Goal: Information Seeking & Learning: Learn about a topic

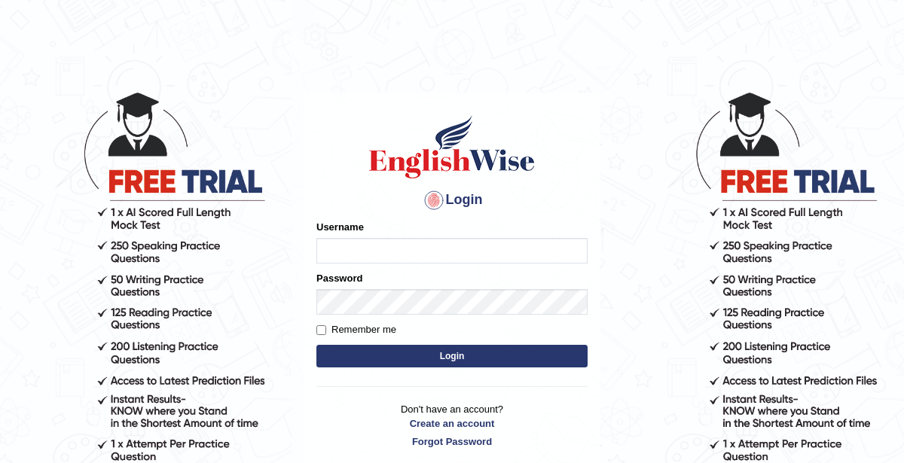
type input "KaurRavinder"
click at [497, 356] on button "Login" at bounding box center [451, 356] width 271 height 23
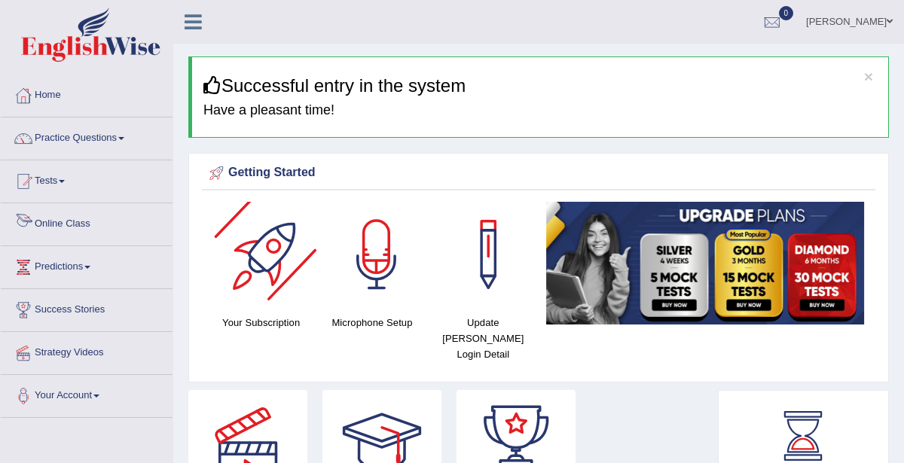
click at [80, 229] on link "Online Class" at bounding box center [87, 222] width 172 height 38
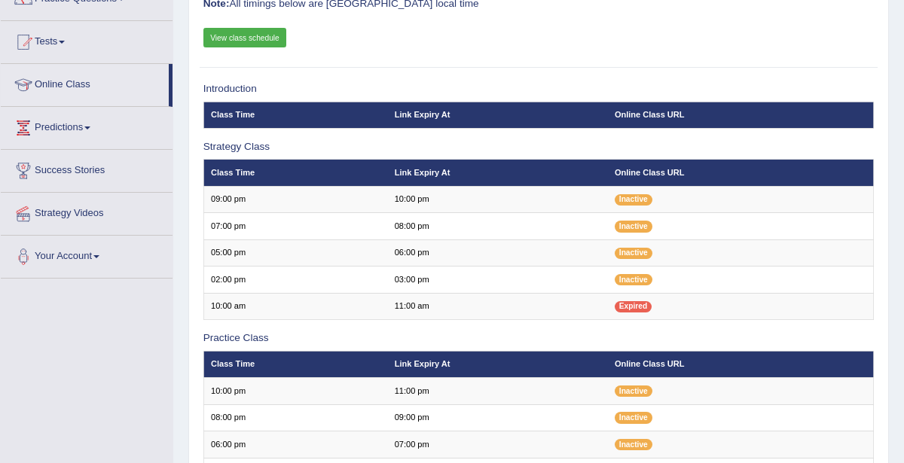
scroll to position [27, 0]
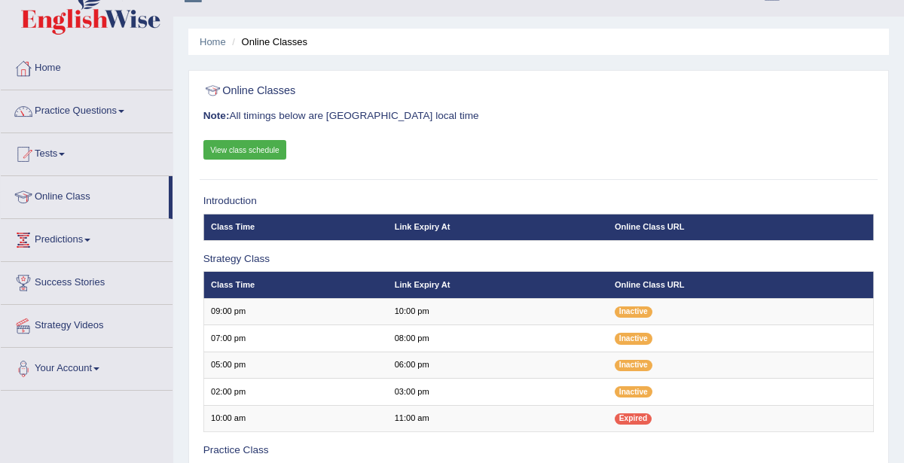
click at [248, 150] on link "View class schedule" at bounding box center [245, 150] width 84 height 20
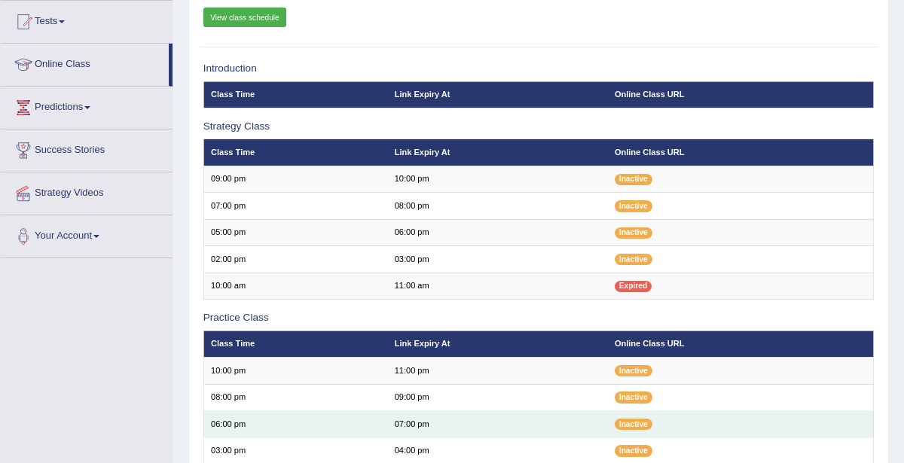
scroll to position [304, 0]
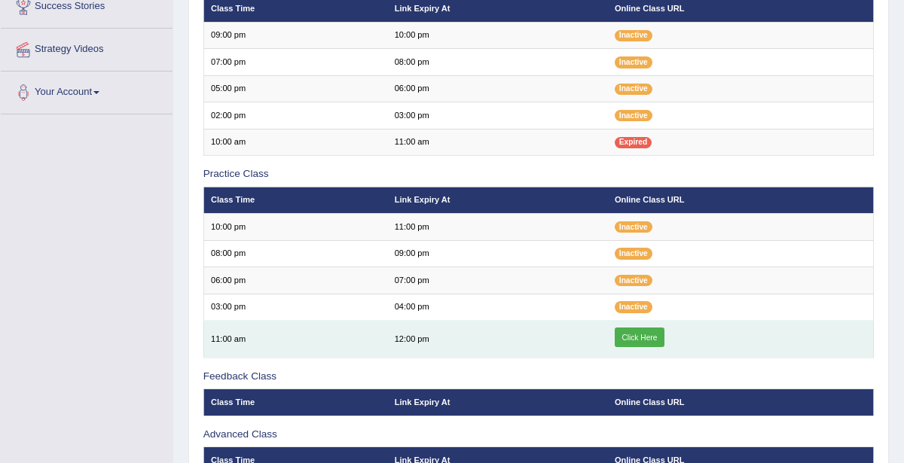
click at [646, 328] on link "Click Here" at bounding box center [640, 338] width 50 height 20
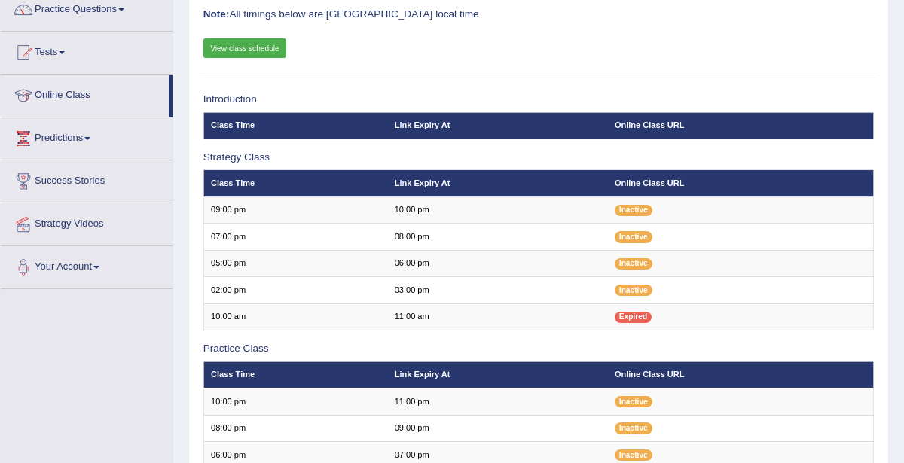
scroll to position [128, 0]
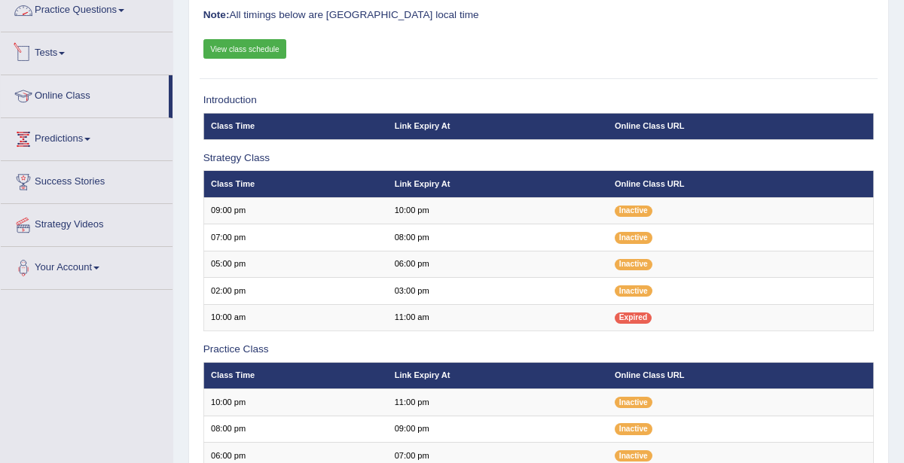
click at [64, 47] on link "Tests" at bounding box center [87, 51] width 172 height 38
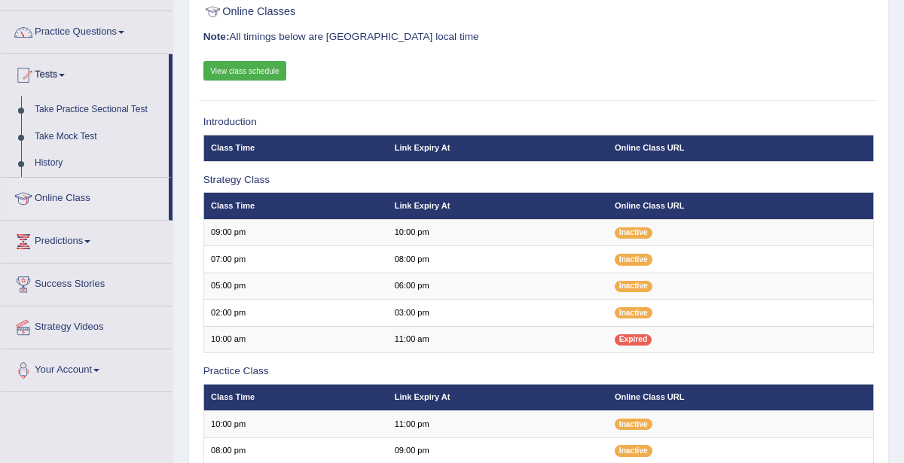
scroll to position [105, 0]
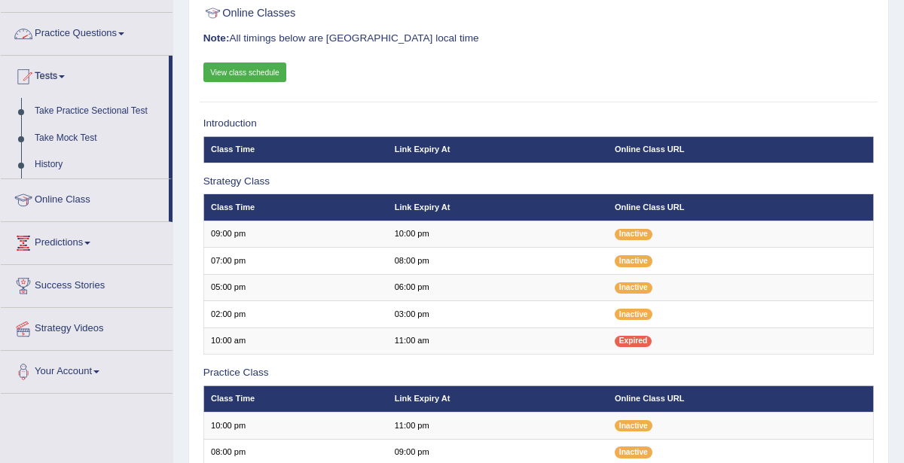
click at [78, 29] on link "Practice Questions" at bounding box center [87, 32] width 172 height 38
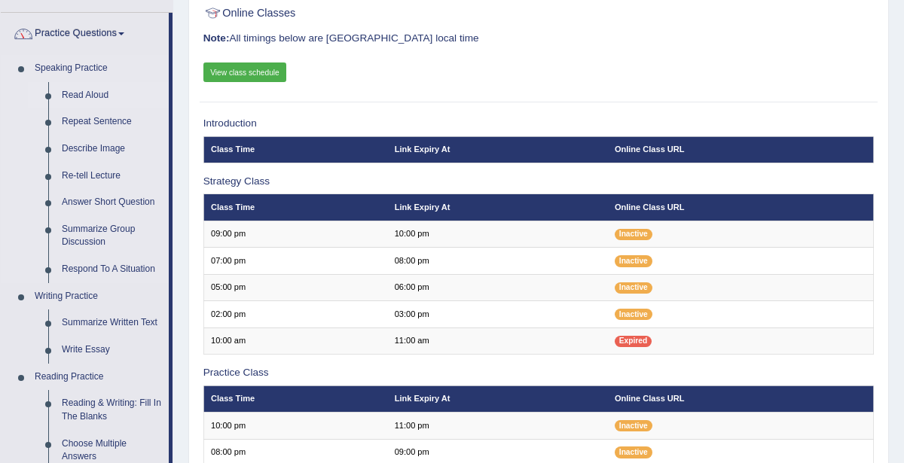
click at [85, 94] on link "Read Aloud" at bounding box center [112, 95] width 114 height 27
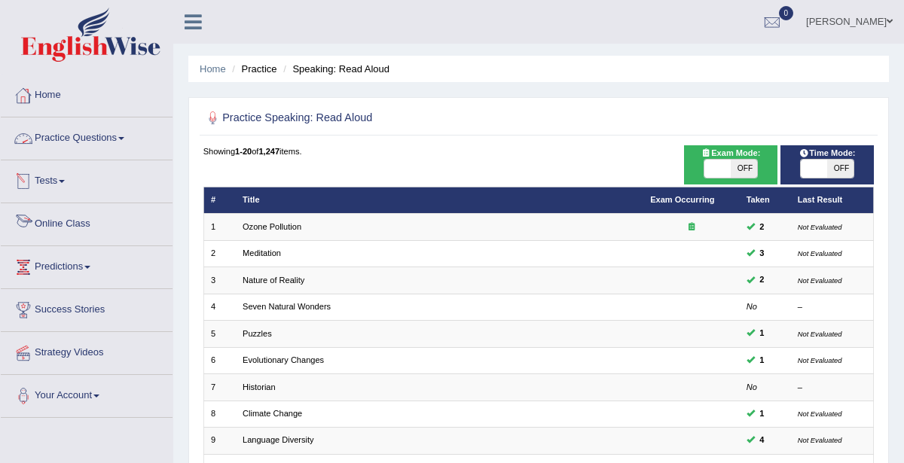
click at [64, 178] on link "Tests" at bounding box center [87, 179] width 172 height 38
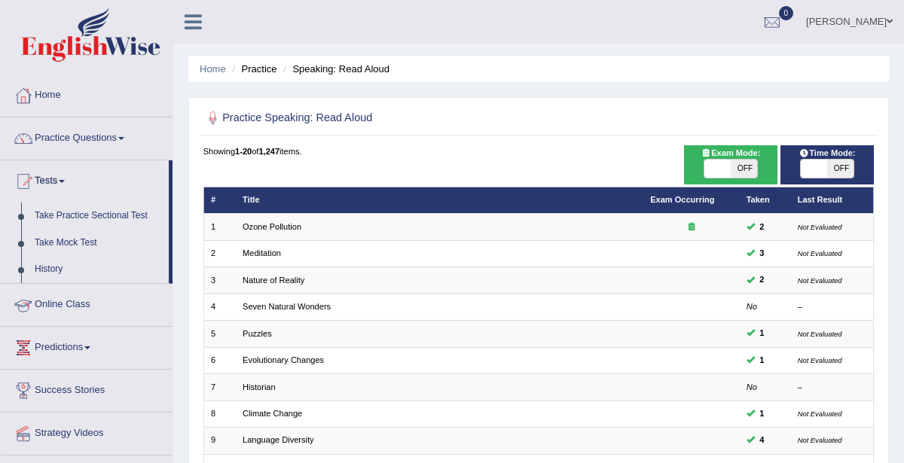
click at [76, 301] on link "Online Class" at bounding box center [87, 303] width 172 height 38
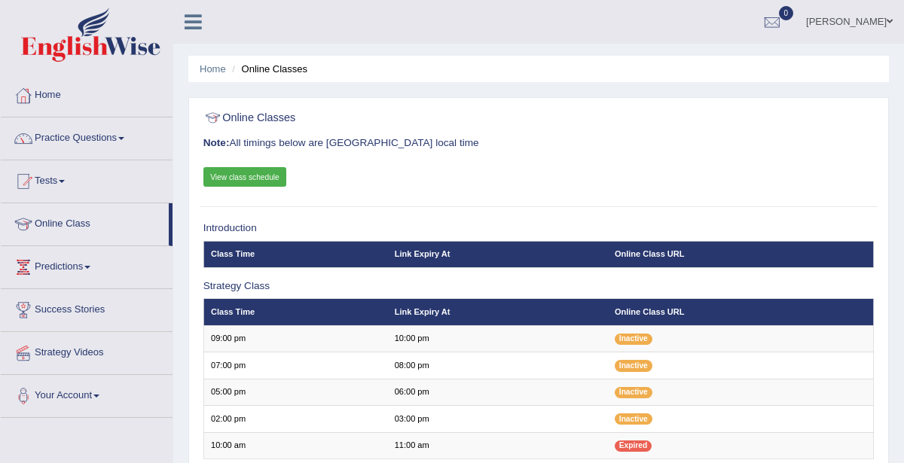
click at [246, 179] on link "View class schedule" at bounding box center [245, 177] width 84 height 20
click at [60, 139] on link "Practice Questions" at bounding box center [87, 137] width 172 height 38
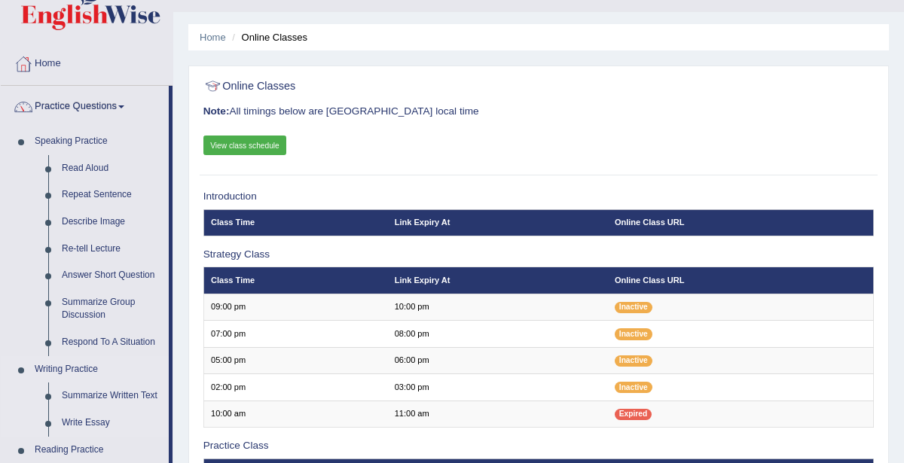
scroll to position [170, 0]
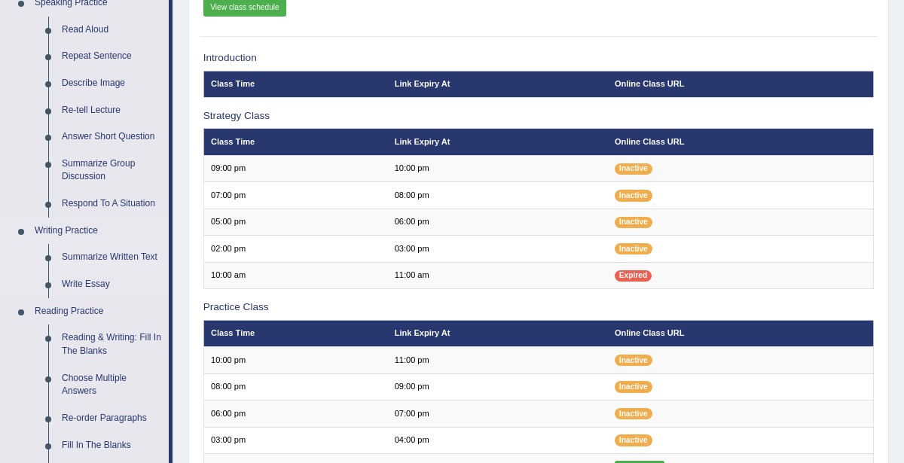
click at [90, 261] on link "Summarize Written Text" at bounding box center [112, 257] width 114 height 27
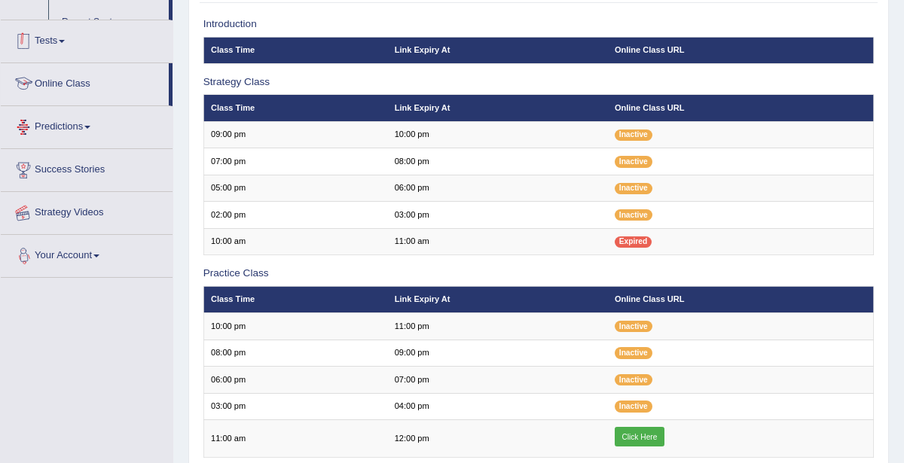
scroll to position [270, 0]
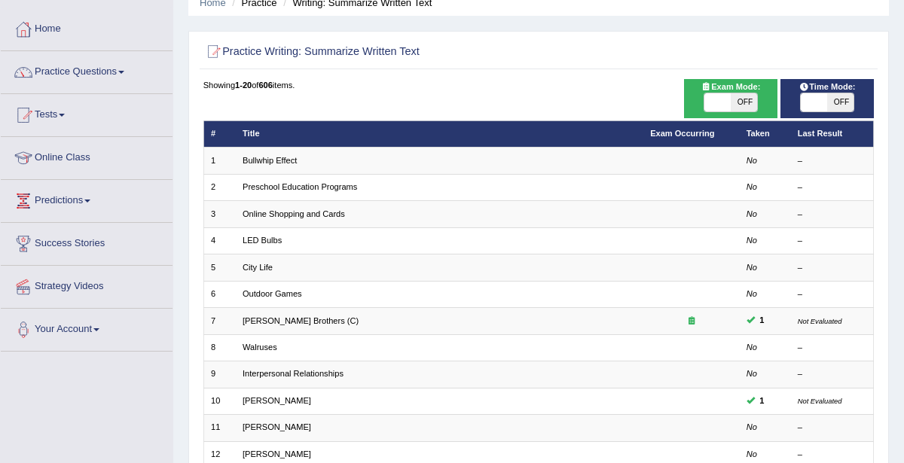
click at [725, 99] on span at bounding box center [717, 102] width 26 height 18
checkbox input "true"
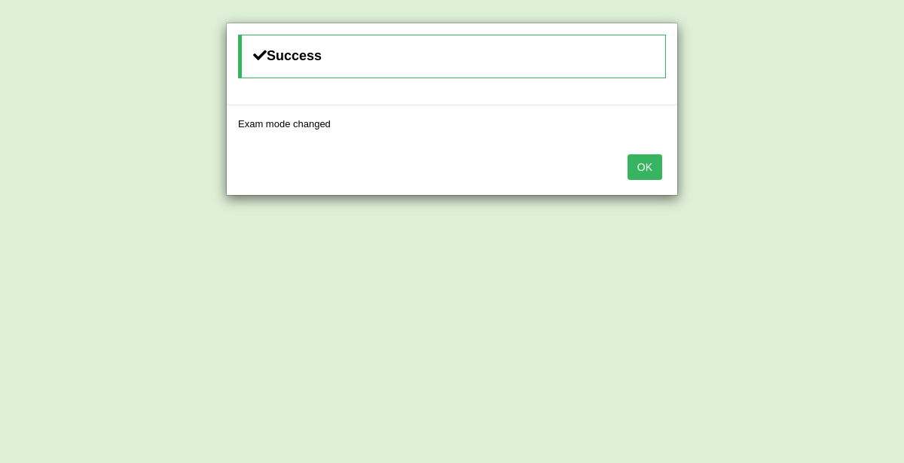
click at [652, 166] on button "OK" at bounding box center [645, 167] width 35 height 26
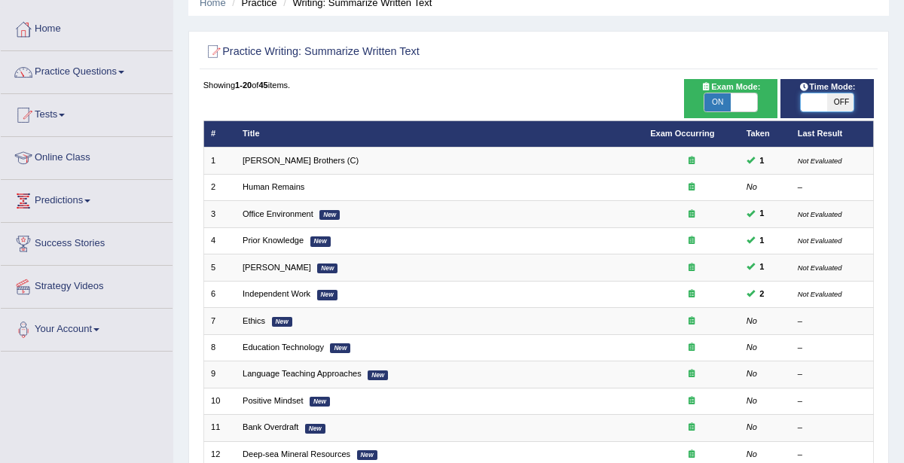
click at [820, 95] on span at bounding box center [814, 102] width 26 height 18
checkbox input "true"
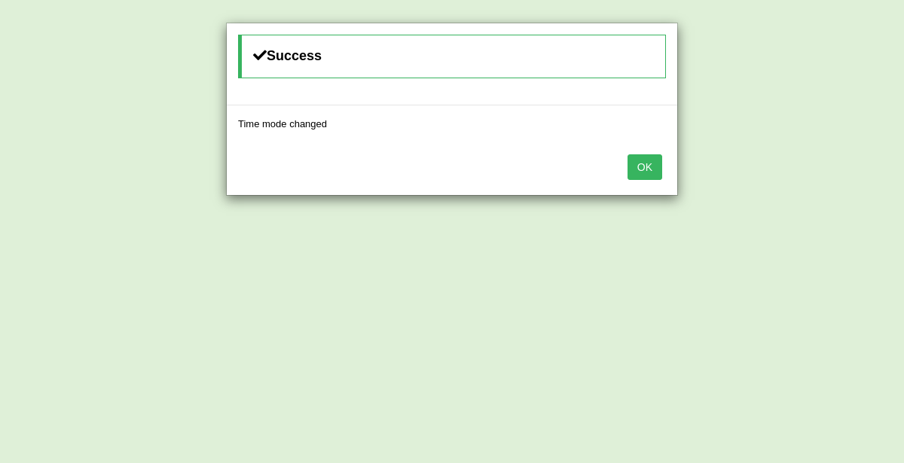
click at [653, 159] on button "OK" at bounding box center [645, 167] width 35 height 26
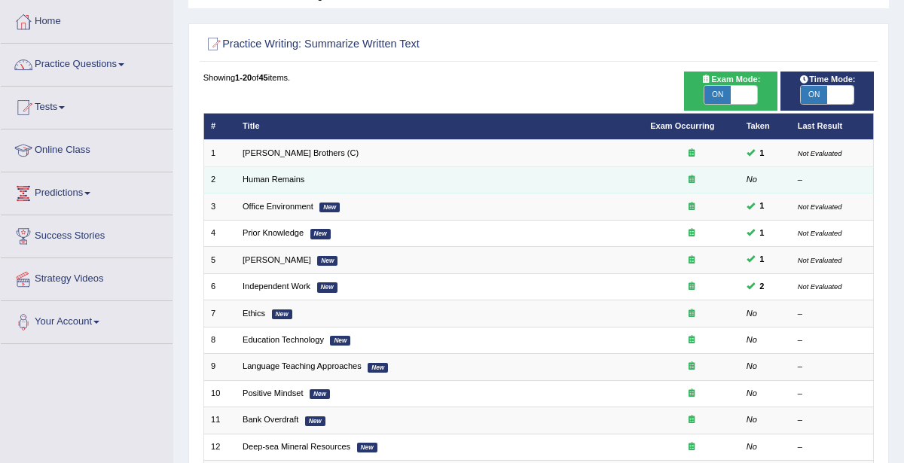
scroll to position [82, 0]
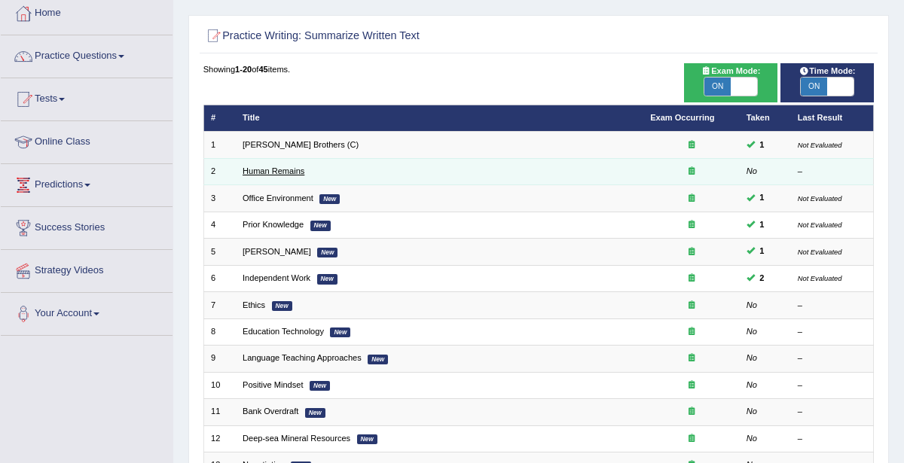
click at [259, 168] on link "Human Remains" at bounding box center [274, 170] width 62 height 9
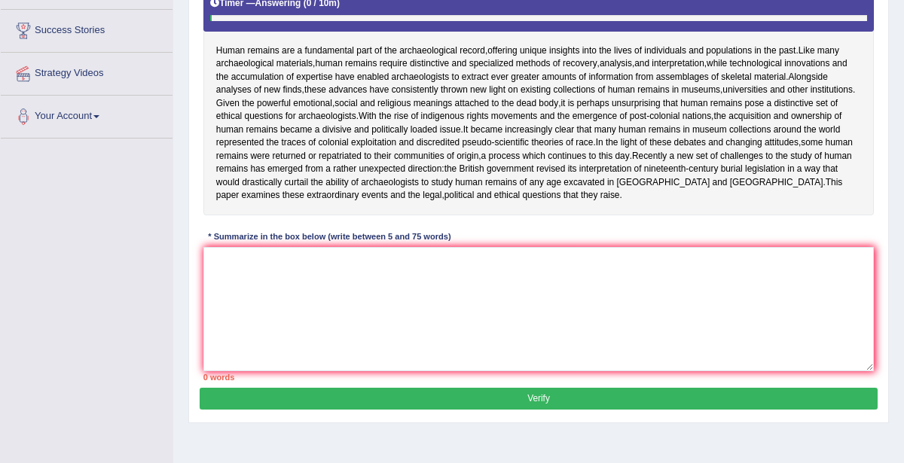
scroll to position [270, 0]
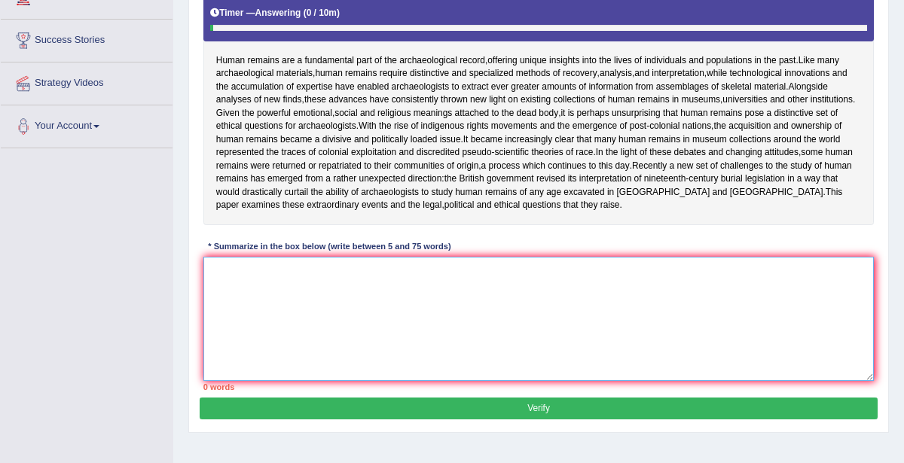
click at [369, 349] on textarea at bounding box center [538, 319] width 671 height 124
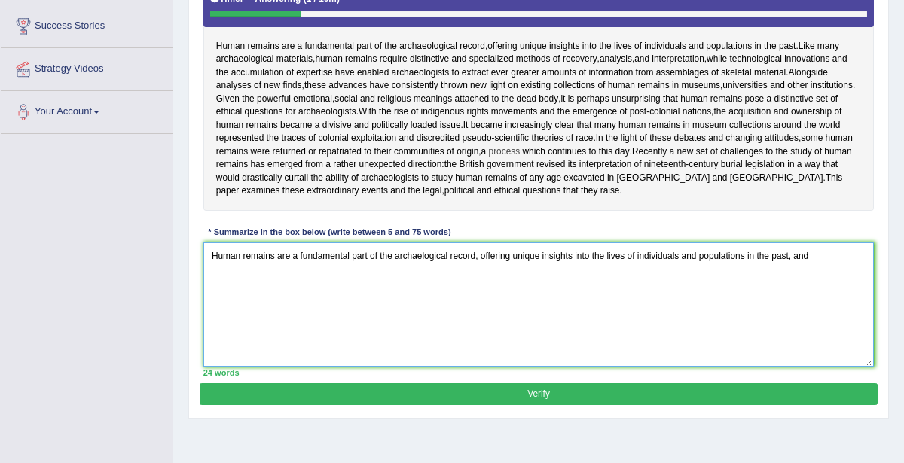
scroll to position [285, 0]
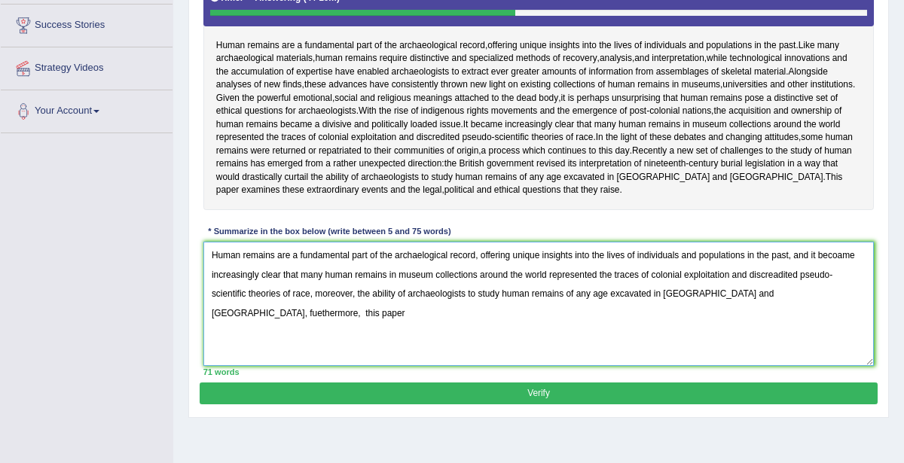
drag, startPoint x: 356, startPoint y: 318, endPoint x: 741, endPoint y: 322, distance: 385.0
click at [741, 322] on textarea "Human remains are a fundamental part of the archaelogical record, offering uniq…" at bounding box center [538, 304] width 671 height 124
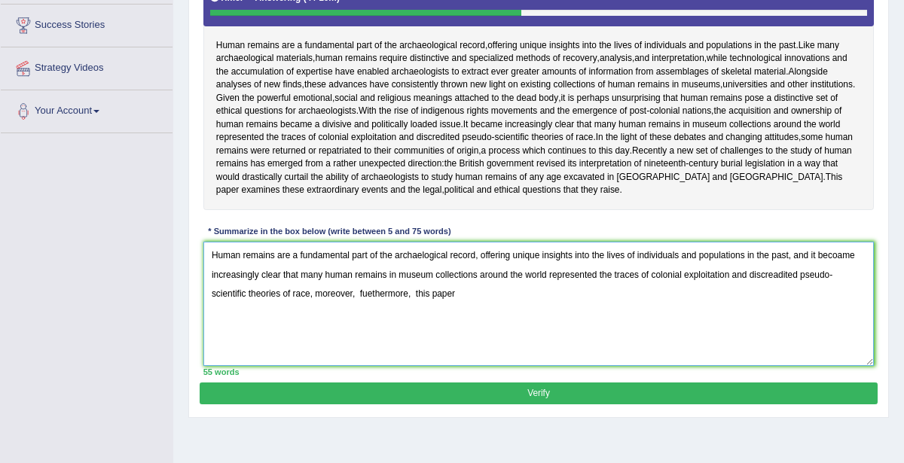
click at [412, 319] on textarea "Human remains are a fundamental part of the archaelogical record, offering uniq…" at bounding box center [538, 304] width 671 height 124
click at [431, 325] on textarea "Human remains are a fundamental part of the archaelogical record, offering uniq…" at bounding box center [538, 304] width 671 height 124
click at [211, 316] on textarea "Human remains are a fundamental part of the archaelogical record, offering uniq…" at bounding box center [538, 304] width 671 height 124
click at [450, 334] on textarea "Human remains are a fundamental part of the archaelogical record, offering uniq…" at bounding box center [538, 304] width 671 height 124
click at [211, 319] on textarea "Human remains are a fundamental part of the archaelogical record, offering uniq…" at bounding box center [538, 304] width 671 height 124
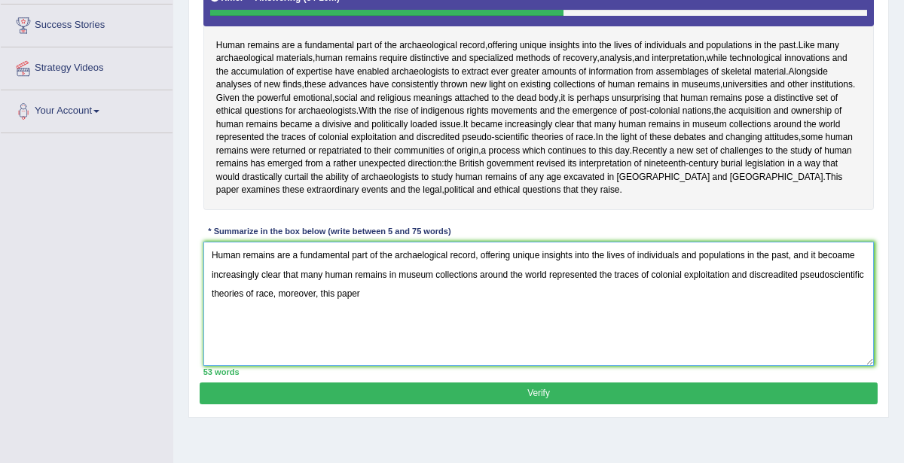
click at [211, 319] on textarea "Human remains are a fundamental part of the archaelogical record, offering uniq…" at bounding box center [538, 304] width 671 height 124
click at [240, 317] on textarea "Human remains are a fundamental part of the archaelogical record, offering uniq…" at bounding box center [538, 304] width 671 height 124
click at [428, 315] on textarea "Human remains are a fundamental part of the archaelogical record, offering uniq…" at bounding box center [538, 304] width 671 height 124
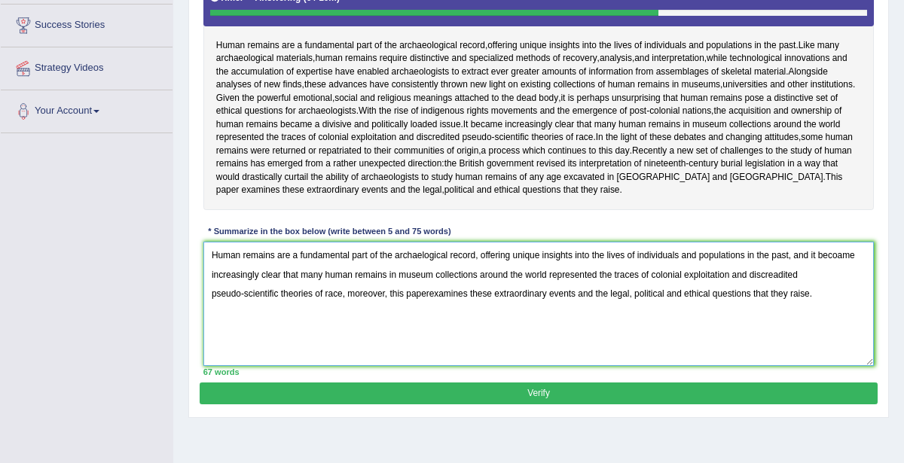
click at [840, 277] on textarea "Human remains are a fundamental part of the archaelogical record, offering uniq…" at bounding box center [538, 304] width 671 height 124
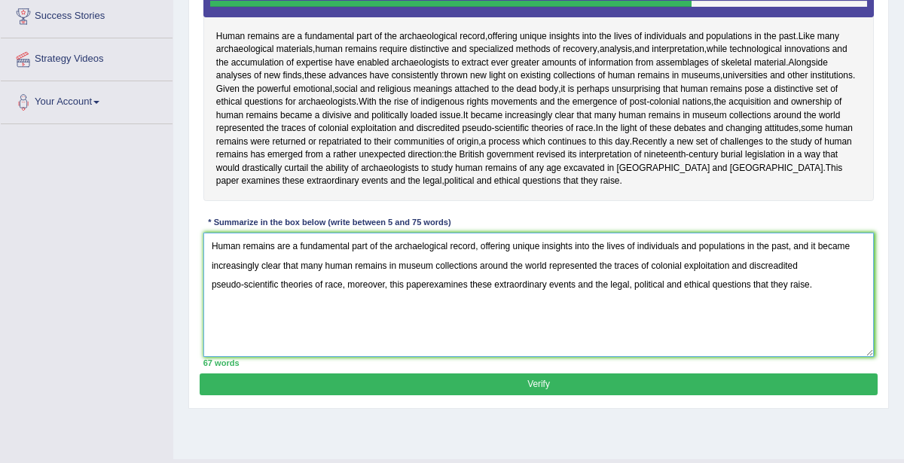
scroll to position [292, 0]
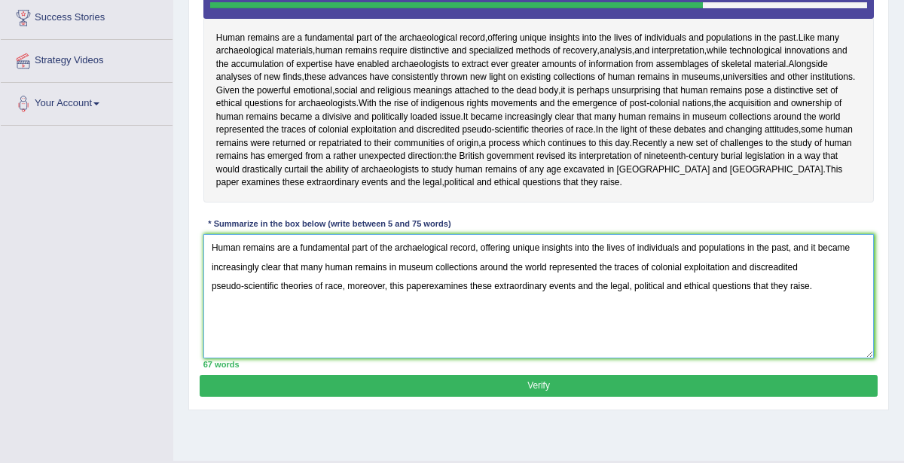
click at [428, 307] on textarea "Human remains are a fundamental part of the archaelogical record, offering uniq…" at bounding box center [538, 296] width 671 height 124
click at [298, 269] on textarea "Human remains are a fundamental part of the archaelogical record, offering uniq…" at bounding box center [538, 296] width 671 height 124
type textarea "Human remains are fundamental part of the archaelogical record, offering unique…"
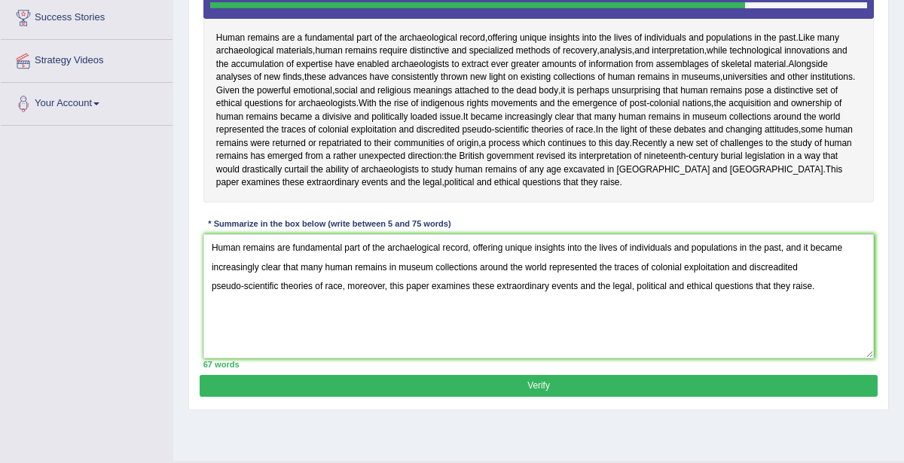
click at [555, 397] on button "Verify" at bounding box center [538, 386] width 677 height 22
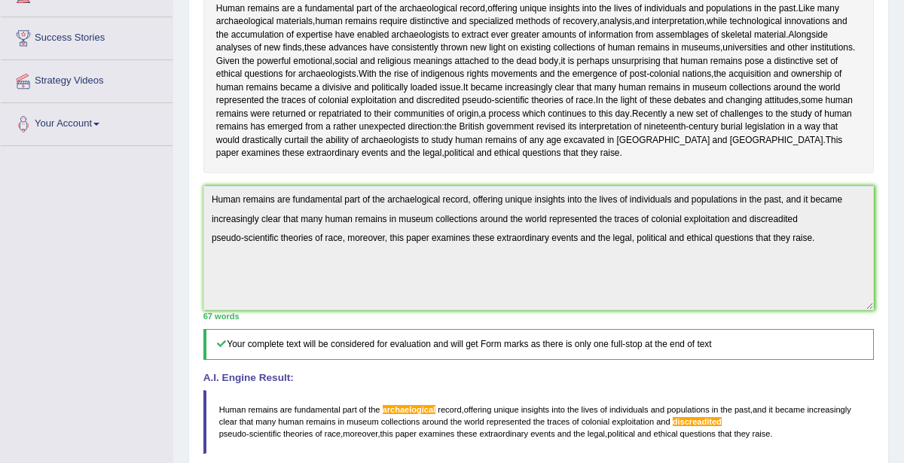
scroll to position [271, 0]
click at [408, 415] on span "archaelogical" at bounding box center [409, 410] width 53 height 9
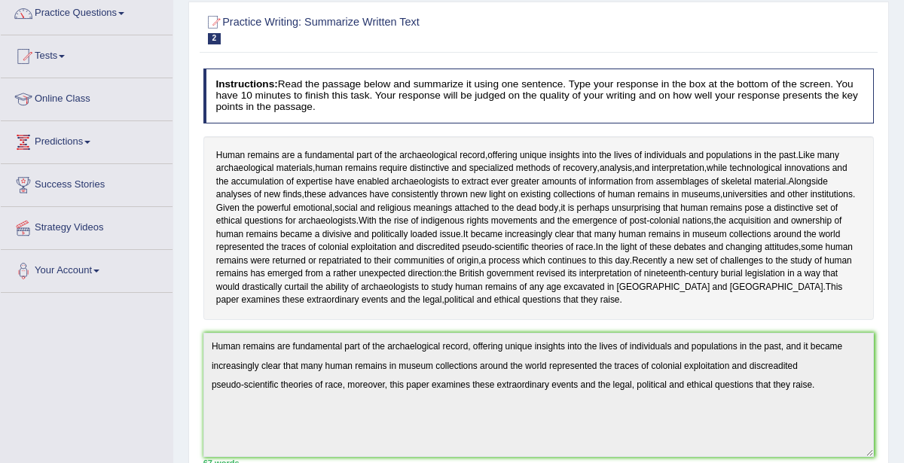
scroll to position [0, 0]
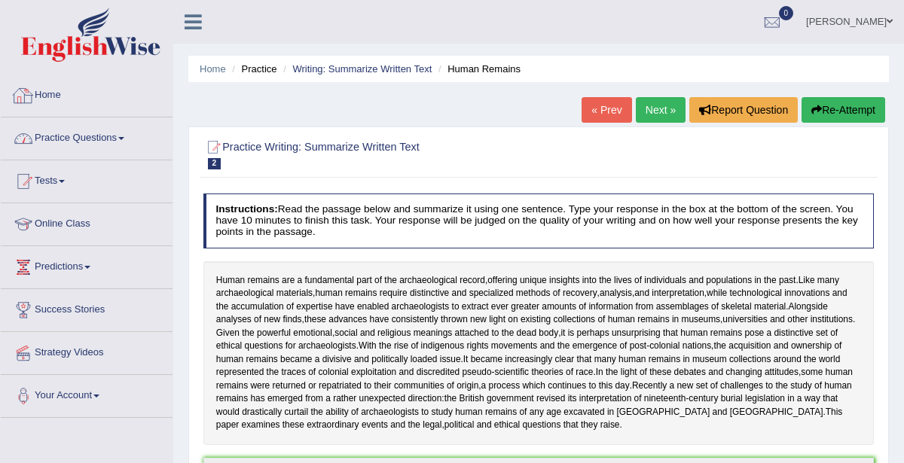
click at [91, 137] on link "Practice Questions" at bounding box center [87, 137] width 172 height 38
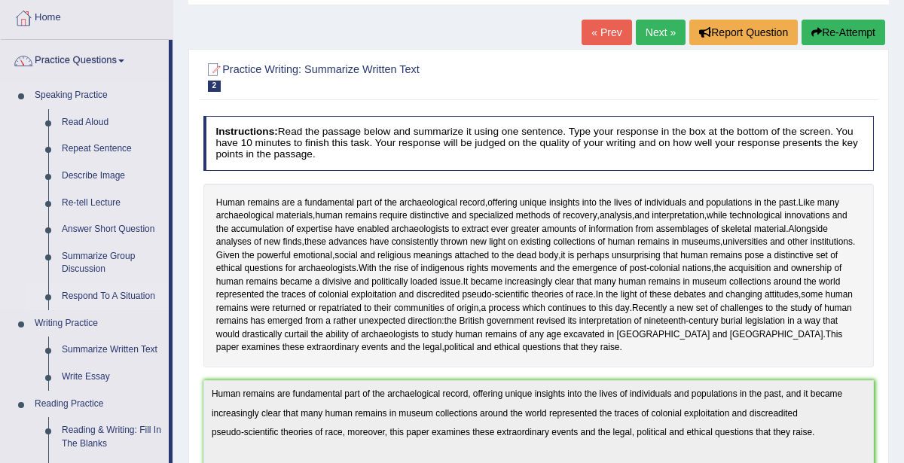
scroll to position [79, 0]
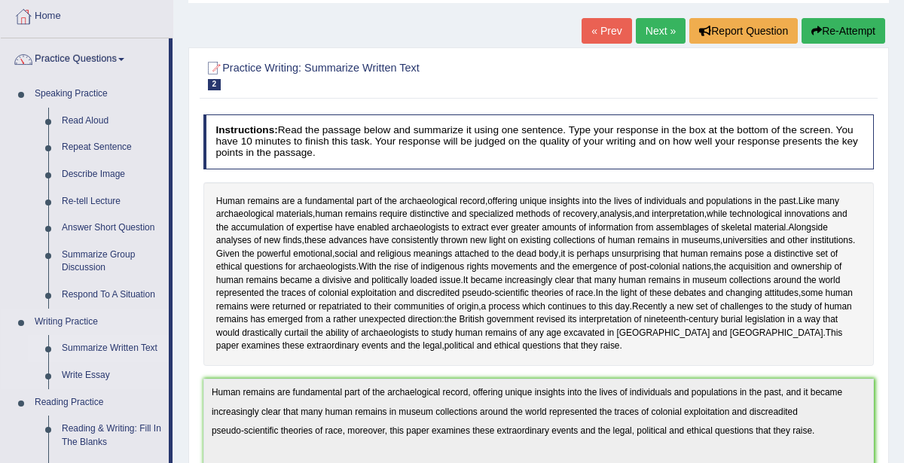
click at [103, 339] on link "Summarize Written Text" at bounding box center [112, 348] width 114 height 27
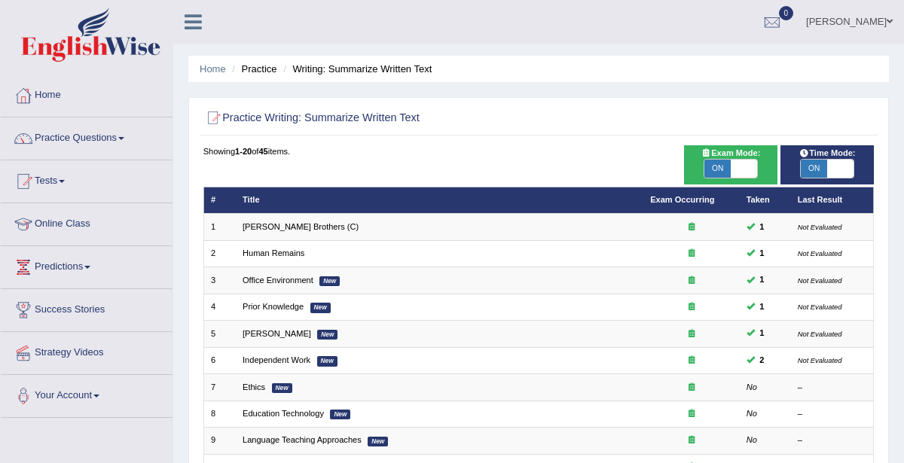
click at [723, 171] on span "ON" at bounding box center [717, 169] width 26 height 18
checkbox input "false"
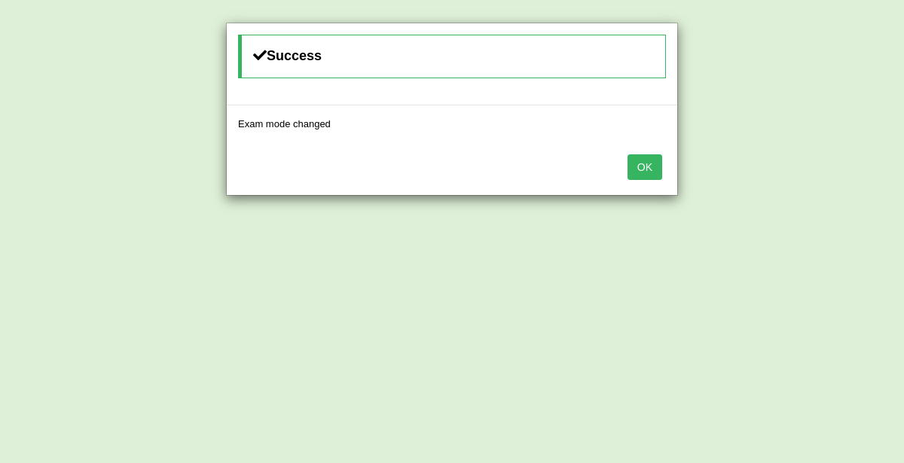
click at [656, 171] on button "OK" at bounding box center [645, 167] width 35 height 26
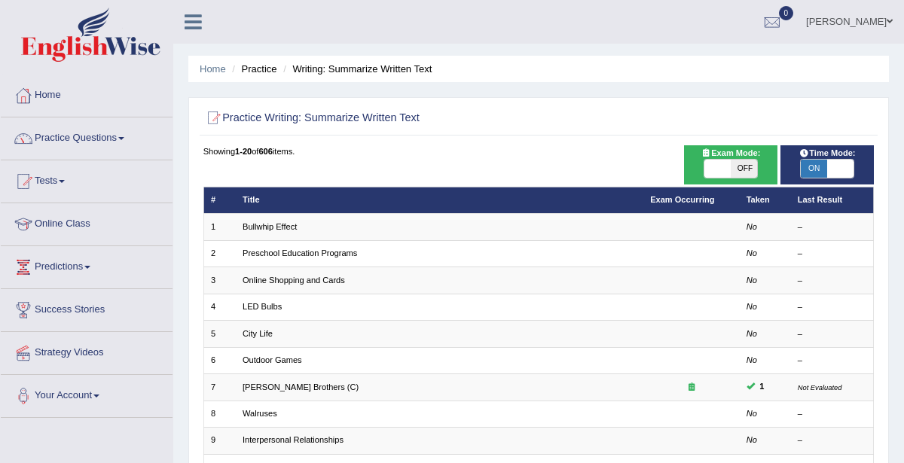
click at [721, 163] on span at bounding box center [717, 169] width 26 height 18
checkbox input "true"
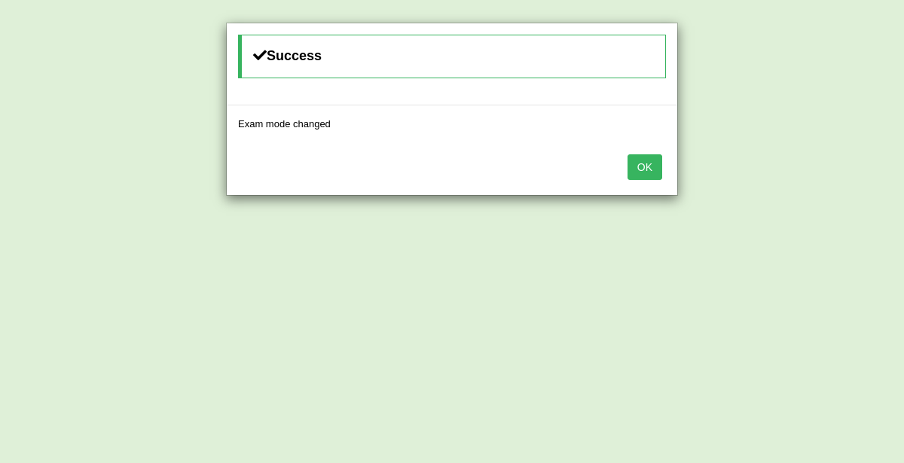
click at [656, 166] on button "OK" at bounding box center [645, 167] width 35 height 26
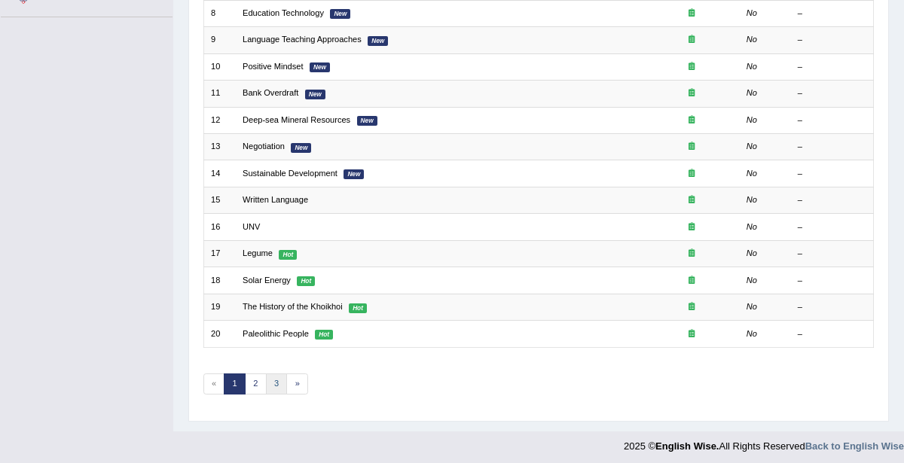
click at [272, 379] on link "3" at bounding box center [277, 384] width 22 height 21
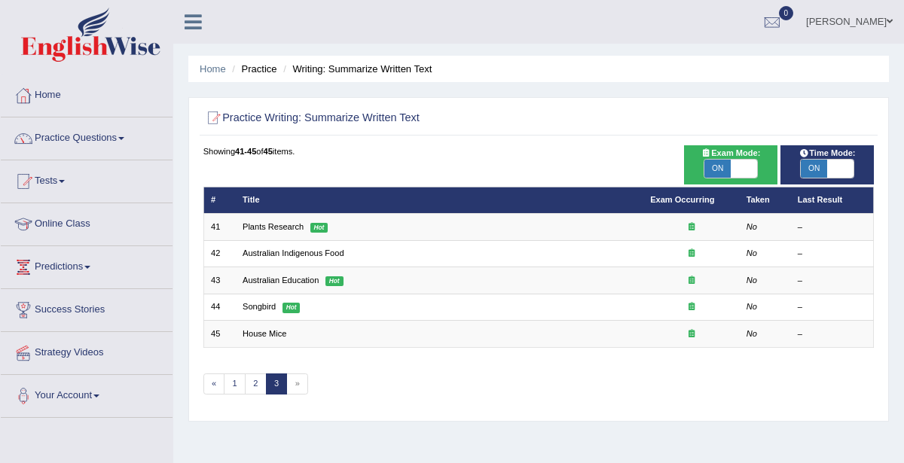
click at [289, 380] on span "»" at bounding box center [297, 384] width 22 height 21
click at [290, 380] on span "»" at bounding box center [297, 384] width 22 height 21
click at [743, 171] on span at bounding box center [744, 169] width 26 height 18
checkbox input "false"
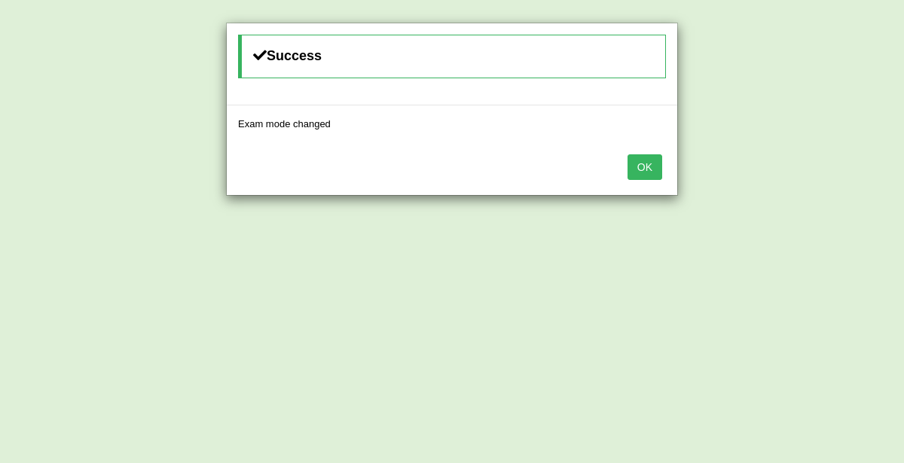
click at [648, 167] on button "OK" at bounding box center [645, 167] width 35 height 26
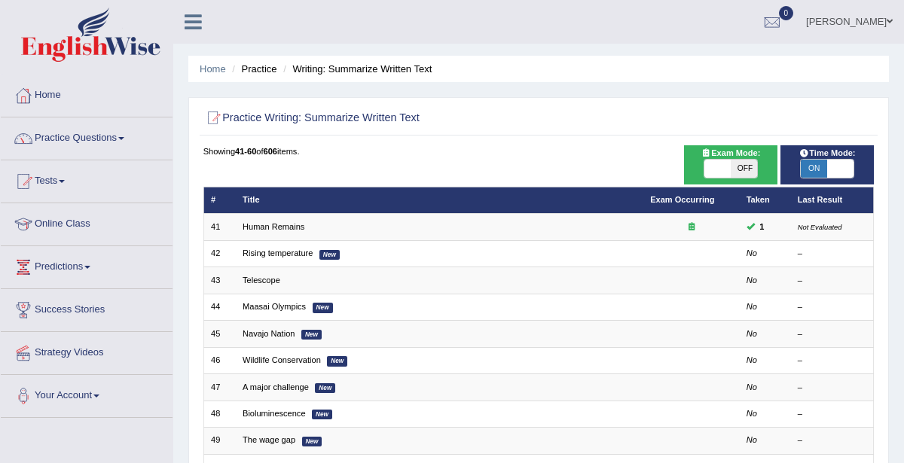
scroll to position [401, 0]
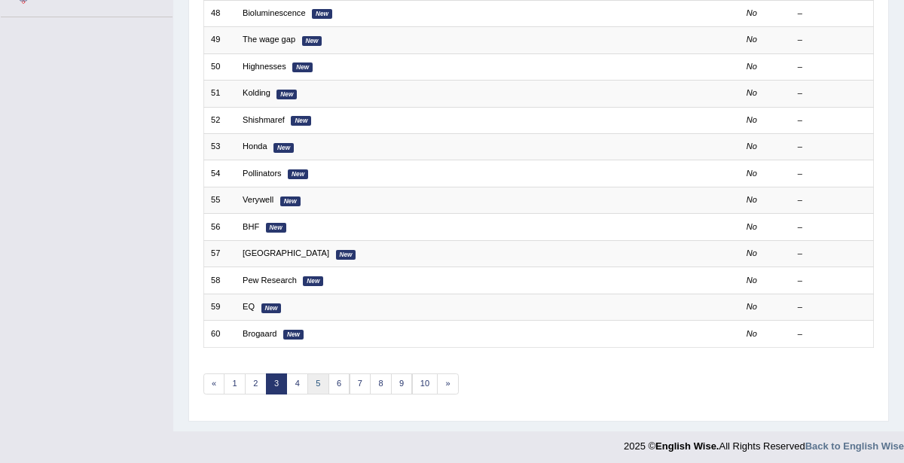
click at [322, 380] on link "5" at bounding box center [318, 384] width 22 height 21
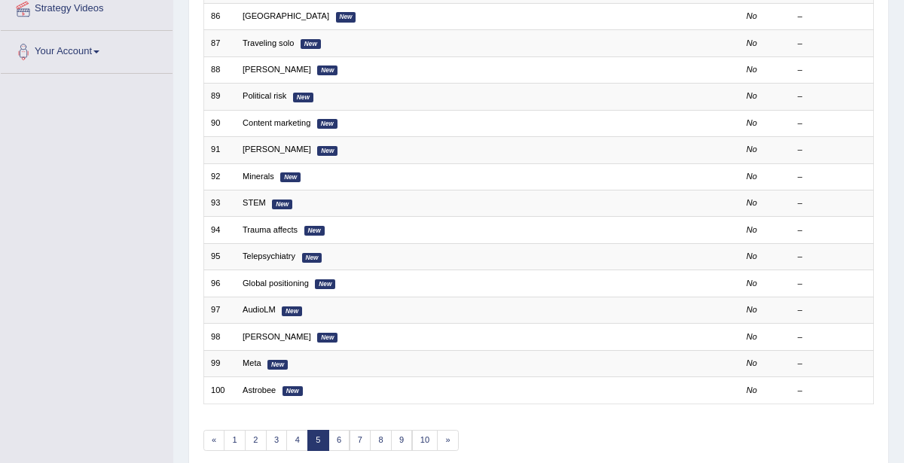
scroll to position [401, 0]
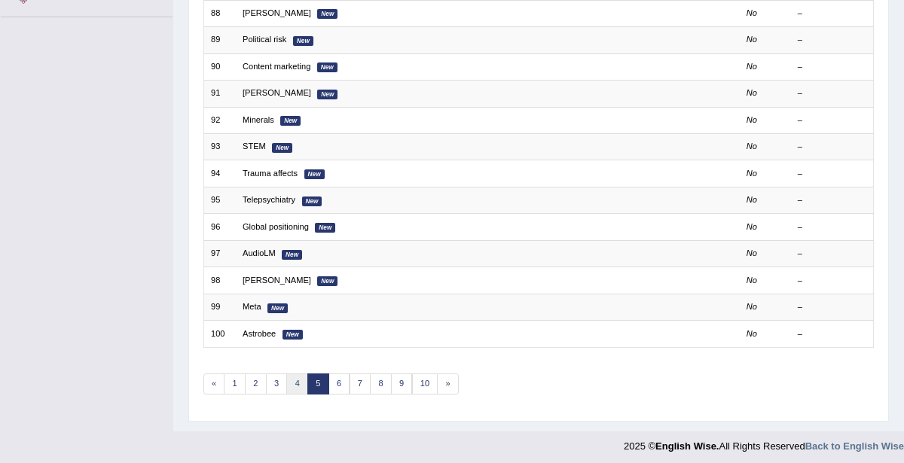
click at [300, 376] on link "4" at bounding box center [297, 384] width 22 height 21
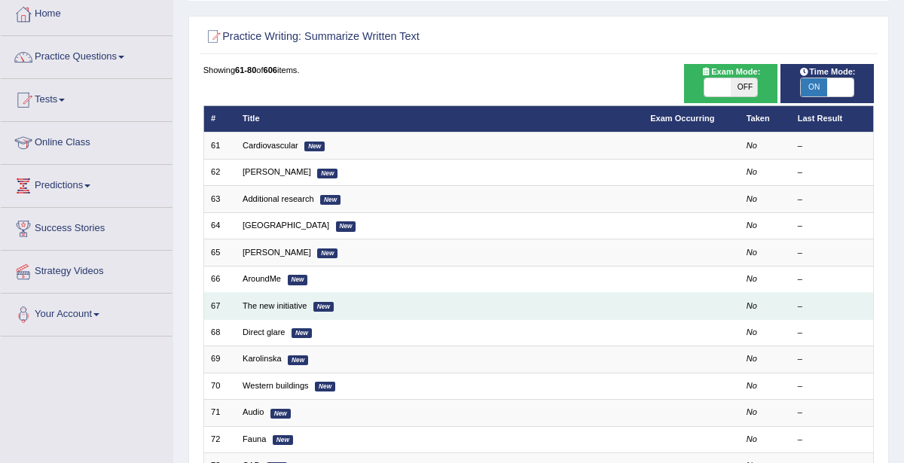
scroll to position [87, 0]
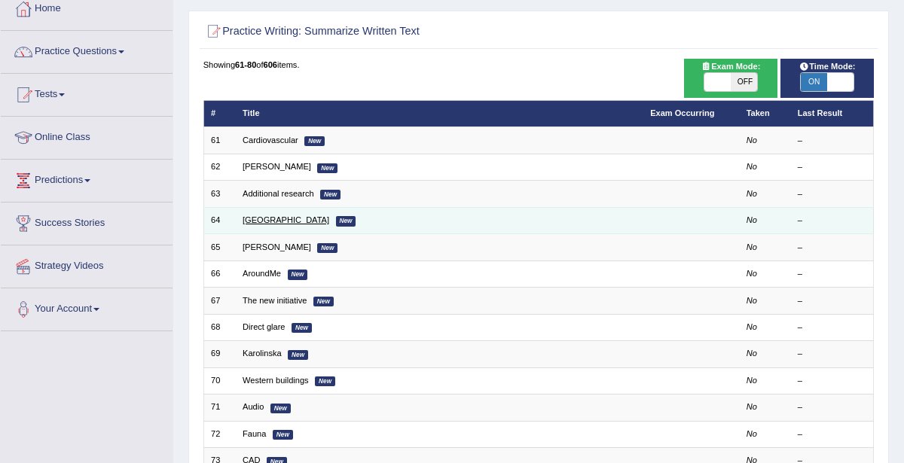
click at [251, 219] on link "[GEOGRAPHIC_DATA]" at bounding box center [286, 219] width 87 height 9
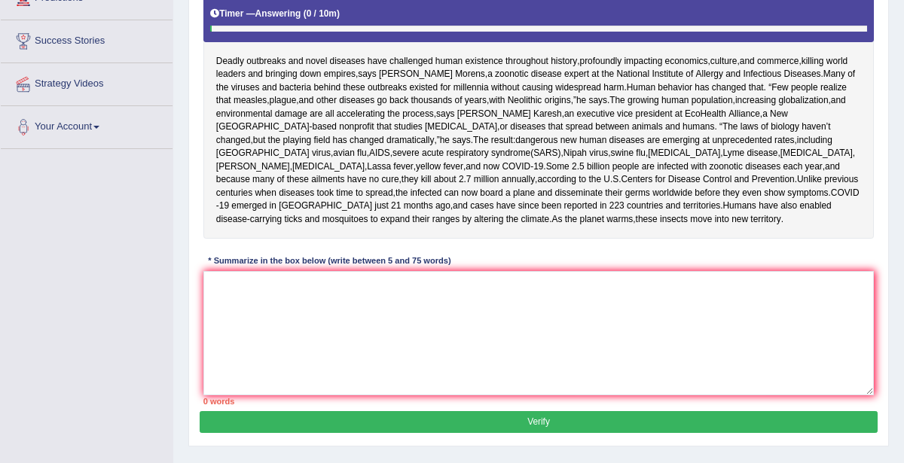
scroll to position [268, 0]
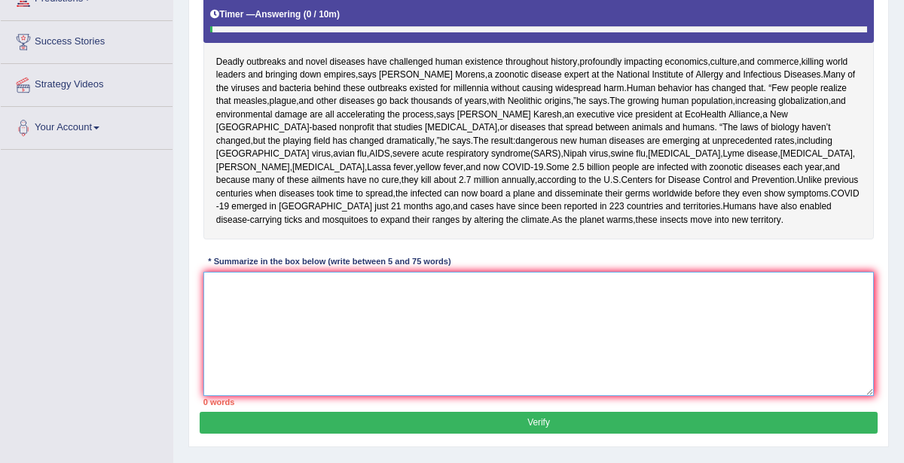
click at [333, 389] on textarea at bounding box center [538, 334] width 671 height 124
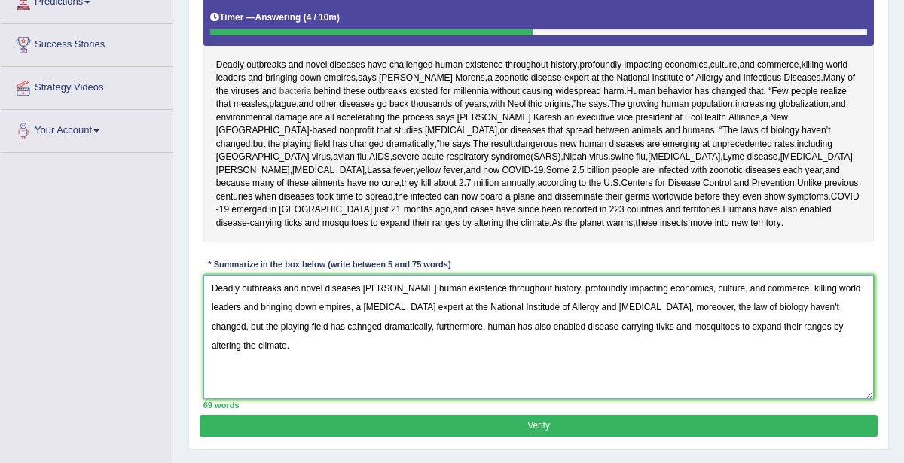
scroll to position [267, 0]
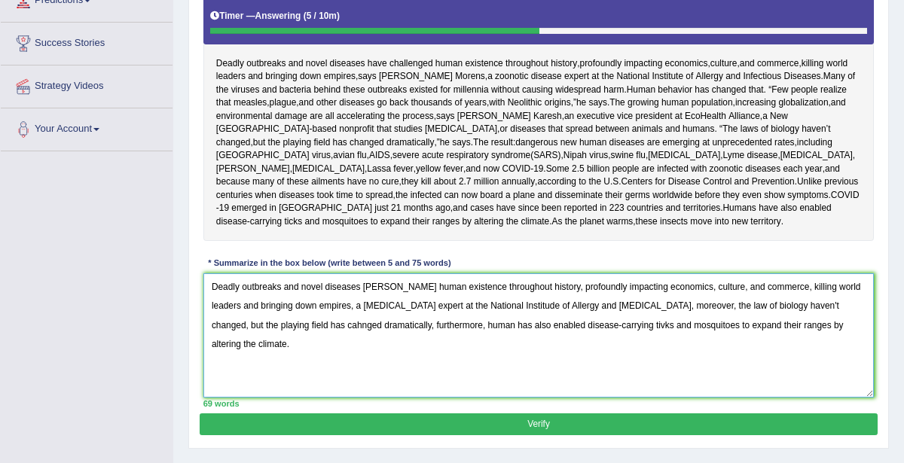
click at [365, 333] on textarea "Deadly outbreaks and novel diseases ahve challebged human existence throughout …" at bounding box center [538, 335] width 671 height 124
click at [366, 334] on textarea "Deadly outbreaks and novel diseases hve challebged human existence throughout h…" at bounding box center [538, 335] width 671 height 124
click at [411, 336] on textarea "Deadly outbreaks and novel diseases have challebged human existence throughout …" at bounding box center [538, 335] width 671 height 124
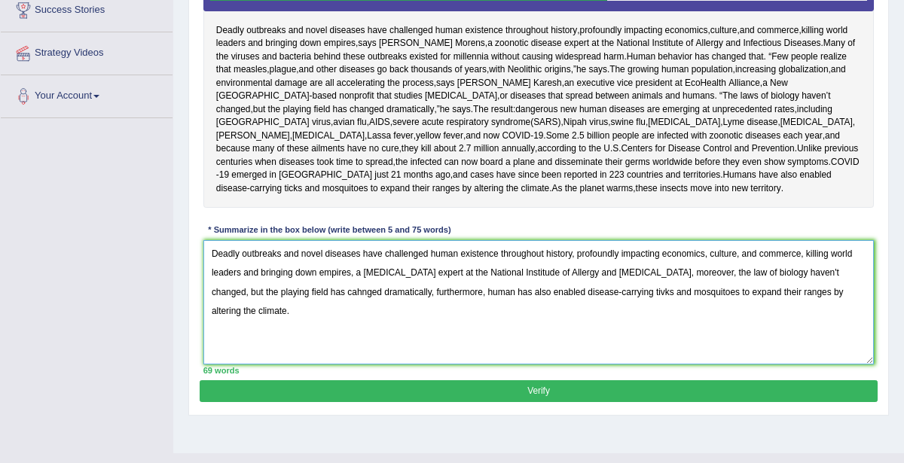
scroll to position [310, 0]
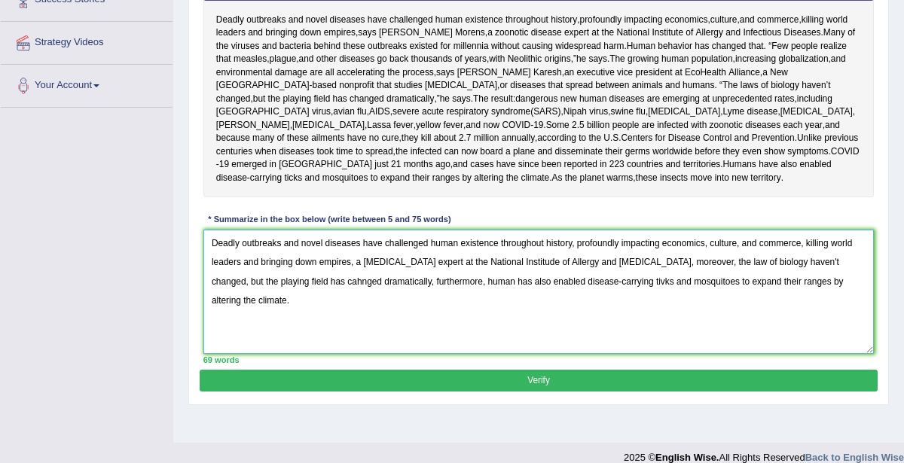
click at [765, 315] on textarea "Deadly outbreaks and novel diseases have challenged human existence throughout …" at bounding box center [538, 292] width 671 height 124
click at [514, 334] on textarea "Deadly outbreaks and novel diseases have challenged human existence throughout …" at bounding box center [538, 292] width 671 height 124
click at [534, 331] on textarea "Deadly outbreaks and novel diseases have challenged human existence throughout …" at bounding box center [538, 292] width 671 height 124
click at [672, 329] on textarea "Deadly outbreaks and novel diseases have challenged human existence throughout …" at bounding box center [538, 292] width 671 height 124
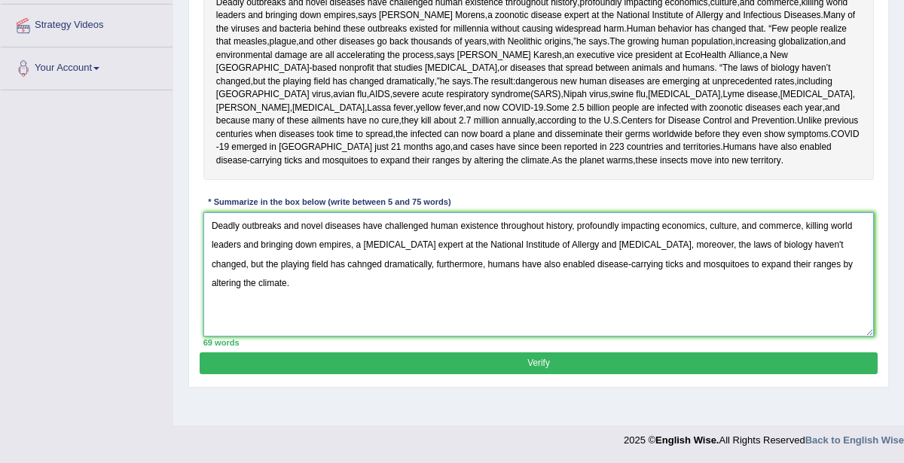
scroll to position [350, 0]
type textarea "Deadly outbreaks and novel diseases have challenged human existence throughout …"
click at [554, 374] on button "Verify" at bounding box center [538, 364] width 677 height 22
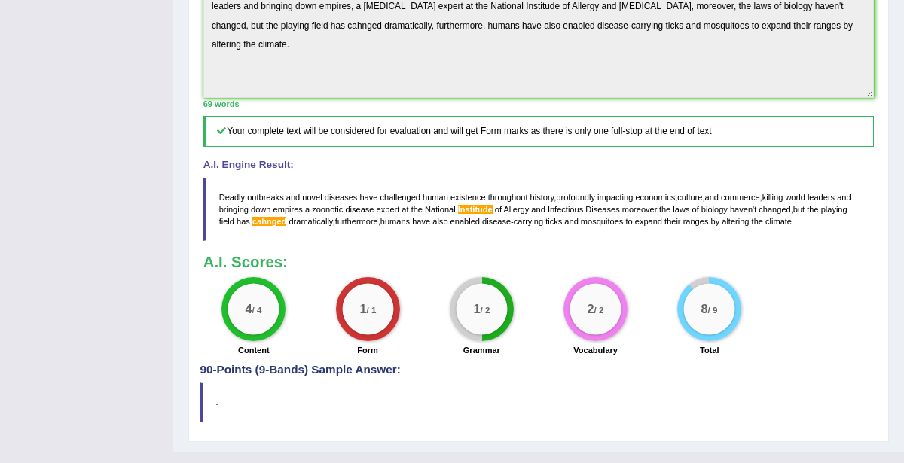
scroll to position [575, 0]
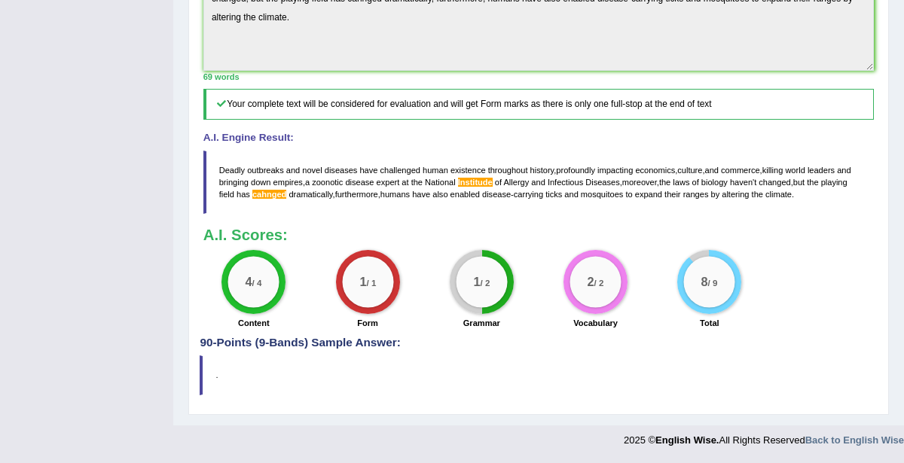
click at [480, 185] on span "Institude" at bounding box center [475, 182] width 35 height 9
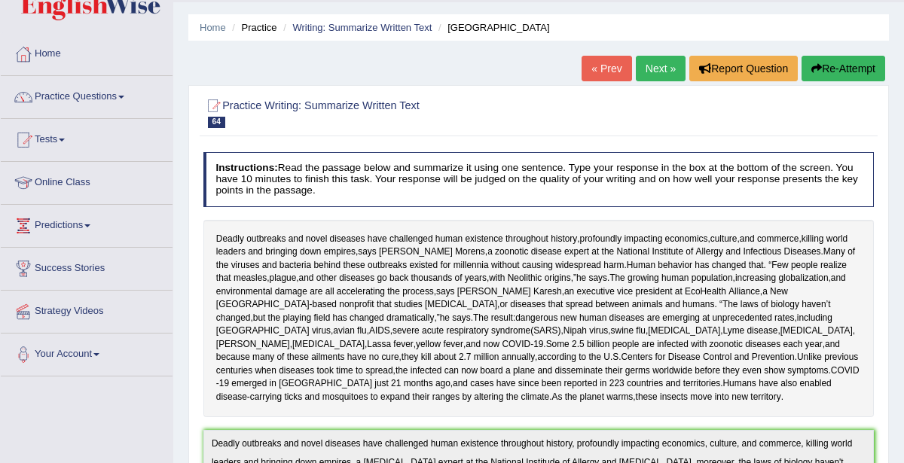
scroll to position [0, 0]
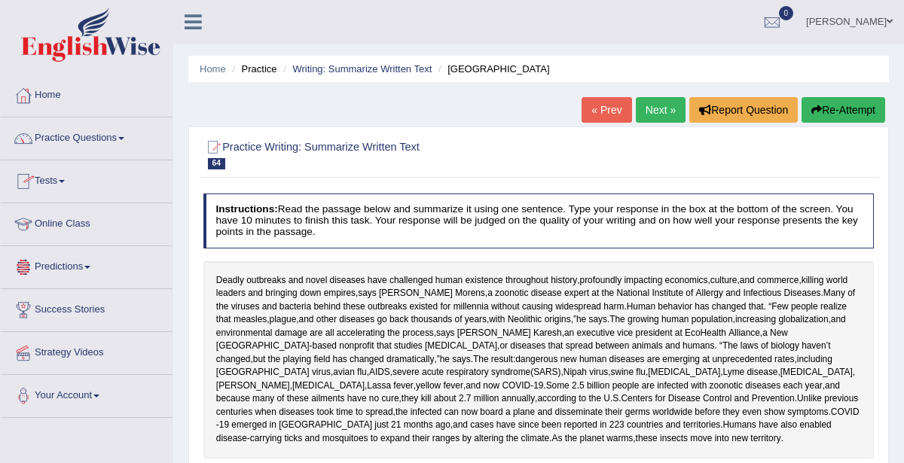
click at [113, 139] on link "Practice Questions" at bounding box center [87, 137] width 172 height 38
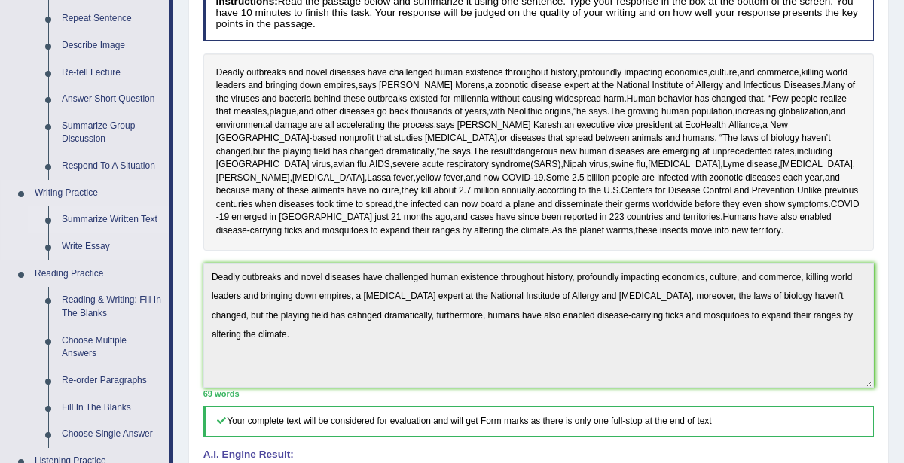
scroll to position [215, 0]
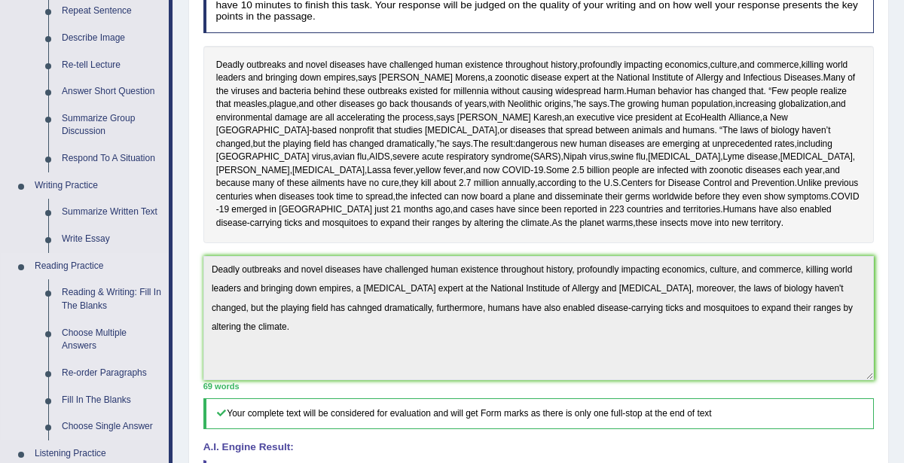
click at [76, 237] on link "Write Essay" at bounding box center [112, 239] width 114 height 27
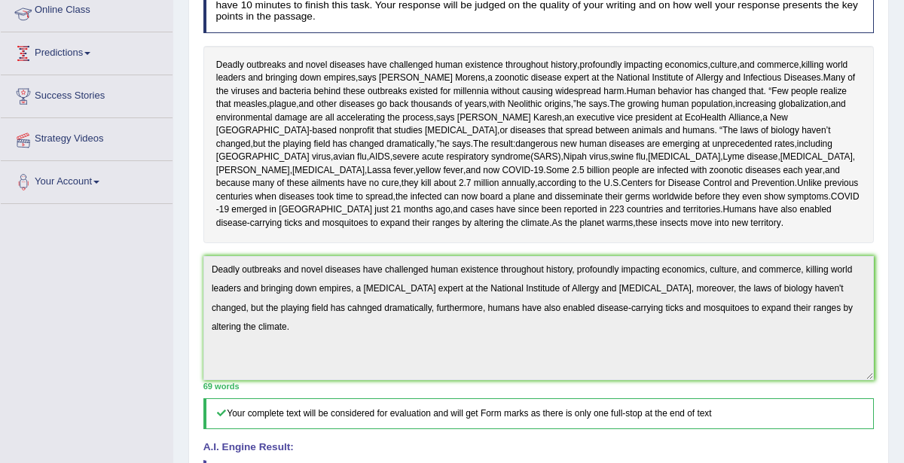
scroll to position [217, 0]
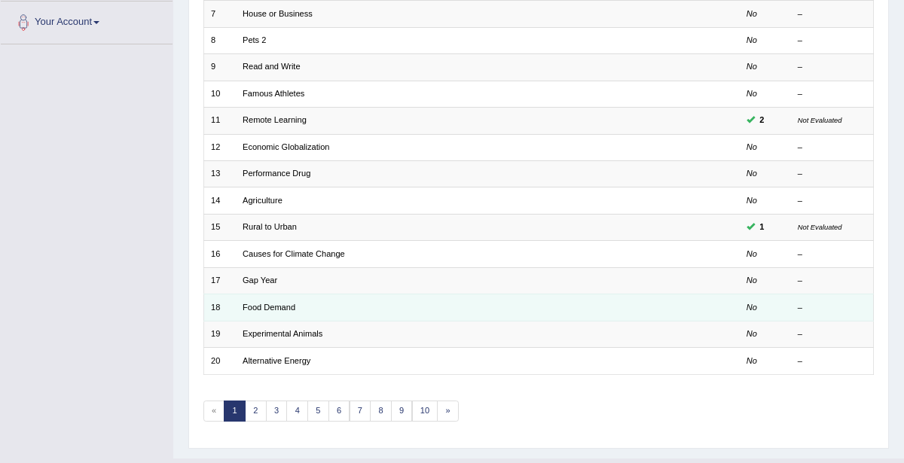
scroll to position [401, 0]
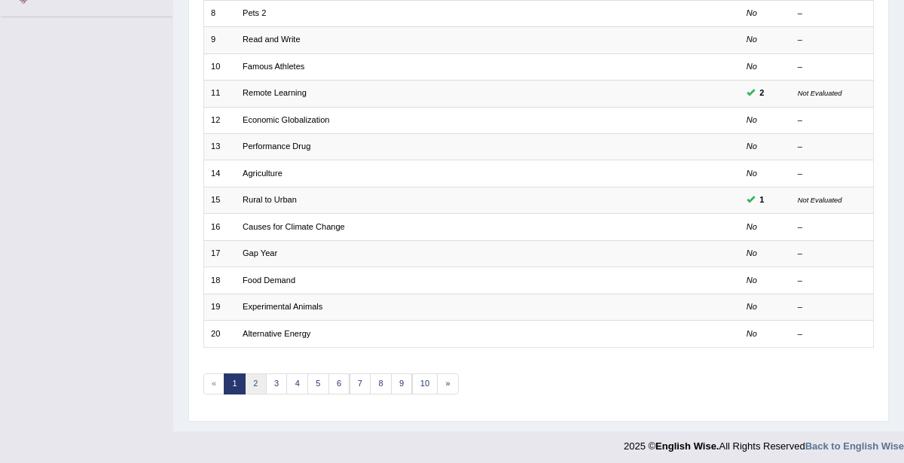
click at [258, 383] on link "2" at bounding box center [256, 384] width 22 height 21
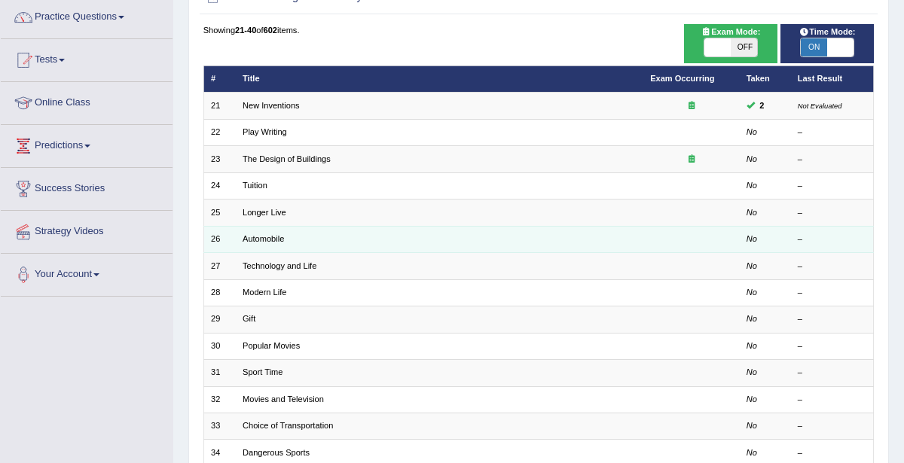
scroll to position [121, 0]
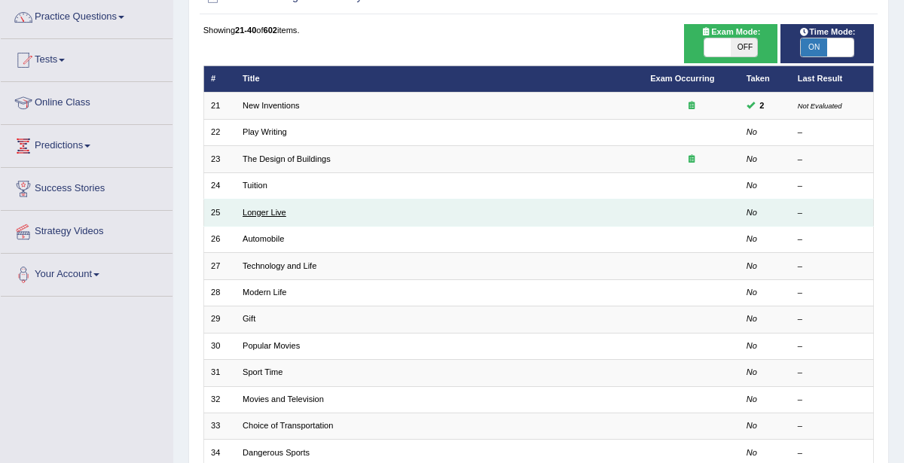
click at [267, 208] on link "Longer Live" at bounding box center [265, 212] width 44 height 9
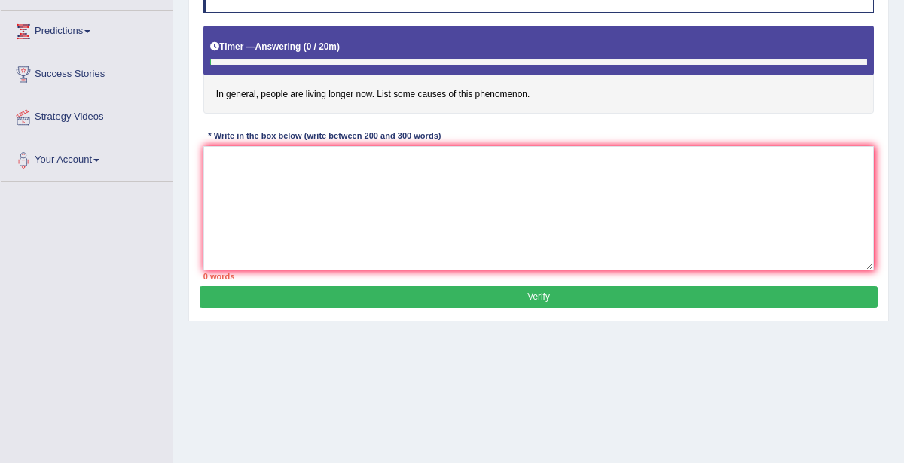
scroll to position [228, 0]
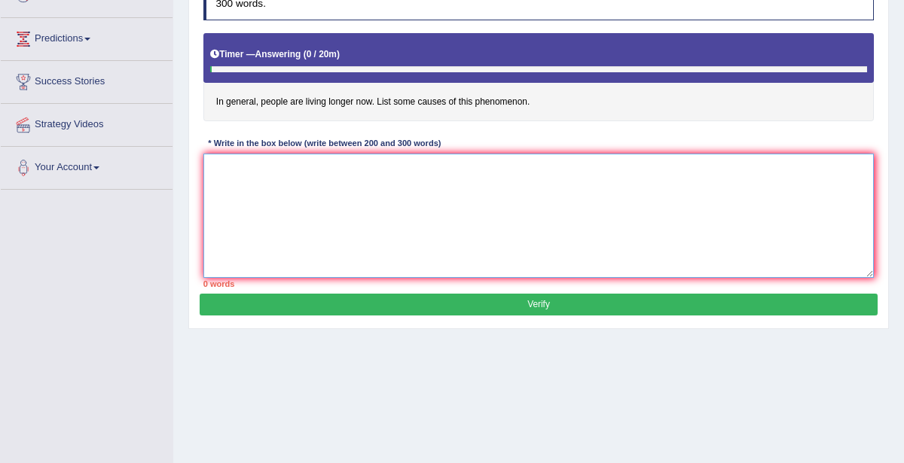
click at [320, 197] on textarea at bounding box center [538, 216] width 671 height 124
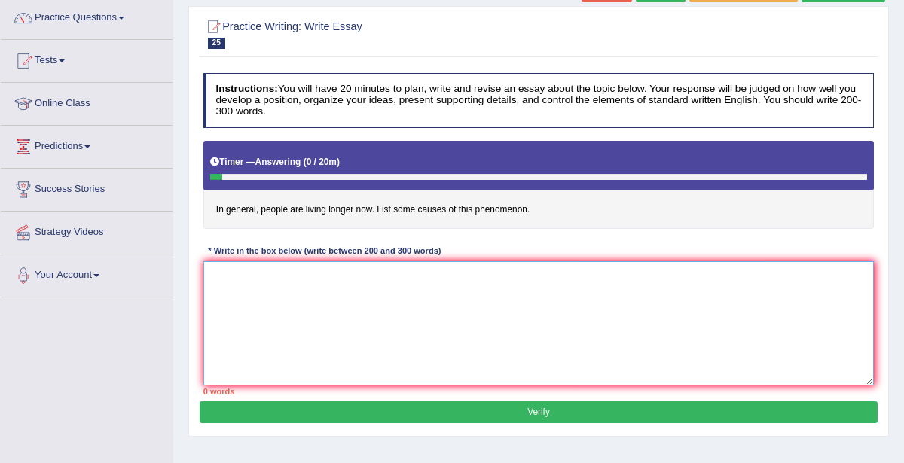
scroll to position [31, 0]
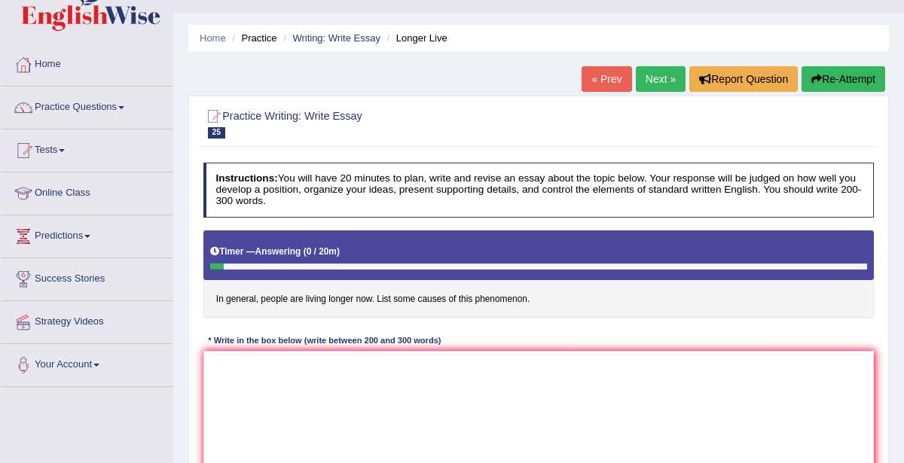
click at [603, 72] on link "« Prev" at bounding box center [607, 79] width 50 height 26
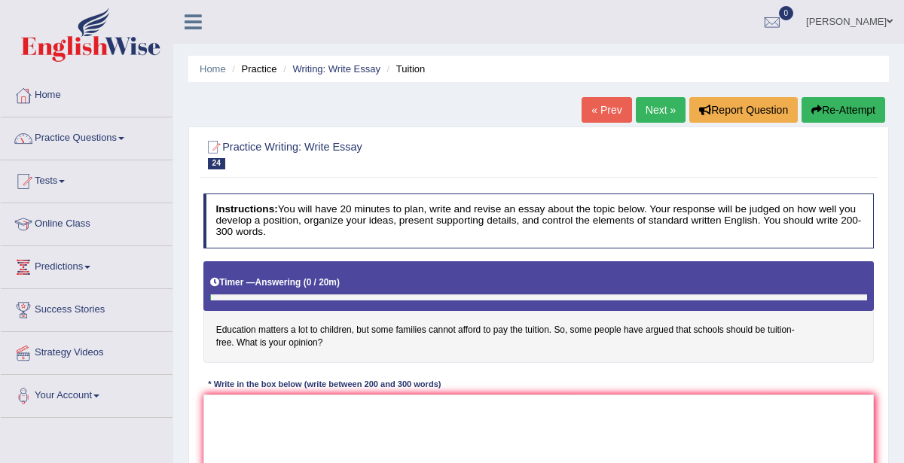
click at [674, 109] on link "Next »" at bounding box center [661, 110] width 50 height 26
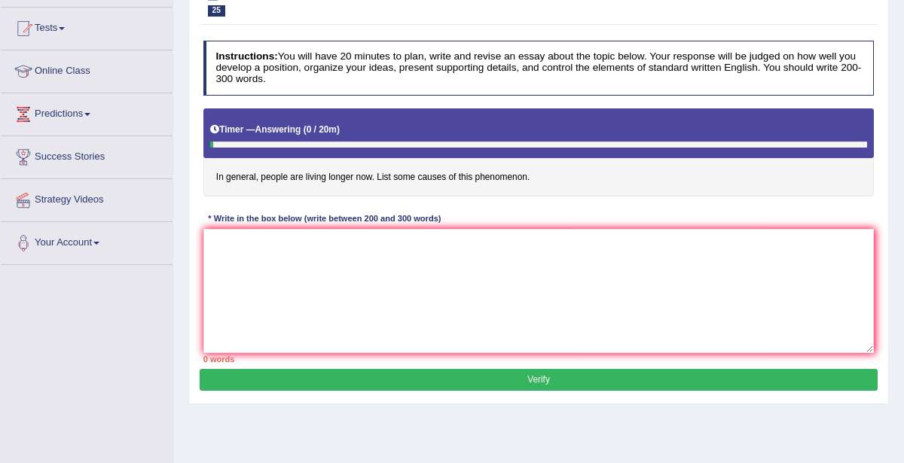
scroll to position [176, 0]
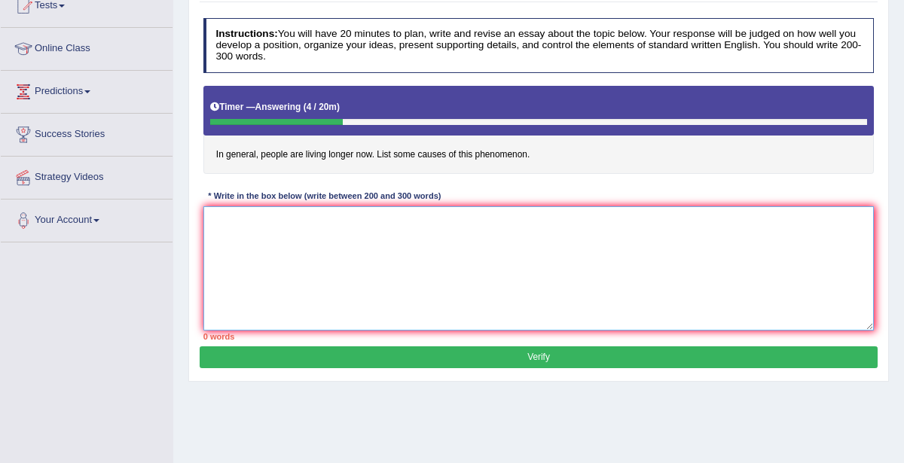
click at [364, 225] on textarea at bounding box center [538, 268] width 671 height 124
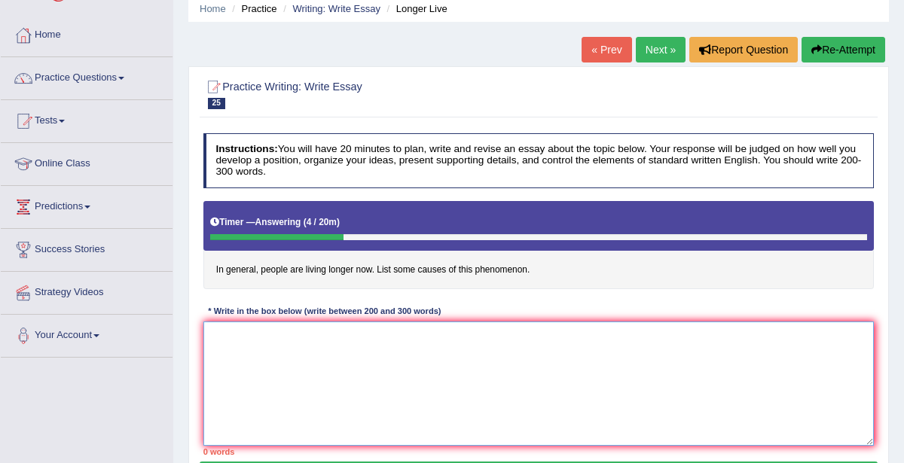
scroll to position [0, 0]
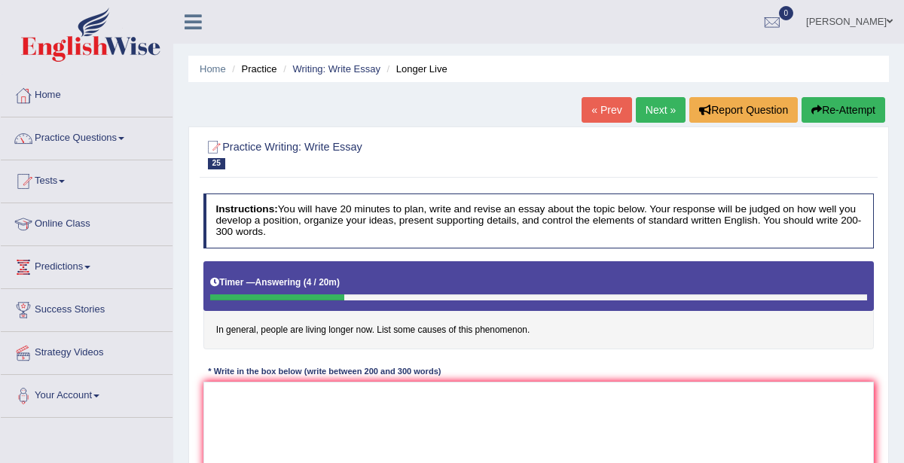
click at [839, 104] on button "Re-Attempt" at bounding box center [844, 110] width 84 height 26
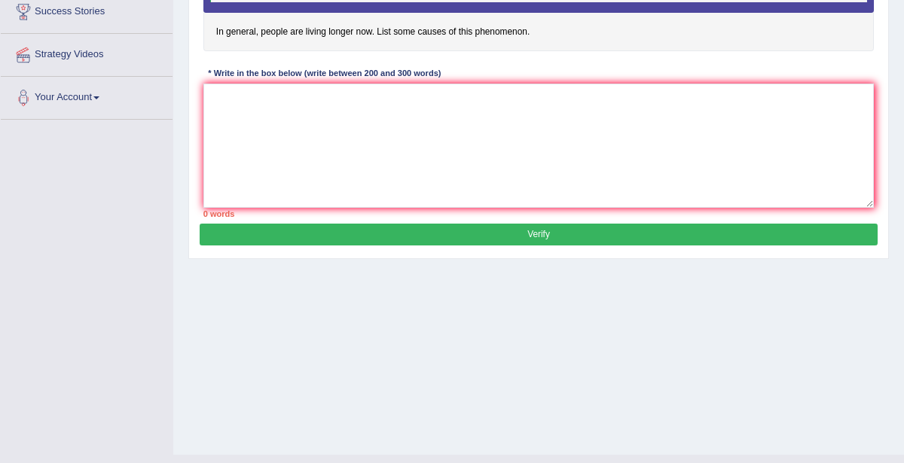
scroll to position [301, 0]
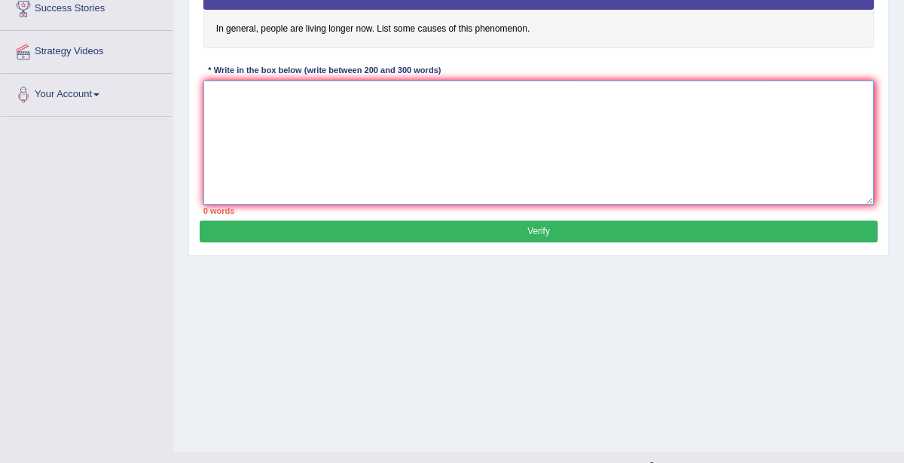
click at [561, 136] on textarea at bounding box center [538, 143] width 671 height 124
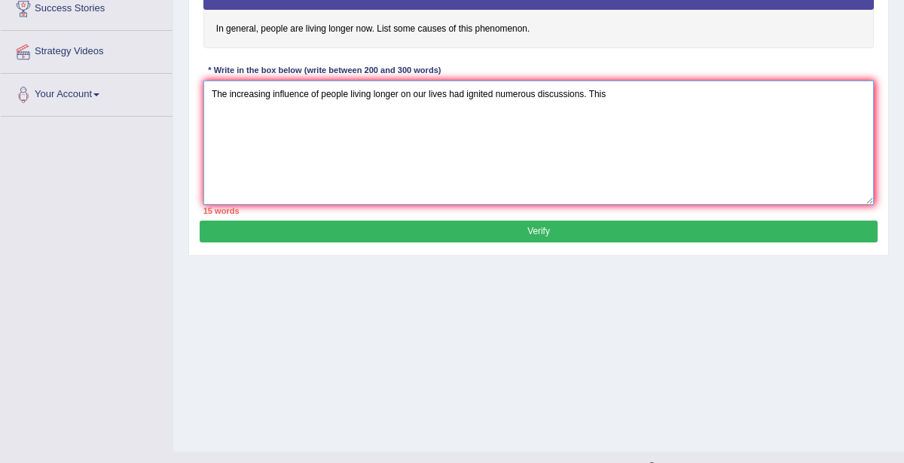
type textarea "The increasing influence of people living longer on our lives had ignited numer…"
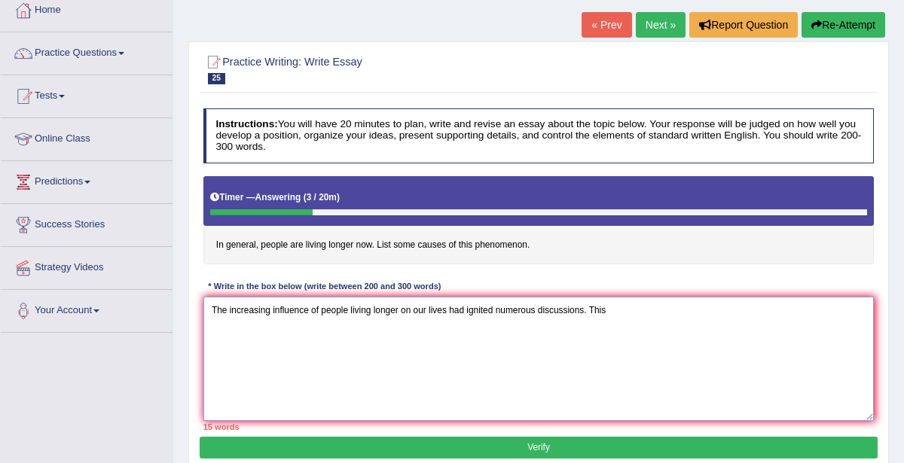
scroll to position [0, 0]
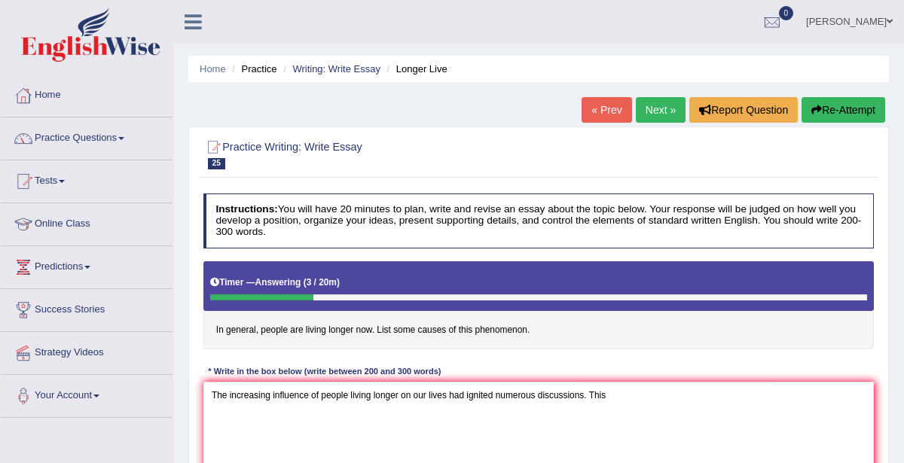
click at [831, 117] on button "Re-Attempt" at bounding box center [844, 110] width 84 height 26
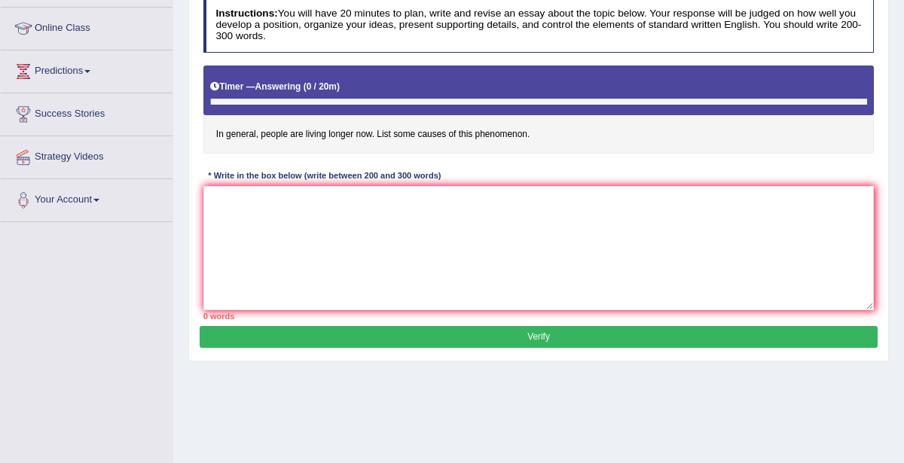
scroll to position [197, 0]
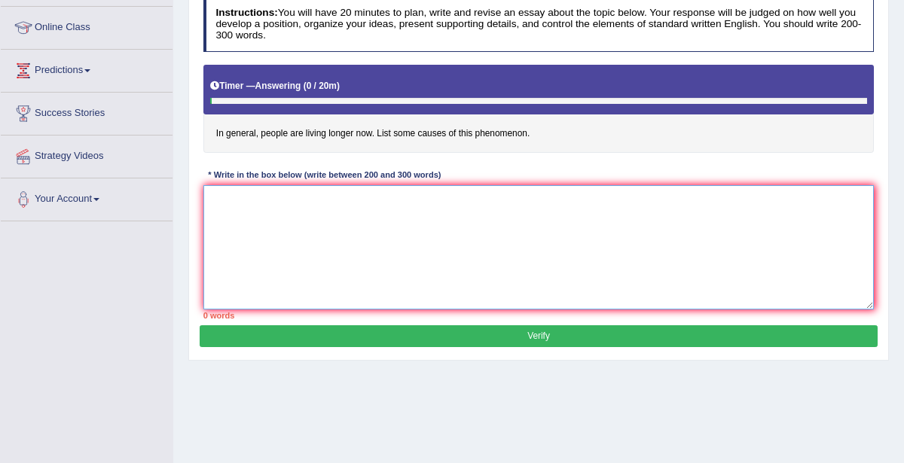
paste textarea "The increasing influence of (essay topic) on our lives has ignited numerous dis…"
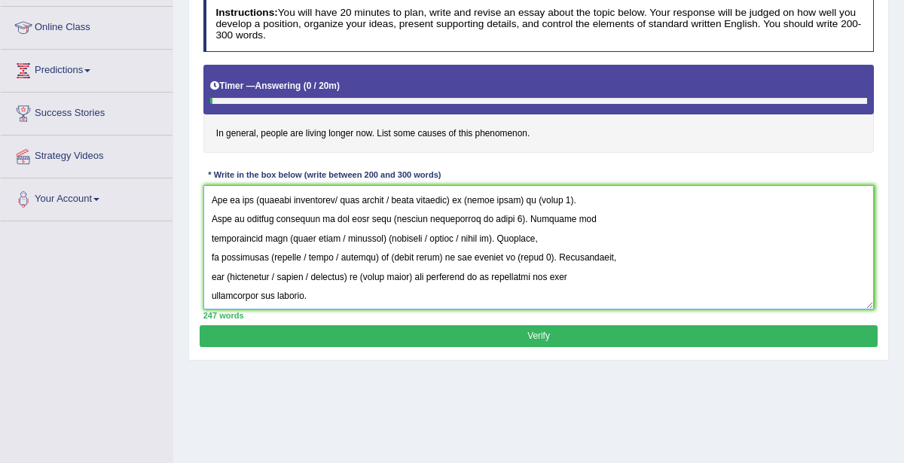
scroll to position [0, 0]
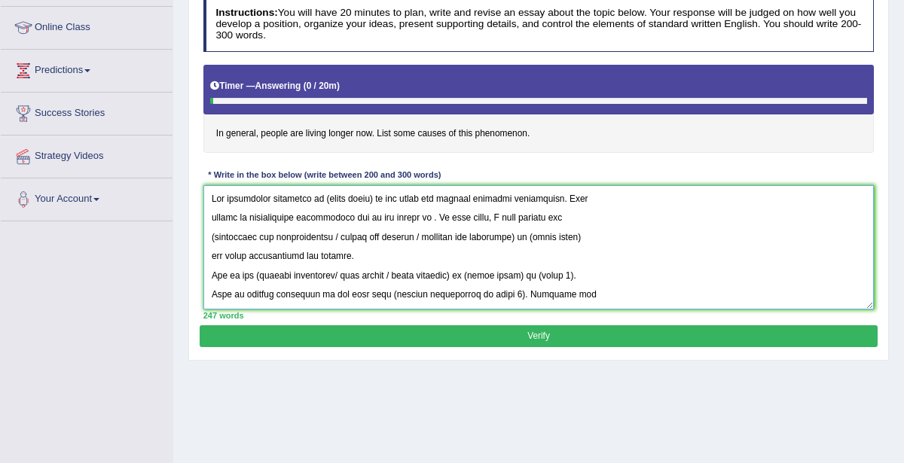
click at [372, 195] on textarea at bounding box center [538, 247] width 671 height 124
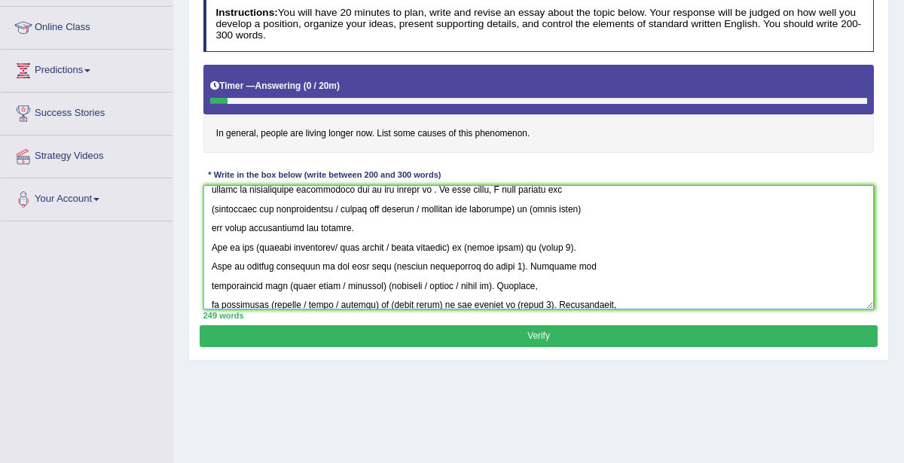
scroll to position [32, 0]
click at [344, 206] on textarea at bounding box center [538, 247] width 671 height 124
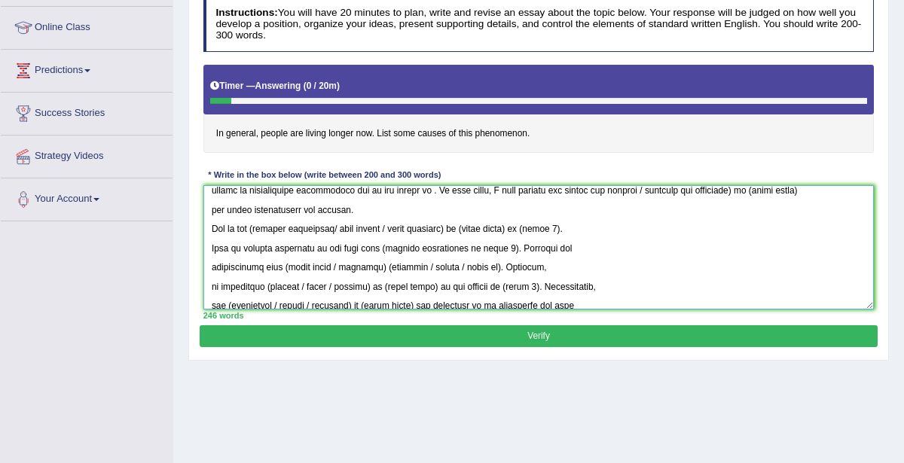
scroll to position [9, 0]
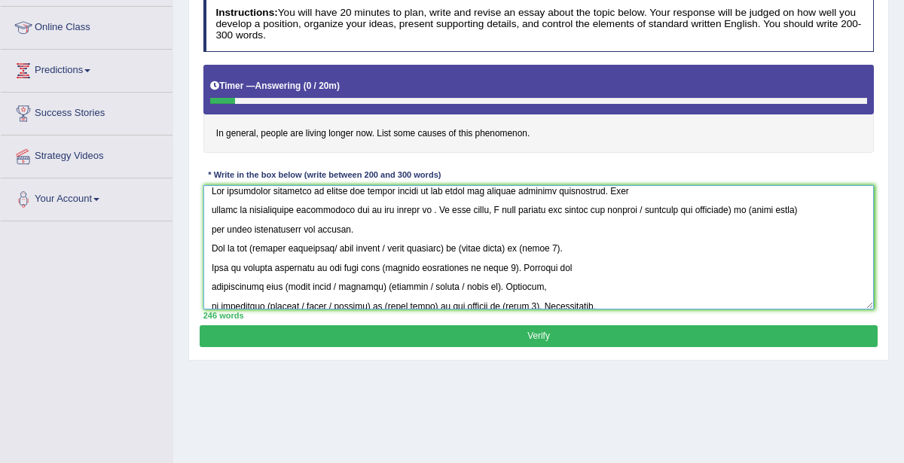
drag, startPoint x: 624, startPoint y: 209, endPoint x: 729, endPoint y: 207, distance: 104.7
click at [729, 207] on textarea at bounding box center [538, 247] width 671 height 124
drag, startPoint x: 635, startPoint y: 206, endPoint x: 700, endPoint y: 206, distance: 64.8
click at [700, 206] on textarea at bounding box center [538, 247] width 671 height 124
click at [211, 223] on textarea at bounding box center [538, 247] width 671 height 124
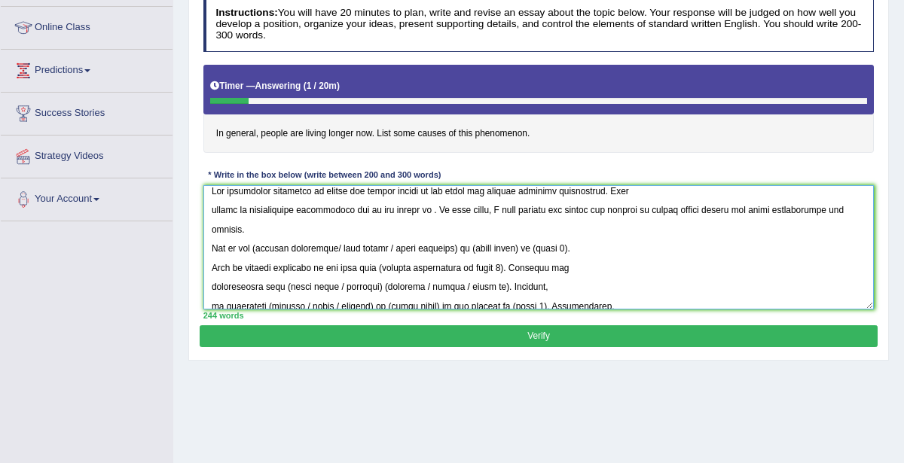
click at [212, 205] on textarea at bounding box center [538, 247] width 671 height 124
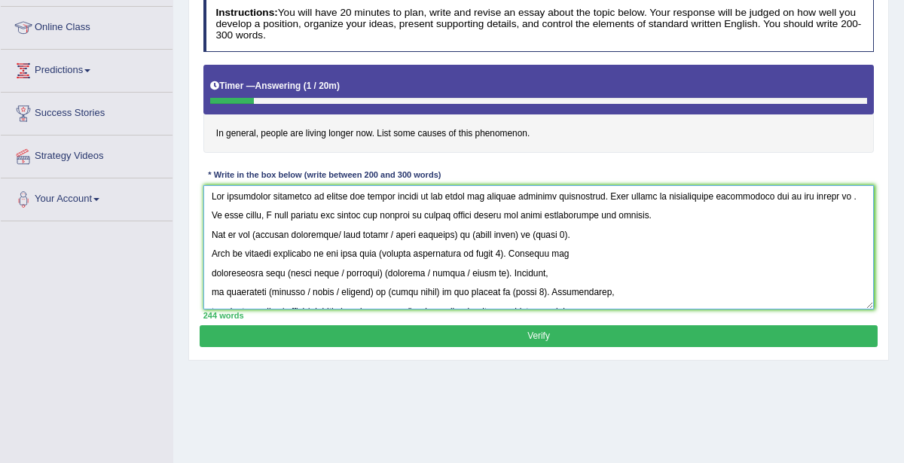
scroll to position [0, 0]
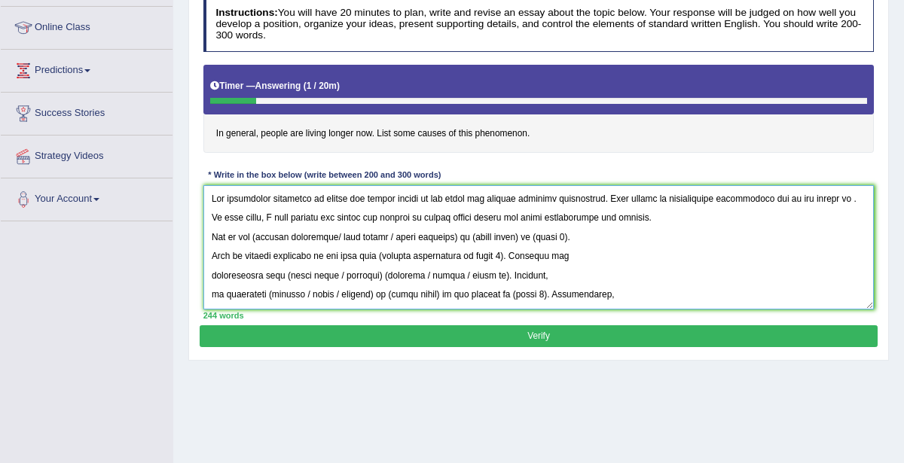
click at [832, 200] on textarea at bounding box center [538, 247] width 671 height 124
click at [831, 196] on textarea at bounding box center [538, 247] width 671 height 124
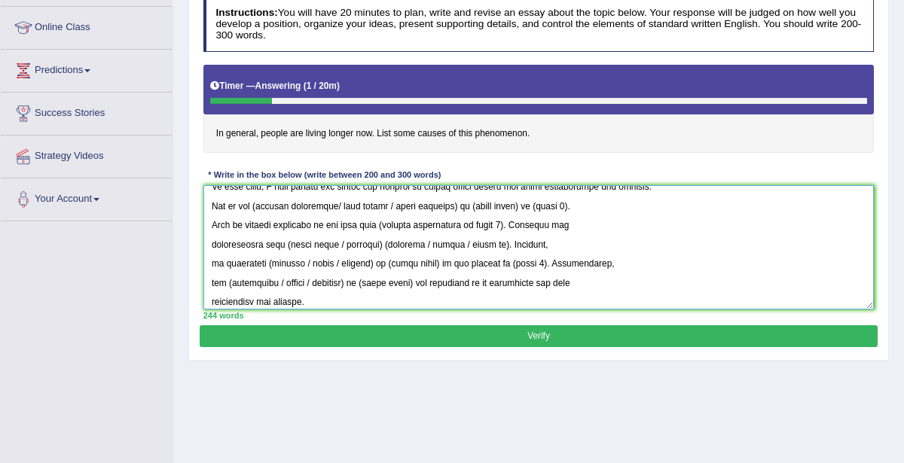
scroll to position [38, 0]
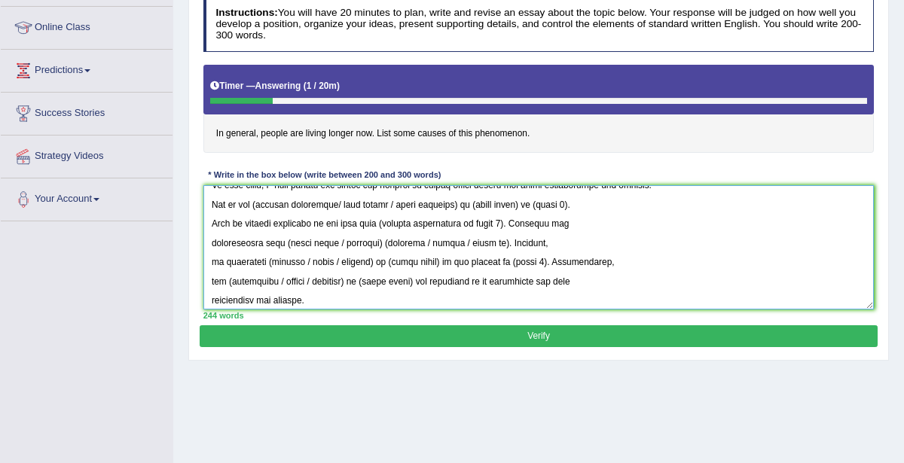
click at [259, 202] on textarea at bounding box center [538, 247] width 671 height 124
drag, startPoint x: 255, startPoint y: 204, endPoint x: 340, endPoint y: 206, distance: 85.1
click at [340, 206] on textarea at bounding box center [538, 247] width 671 height 124
drag, startPoint x: 308, startPoint y: 201, endPoint x: 380, endPoint y: 206, distance: 72.5
click at [380, 206] on textarea at bounding box center [538, 247] width 671 height 124
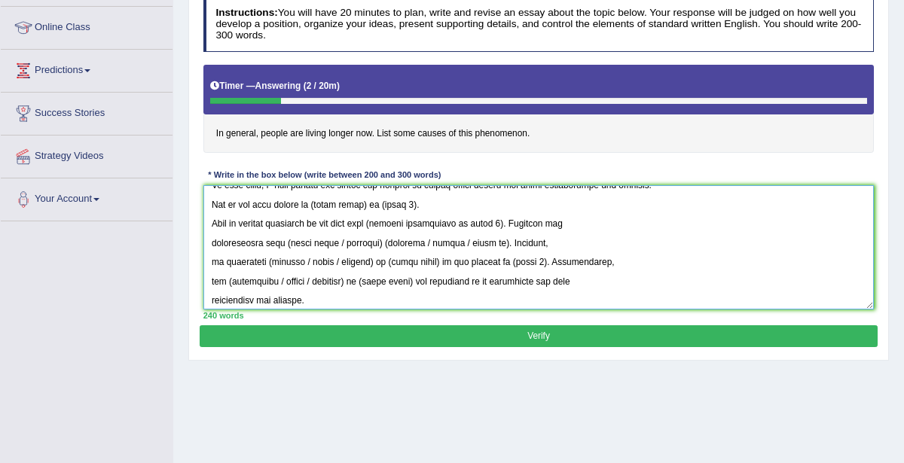
drag, startPoint x: 316, startPoint y: 200, endPoint x: 368, endPoint y: 202, distance: 51.3
click at [368, 202] on textarea at bounding box center [538, 247] width 671 height 124
drag, startPoint x: 406, startPoint y: 200, endPoint x: 455, endPoint y: 204, distance: 49.2
click at [455, 204] on textarea at bounding box center [538, 247] width 671 height 124
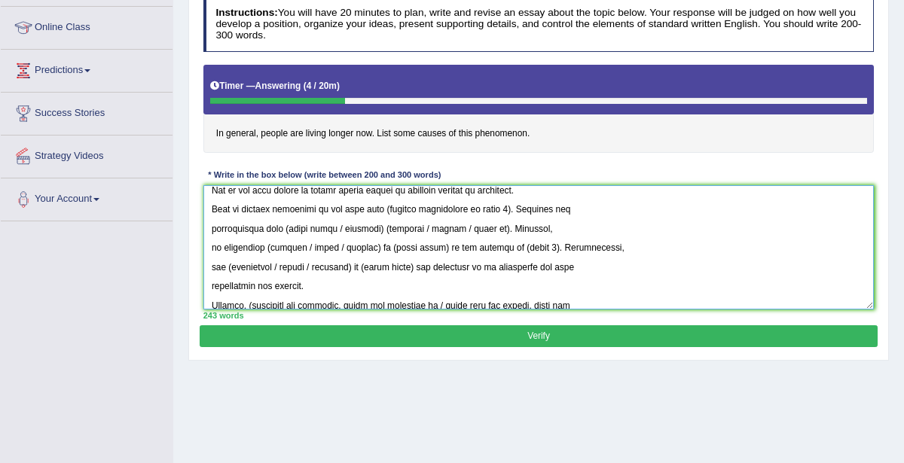
scroll to position [57, 0]
drag, startPoint x: 374, startPoint y: 206, endPoint x: 494, endPoint y: 206, distance: 120.5
click at [494, 206] on textarea at bounding box center [538, 247] width 671 height 124
click at [434, 203] on textarea at bounding box center [538, 247] width 671 height 124
click at [468, 204] on textarea at bounding box center [538, 247] width 671 height 124
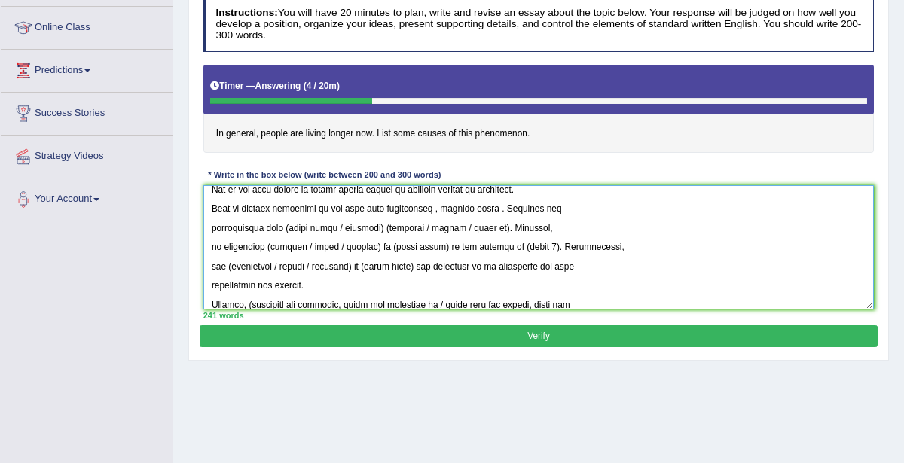
click at [448, 203] on textarea at bounding box center [538, 247] width 671 height 124
click at [460, 205] on textarea at bounding box center [538, 247] width 671 height 124
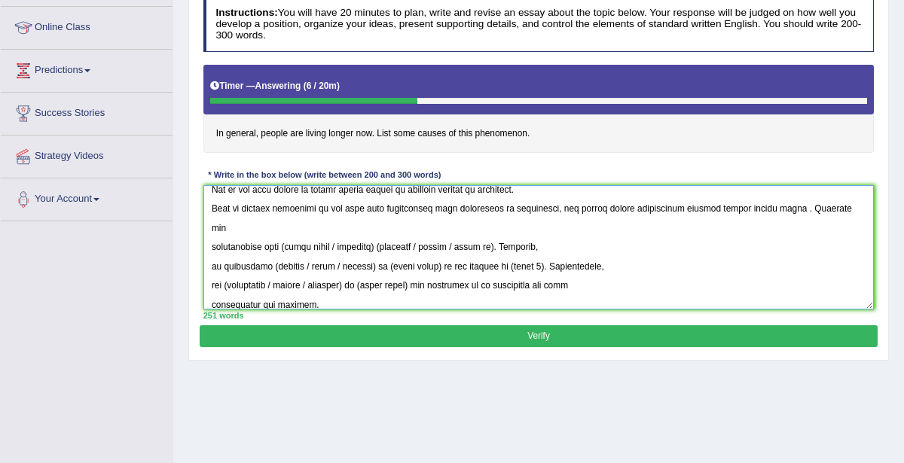
click at [773, 206] on textarea at bounding box center [538, 247] width 671 height 124
drag, startPoint x: 286, startPoint y: 222, endPoint x: 383, endPoint y: 228, distance: 98.1
click at [383, 228] on textarea at bounding box center [538, 247] width 671 height 124
click at [355, 222] on textarea at bounding box center [538, 247] width 671 height 124
drag, startPoint x: 389, startPoint y: 225, endPoint x: 431, endPoint y: 225, distance: 41.4
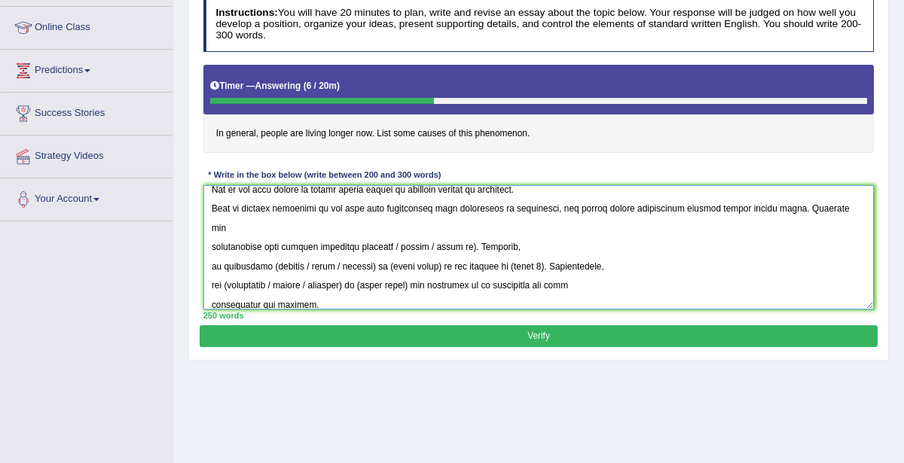
click at [431, 225] on textarea at bounding box center [538, 247] width 671 height 124
click at [386, 225] on textarea at bounding box center [538, 247] width 671 height 124
click at [432, 225] on textarea at bounding box center [538, 247] width 671 height 124
click at [482, 223] on textarea at bounding box center [538, 247] width 671 height 124
click at [452, 224] on textarea at bounding box center [538, 247] width 671 height 124
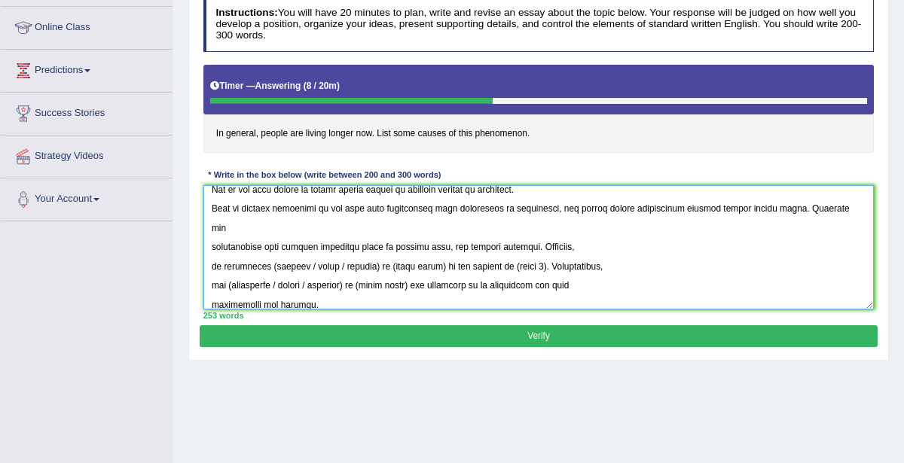
click at [269, 243] on textarea at bounding box center [538, 247] width 671 height 124
click at [302, 240] on textarea at bounding box center [538, 247] width 671 height 124
click at [295, 243] on textarea at bounding box center [538, 247] width 671 height 124
drag, startPoint x: 290, startPoint y: 243, endPoint x: 328, endPoint y: 244, distance: 37.7
click at [328, 244] on textarea at bounding box center [538, 247] width 671 height 124
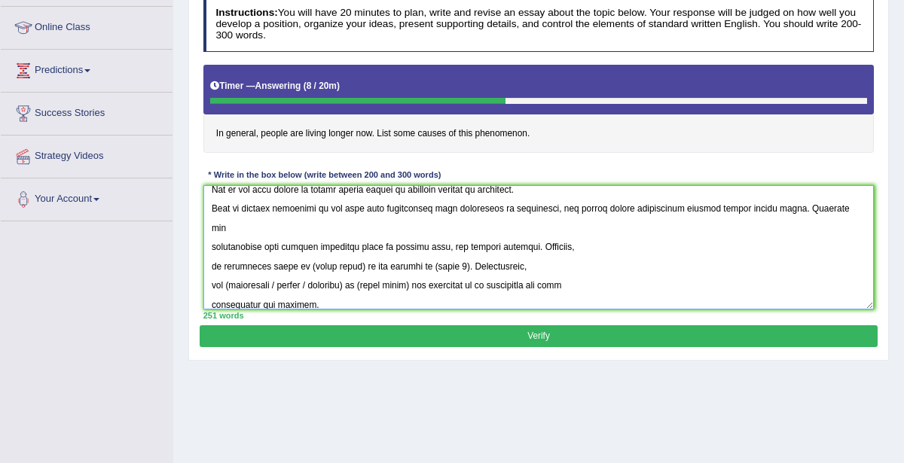
drag, startPoint x: 298, startPoint y: 242, endPoint x: 352, endPoint y: 242, distance: 53.5
click at [352, 242] on textarea at bounding box center [538, 247] width 671 height 124
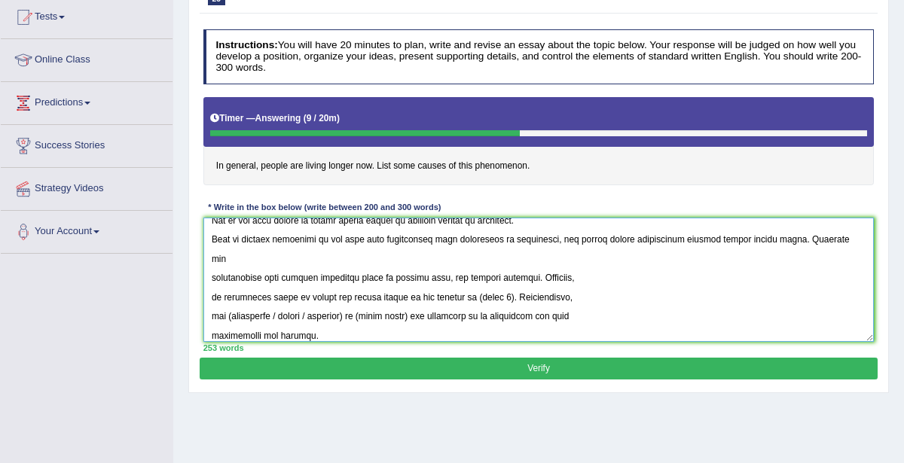
scroll to position [67, 0]
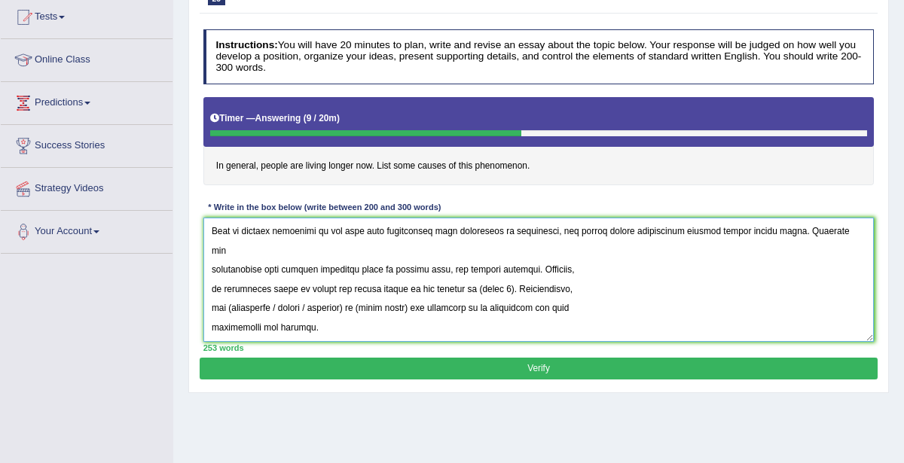
click at [452, 265] on textarea at bounding box center [538, 280] width 671 height 124
drag, startPoint x: 451, startPoint y: 265, endPoint x: 487, endPoint y: 283, distance: 40.4
click at [499, 290] on textarea at bounding box center [538, 280] width 671 height 124
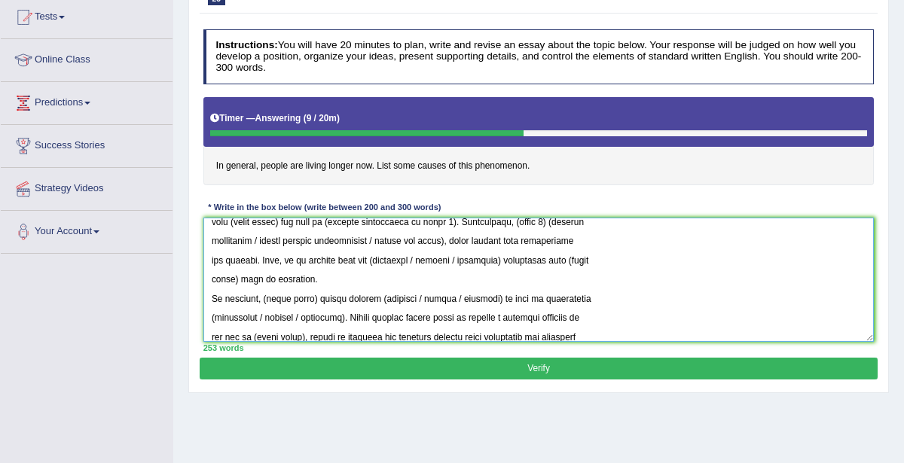
scroll to position [293, 0]
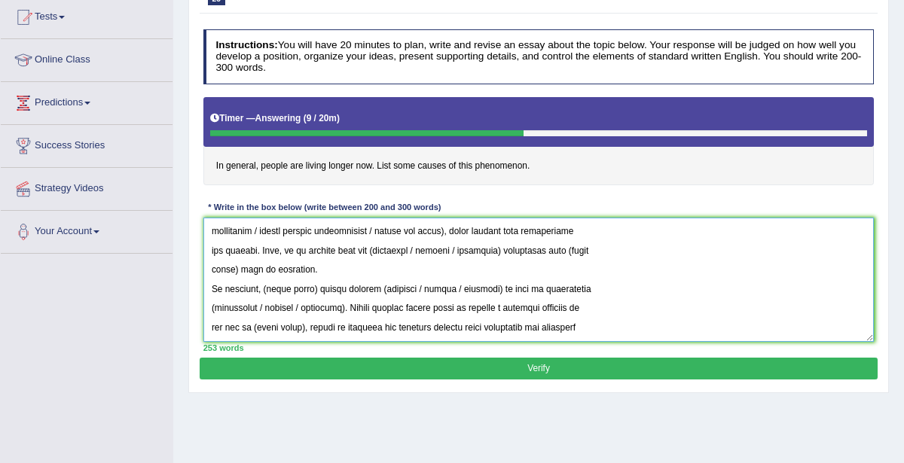
drag, startPoint x: 451, startPoint y: 268, endPoint x: 627, endPoint y: 334, distance: 188.3
click at [627, 334] on textarea at bounding box center [538, 280] width 671 height 124
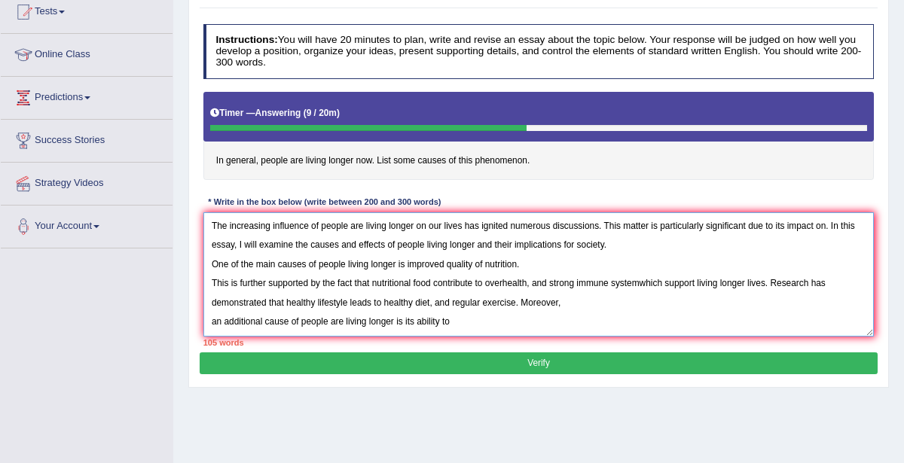
scroll to position [172, 0]
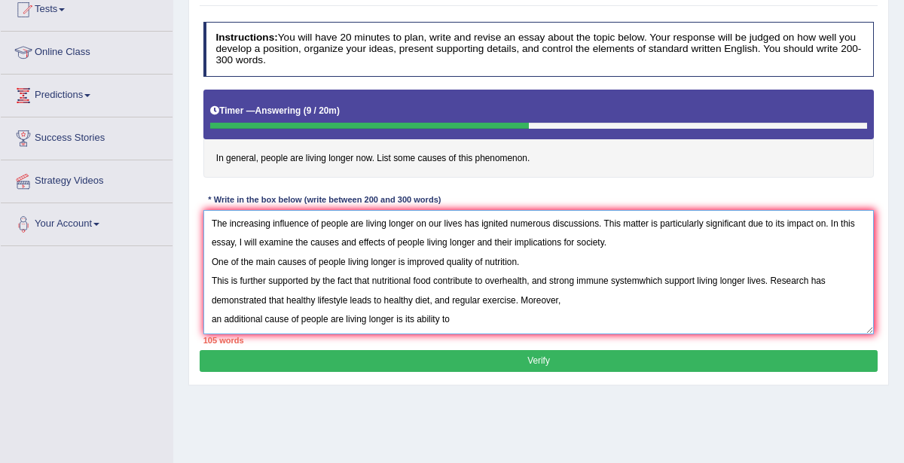
click at [212, 276] on textarea "The increasing influence of people are living longer on our lives has ignited n…" at bounding box center [538, 272] width 671 height 124
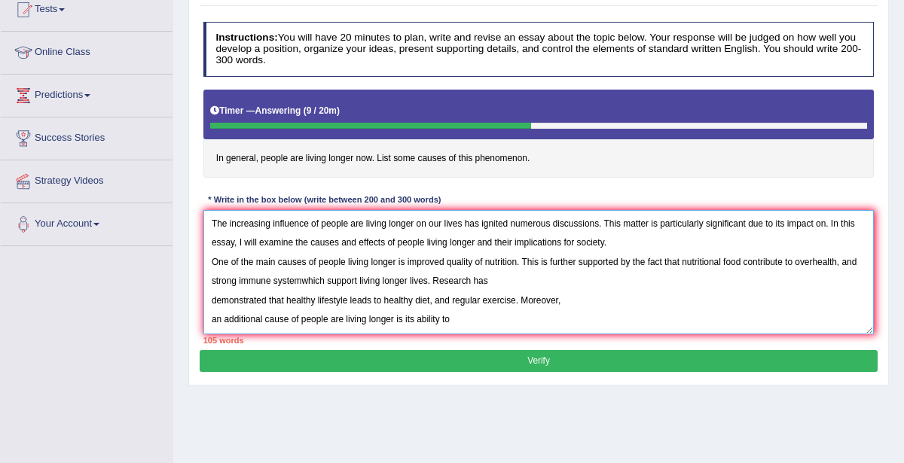
click at [211, 298] on textarea "The increasing influence of people are living longer on our lives has ignited n…" at bounding box center [538, 272] width 671 height 124
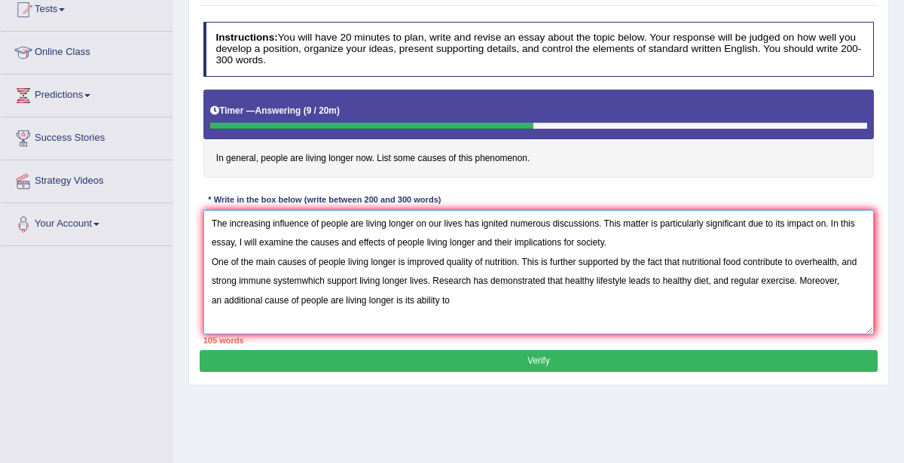
click at [212, 299] on textarea "The increasing influence of people are living longer on our lives has ignited n…" at bounding box center [538, 272] width 671 height 124
click at [447, 304] on textarea "The increasing influence of people are living longer on our lives has ignited n…" at bounding box center [538, 272] width 671 height 124
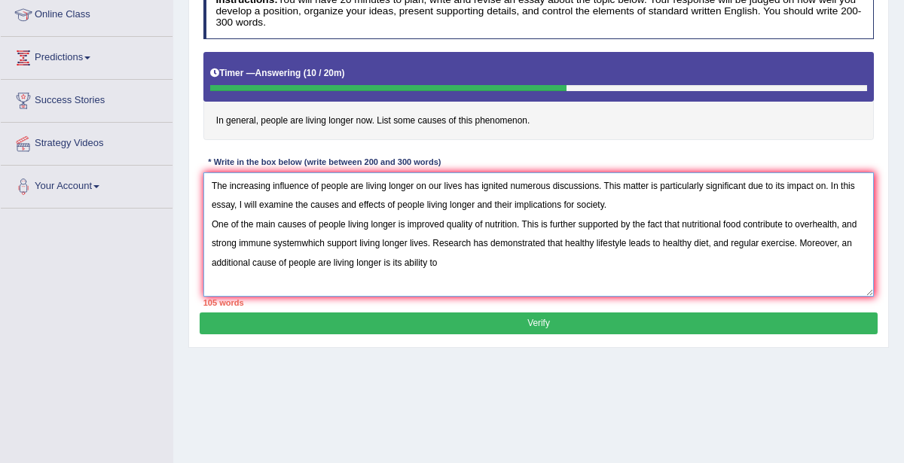
scroll to position [215, 0]
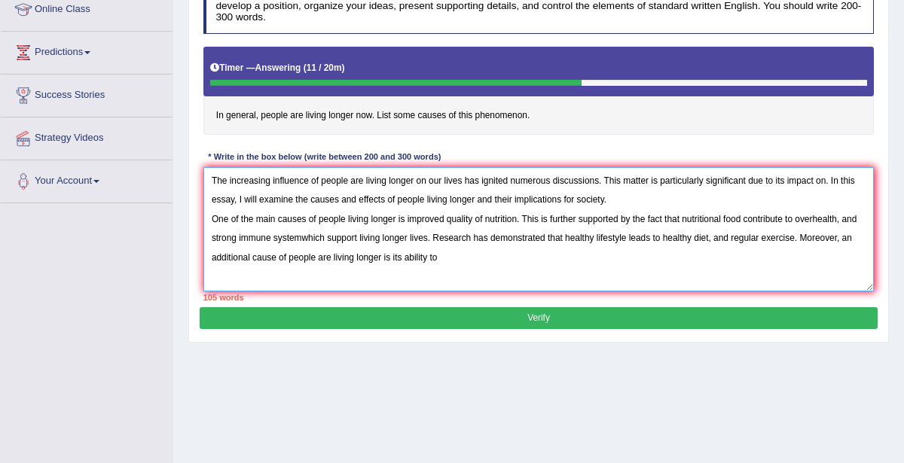
click at [829, 176] on textarea "The increasing influence of people are living longer on our lives has ignited n…" at bounding box center [538, 229] width 671 height 124
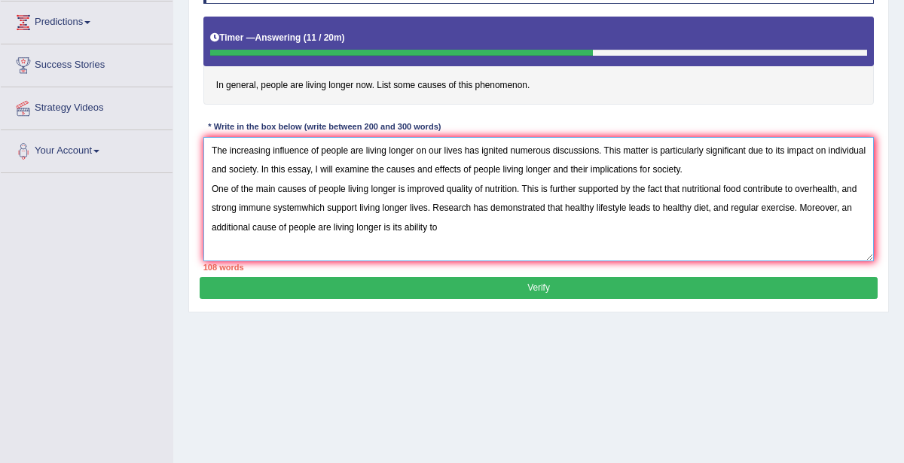
scroll to position [264, 0]
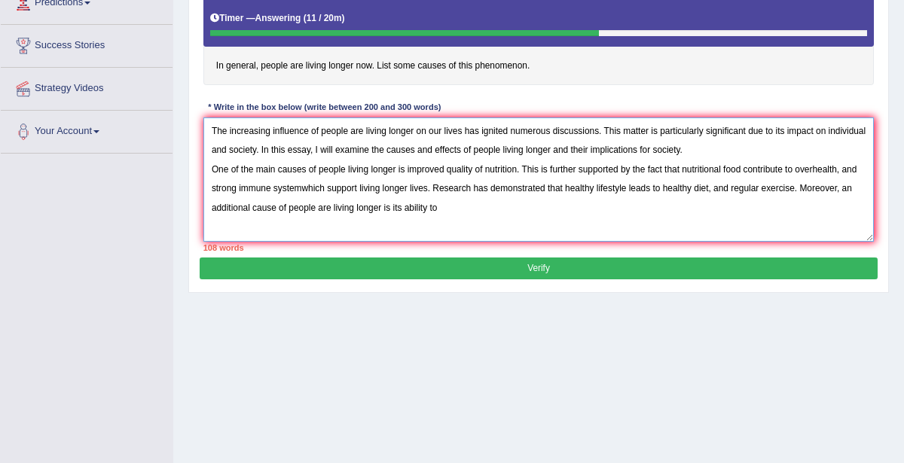
drag, startPoint x: 405, startPoint y: 163, endPoint x: 521, endPoint y: 161, distance: 116.0
click at [521, 161] on textarea "The increasing influence of people are living longer on our lives has ignited n…" at bounding box center [538, 180] width 671 height 124
click at [524, 215] on textarea "The increasing influence of people are living longer on our lives has ignited n…" at bounding box center [538, 180] width 671 height 124
click at [816, 166] on textarea "The increasing influence of people are living longer on our lives has ignited n…" at bounding box center [538, 180] width 671 height 124
click at [348, 184] on textarea "The increasing influence of people are living longer on our lives has ignited n…" at bounding box center [538, 180] width 671 height 124
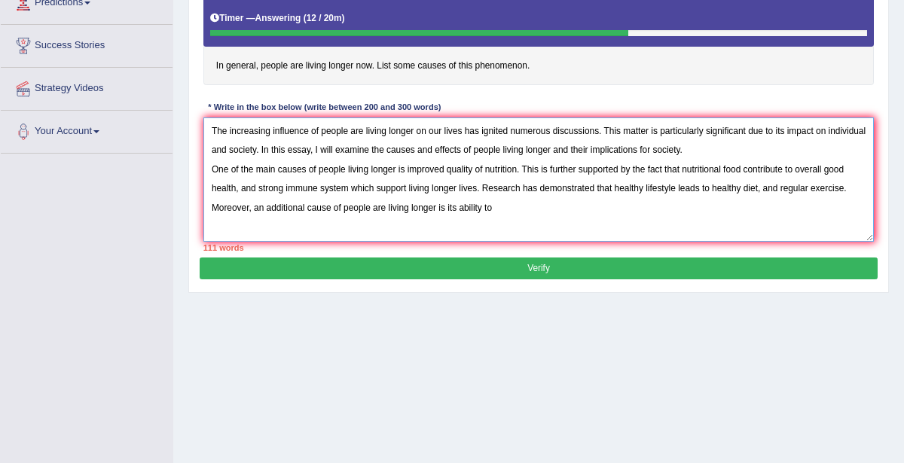
click at [495, 206] on textarea "The increasing influence of people are living longer on our lives has ignited n…" at bounding box center [538, 180] width 671 height 124
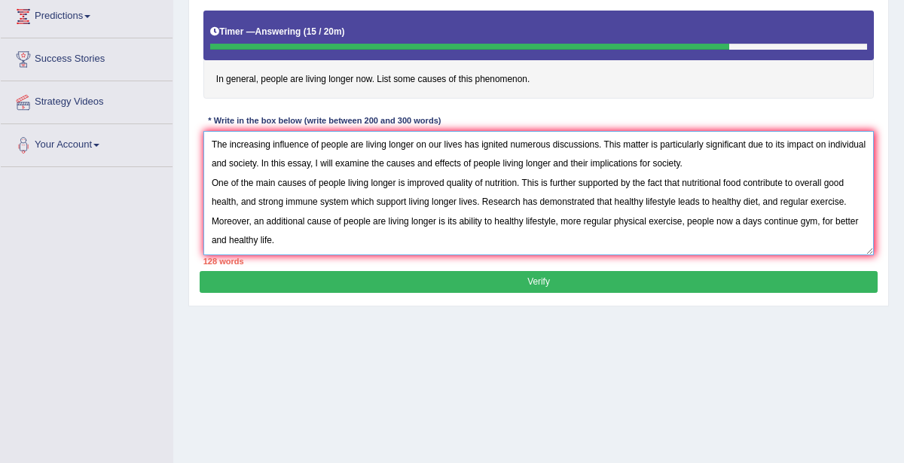
scroll to position [301, 0]
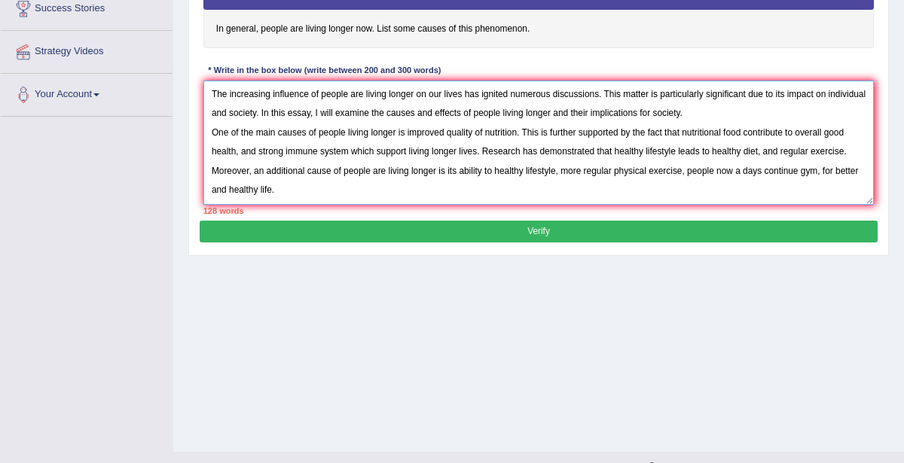
paste textarea "Moreover, an additional (benefit / cause / problem) of (essay topic) is its abi…"
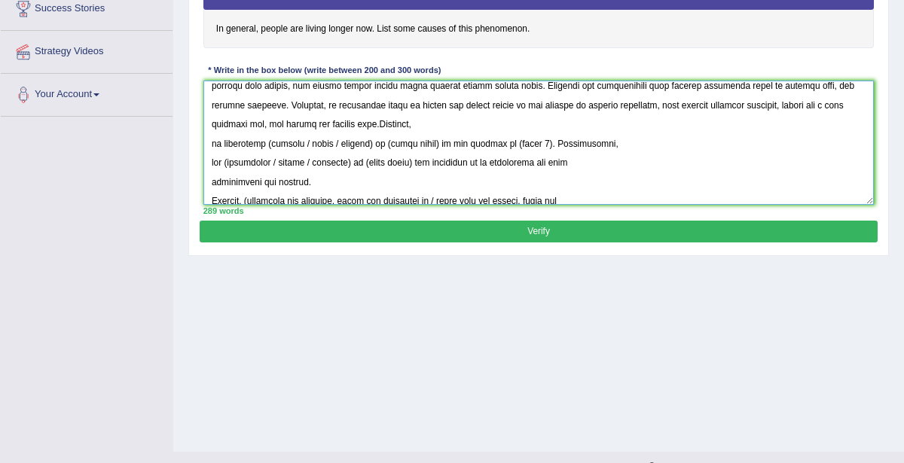
scroll to position [85, 0]
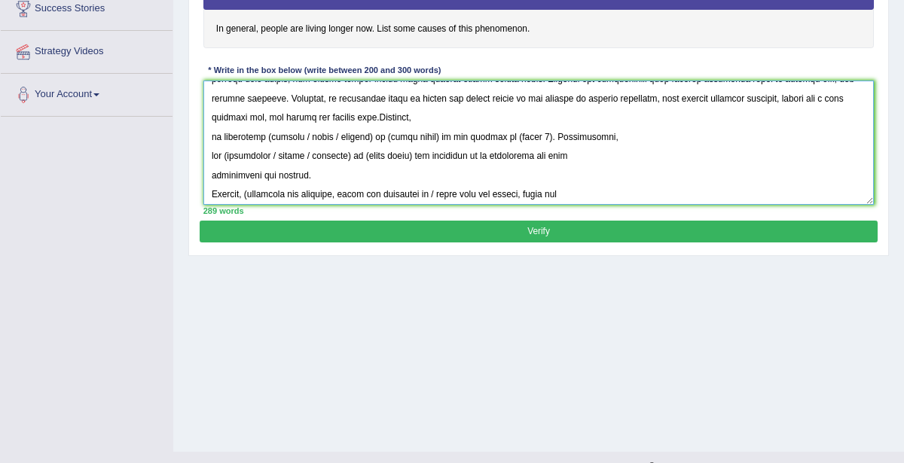
click at [320, 112] on textarea at bounding box center [538, 143] width 671 height 124
drag, startPoint x: 211, startPoint y: 137, endPoint x: 530, endPoint y: 133, distance: 318.7
click at [530, 133] on textarea at bounding box center [538, 143] width 671 height 124
click at [212, 135] on textarea at bounding box center [538, 143] width 671 height 124
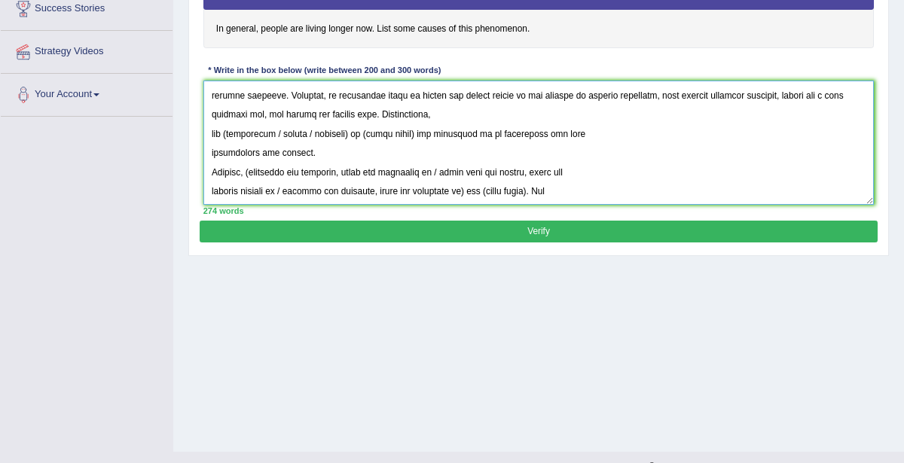
scroll to position [90, 0]
drag, startPoint x: 226, startPoint y: 130, endPoint x: 282, endPoint y: 126, distance: 55.9
click at [282, 126] on textarea at bounding box center [538, 143] width 671 height 124
click at [210, 125] on textarea at bounding box center [538, 143] width 671 height 124
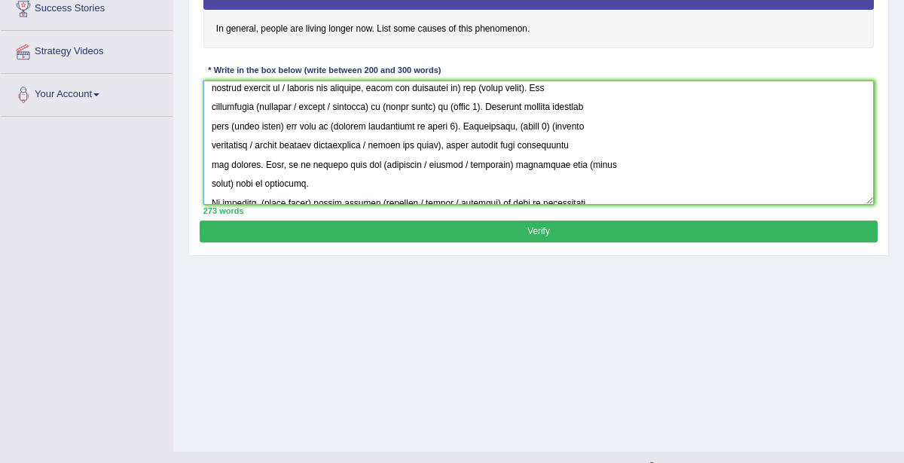
scroll to position [104, 0]
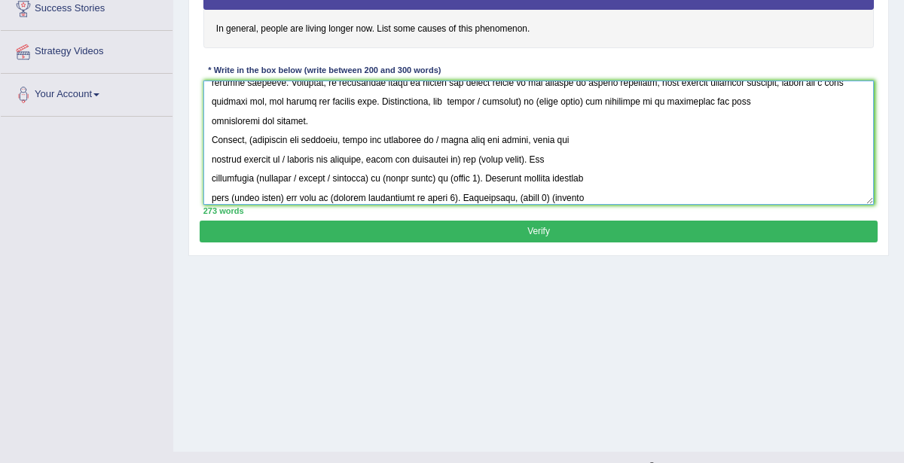
click at [350, 99] on textarea at bounding box center [538, 143] width 671 height 124
drag, startPoint x: 375, startPoint y: 102, endPoint x: 442, endPoint y: 96, distance: 67.3
click at [442, 96] on textarea at bounding box center [538, 143] width 671 height 124
drag, startPoint x: 376, startPoint y: 101, endPoint x: 428, endPoint y: 98, distance: 52.1
click at [428, 98] on textarea at bounding box center [538, 143] width 671 height 124
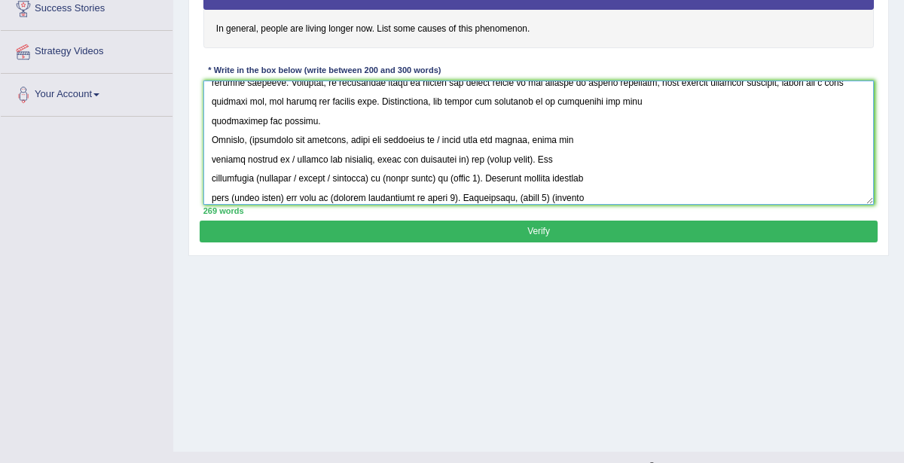
click at [211, 117] on textarea at bounding box center [538, 143] width 671 height 124
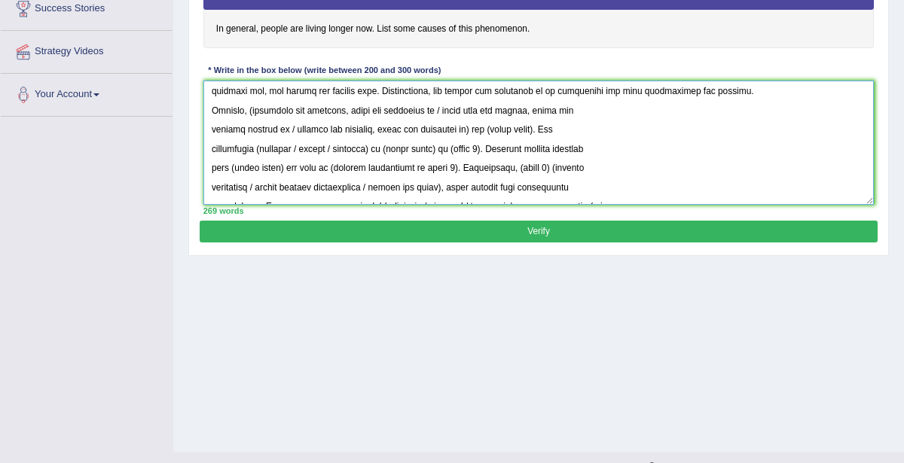
scroll to position [126, 0]
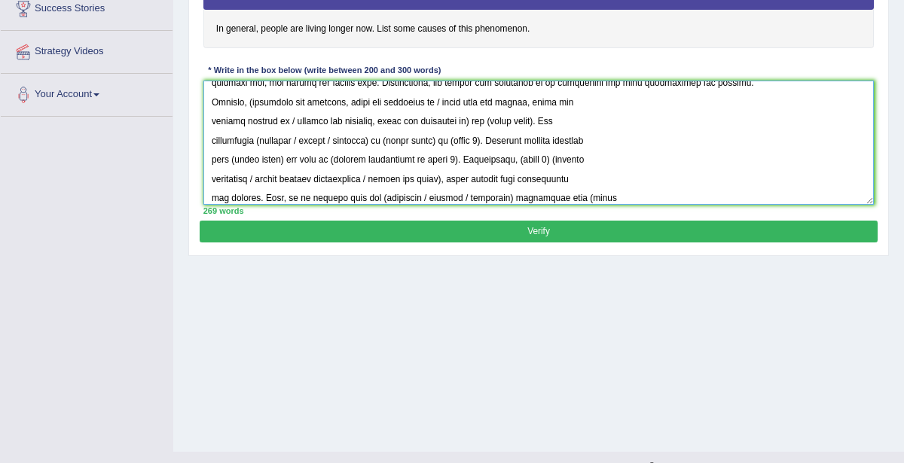
click at [248, 99] on textarea at bounding box center [538, 143] width 671 height 124
drag, startPoint x: 249, startPoint y: 103, endPoint x: 441, endPoint y: 96, distance: 192.2
click at [441, 96] on textarea at bounding box center [538, 143] width 671 height 124
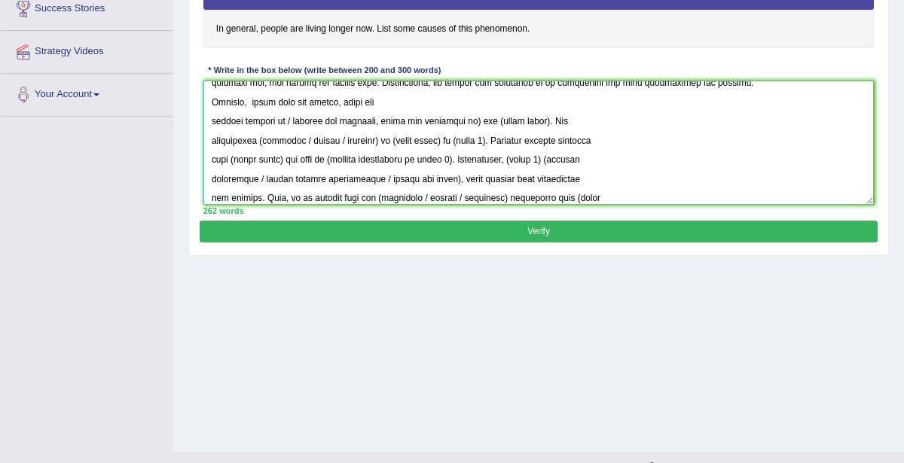
drag, startPoint x: 281, startPoint y: 120, endPoint x: 463, endPoint y: 117, distance: 182.3
click at [463, 117] on textarea at bounding box center [538, 143] width 671 height 124
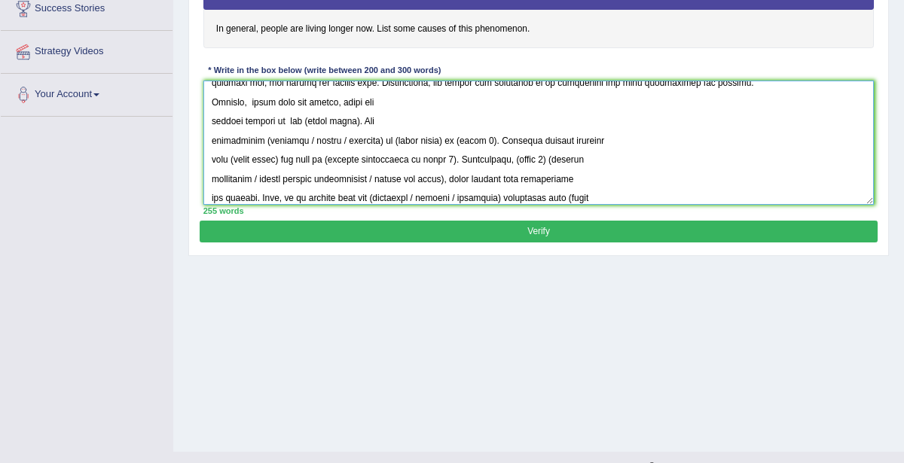
click at [213, 118] on textarea at bounding box center [538, 143] width 671 height 124
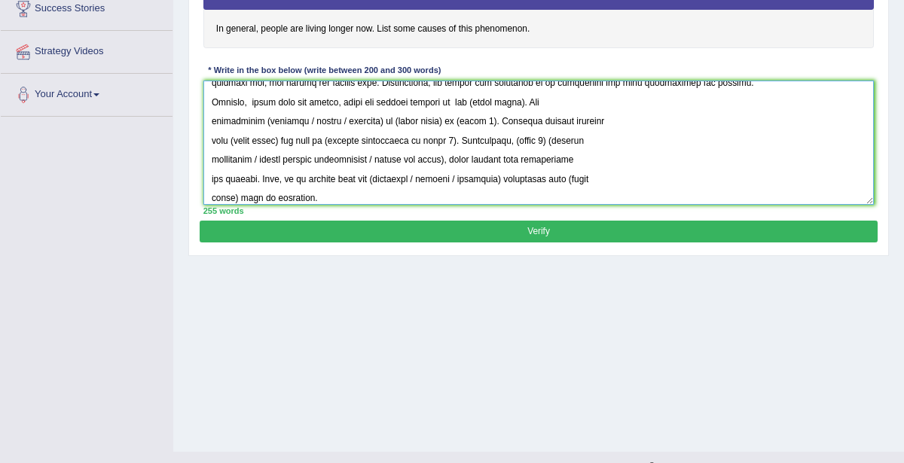
drag, startPoint x: 466, startPoint y: 101, endPoint x: 518, endPoint y: 101, distance: 52.7
click at [518, 101] on textarea at bounding box center [538, 143] width 671 height 124
drag, startPoint x: 254, startPoint y: 118, endPoint x: 304, endPoint y: 119, distance: 49.7
click at [304, 119] on textarea at bounding box center [538, 143] width 671 height 124
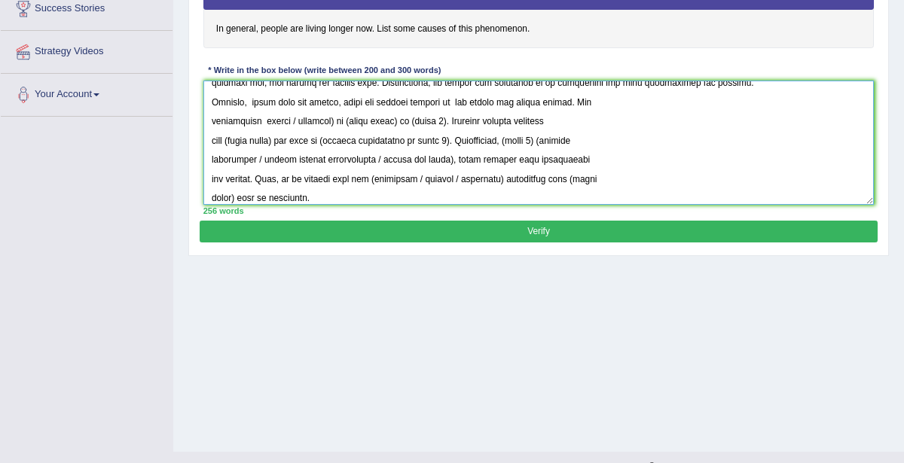
drag, startPoint x: 280, startPoint y: 118, endPoint x: 321, endPoint y: 123, distance: 41.8
click at [321, 123] on textarea at bounding box center [538, 143] width 671 height 124
click at [324, 121] on textarea at bounding box center [538, 143] width 671 height 124
drag, startPoint x: 283, startPoint y: 119, endPoint x: 322, endPoint y: 118, distance: 39.9
click at [322, 118] on textarea at bounding box center [538, 143] width 671 height 124
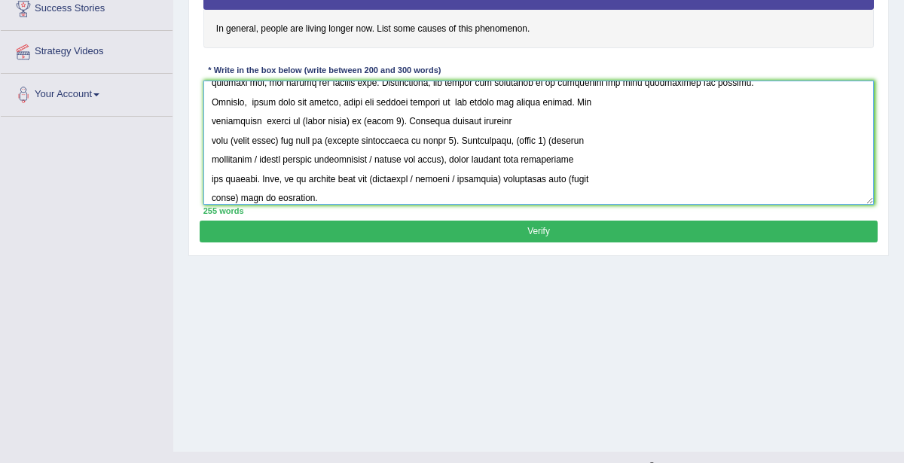
drag, startPoint x: 293, startPoint y: 118, endPoint x: 344, endPoint y: 119, distance: 50.5
click at [344, 119] on textarea at bounding box center [538, 143] width 671 height 124
drag, startPoint x: 334, startPoint y: 120, endPoint x: 359, endPoint y: 115, distance: 25.3
click at [362, 115] on textarea at bounding box center [538, 143] width 671 height 124
drag, startPoint x: 336, startPoint y: 118, endPoint x: 370, endPoint y: 118, distance: 33.9
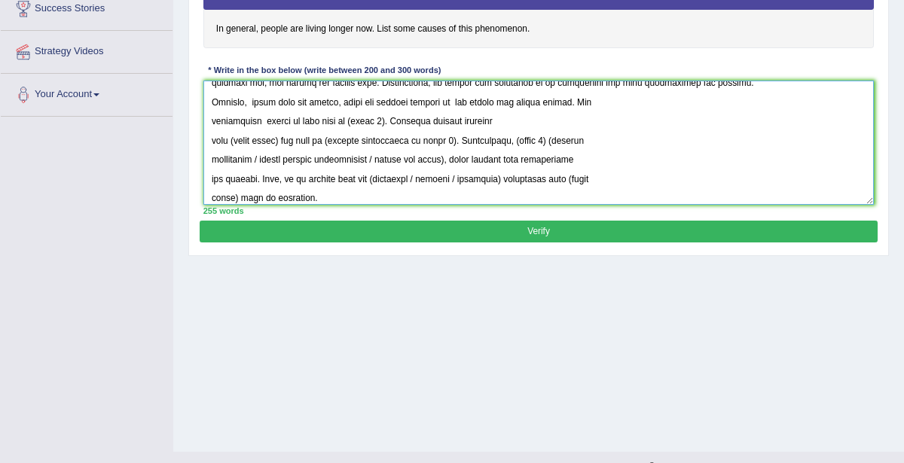
click at [370, 118] on textarea at bounding box center [538, 143] width 671 height 124
type textarea "The increasing influence of people are living longer on our lives has ignited n…"
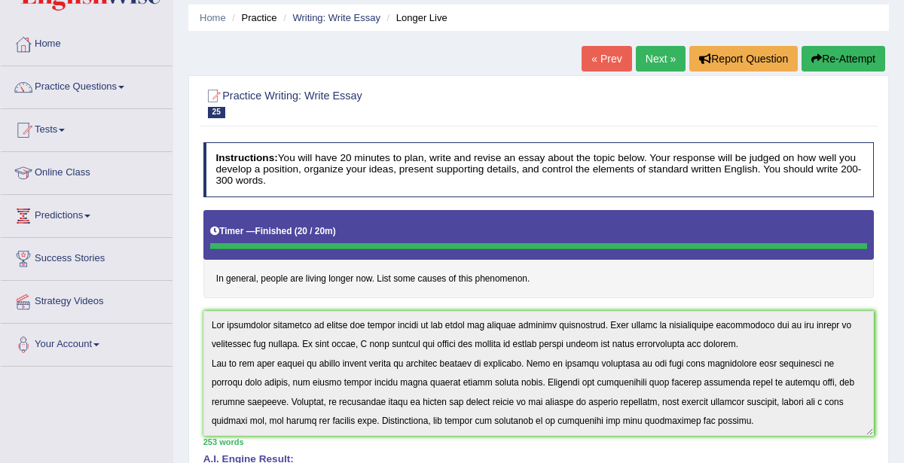
scroll to position [0, 0]
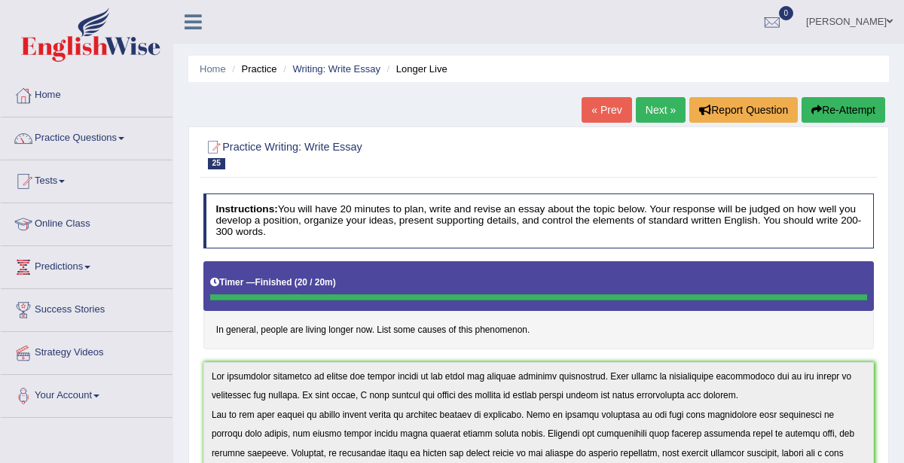
click at [838, 108] on button "Re-Attempt" at bounding box center [844, 110] width 84 height 26
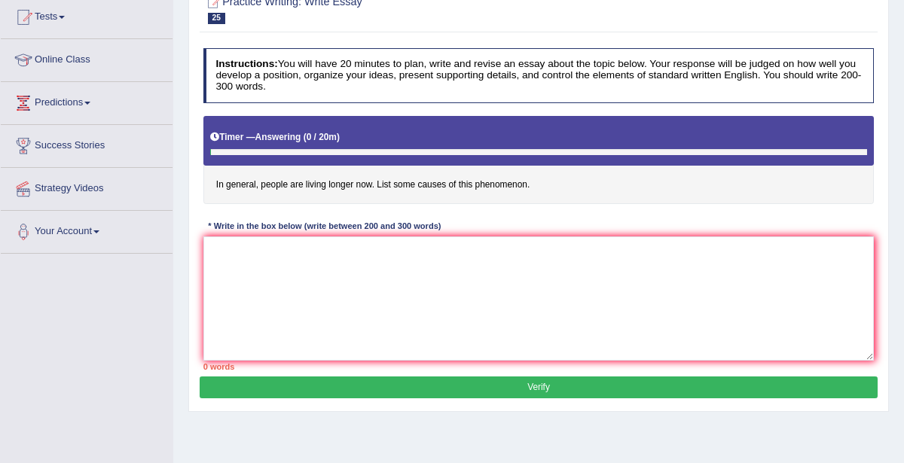
scroll to position [189, 0]
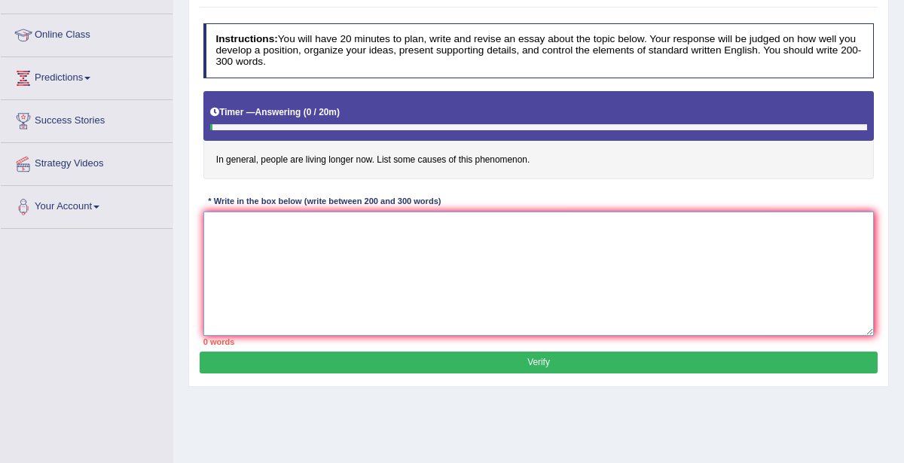
paste textarea "The increasing influence of people are living longer on our lives has ignited n…"
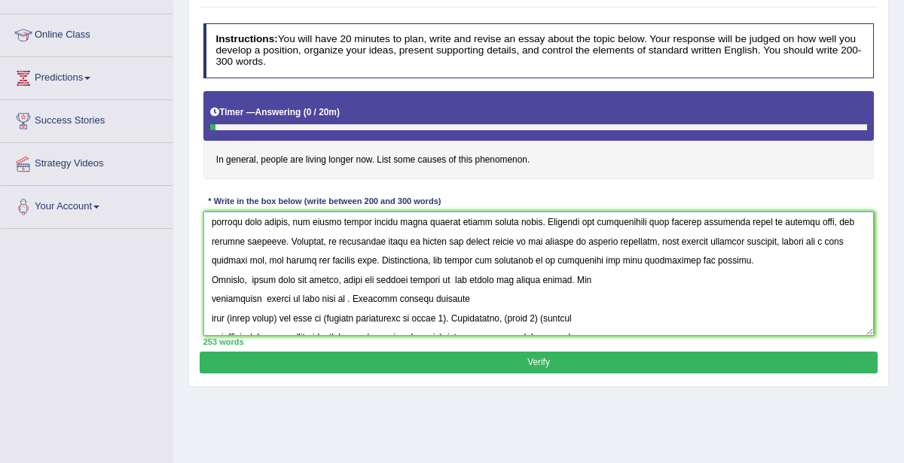
scroll to position [76, 0]
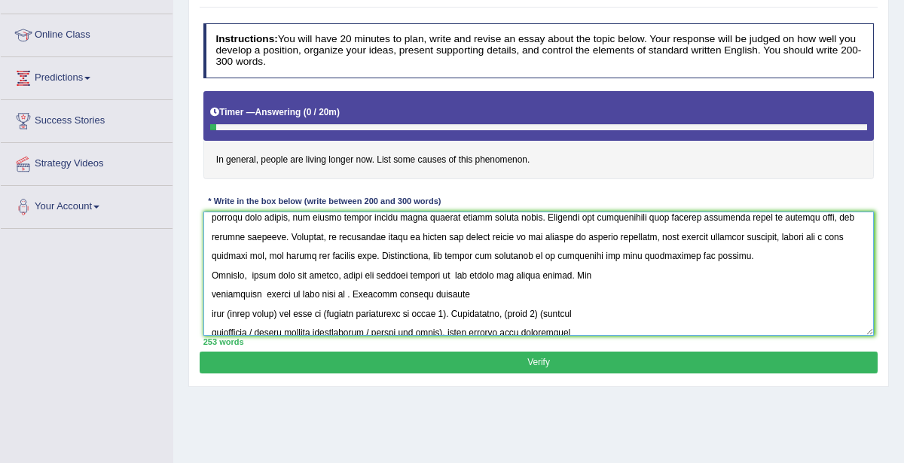
click at [211, 290] on textarea at bounding box center [538, 274] width 671 height 124
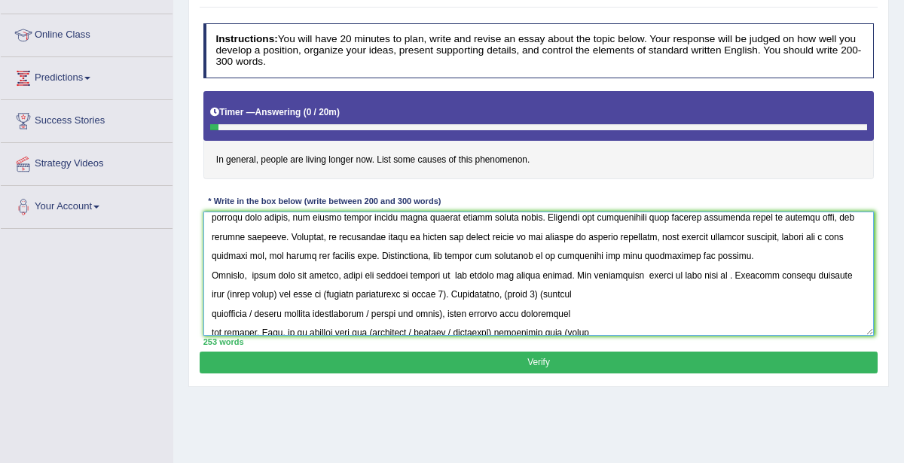
click at [628, 270] on textarea at bounding box center [538, 274] width 671 height 124
click at [701, 270] on textarea at bounding box center [538, 274] width 671 height 124
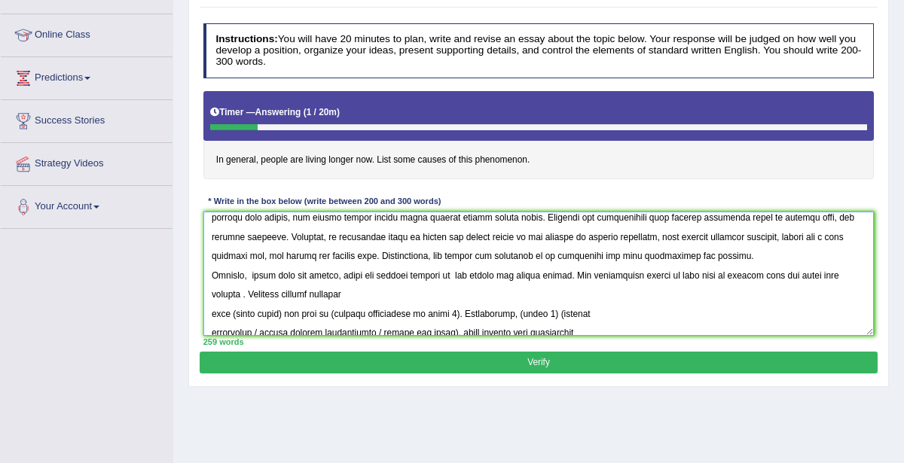
click at [842, 273] on textarea at bounding box center [538, 274] width 671 height 124
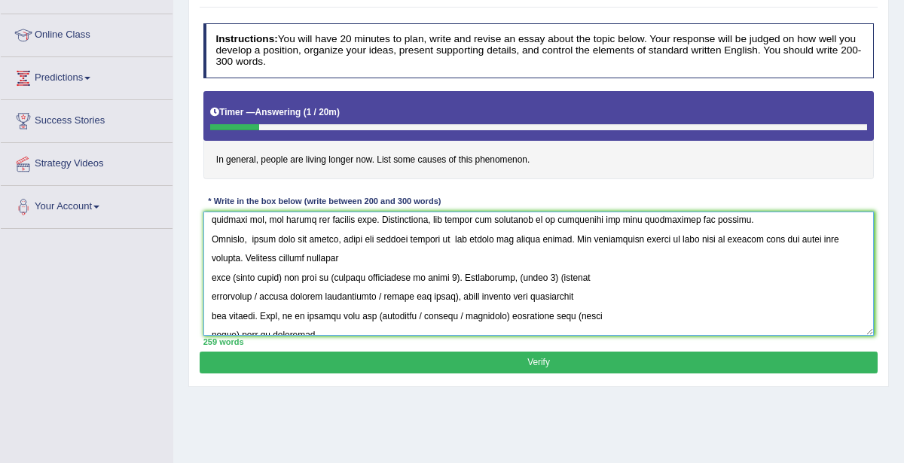
scroll to position [106, 0]
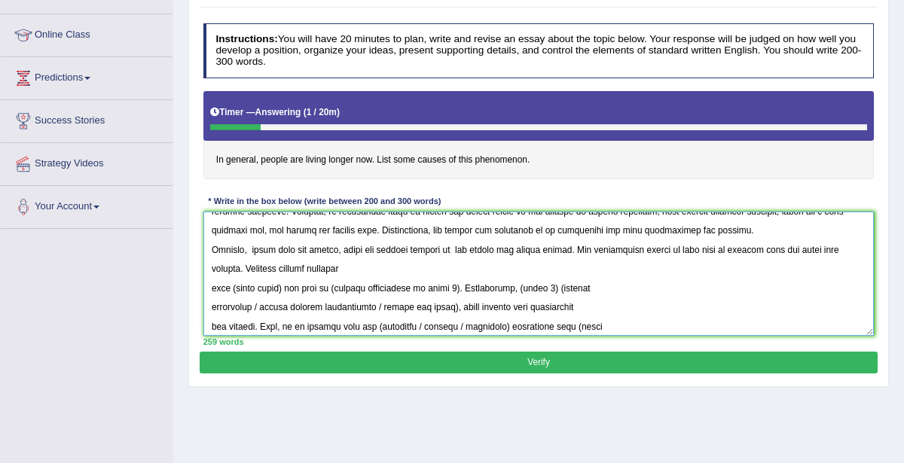
click at [212, 282] on textarea at bounding box center [538, 274] width 671 height 124
click at [211, 286] on textarea at bounding box center [538, 274] width 671 height 124
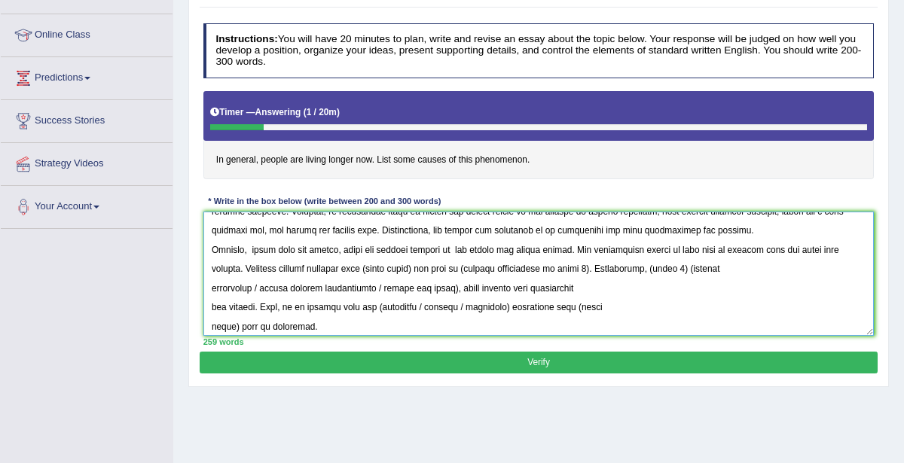
drag, startPoint x: 337, startPoint y: 264, endPoint x: 389, endPoint y: 263, distance: 52.8
click at [389, 263] on textarea at bounding box center [538, 274] width 671 height 124
drag, startPoint x: 417, startPoint y: 264, endPoint x: 542, endPoint y: 265, distance: 125.1
click at [542, 265] on textarea at bounding box center [538, 274] width 671 height 124
drag, startPoint x: 627, startPoint y: 265, endPoint x: 661, endPoint y: 270, distance: 34.2
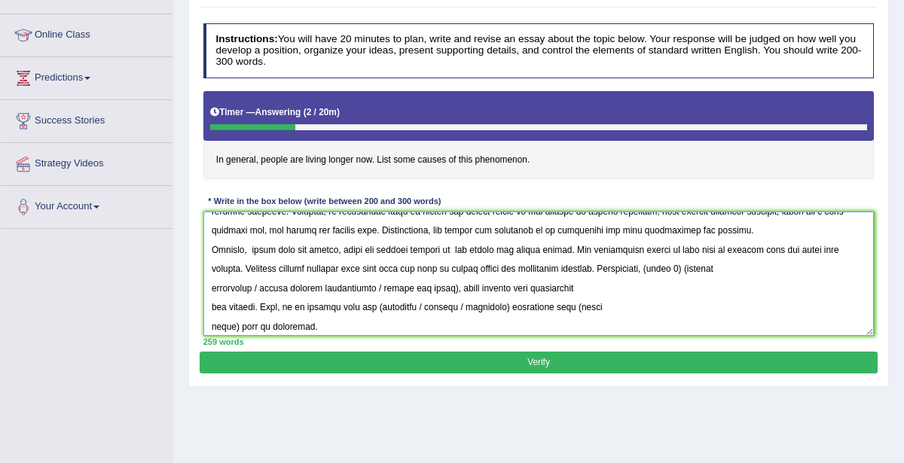
click at [661, 270] on textarea at bounding box center [538, 274] width 671 height 124
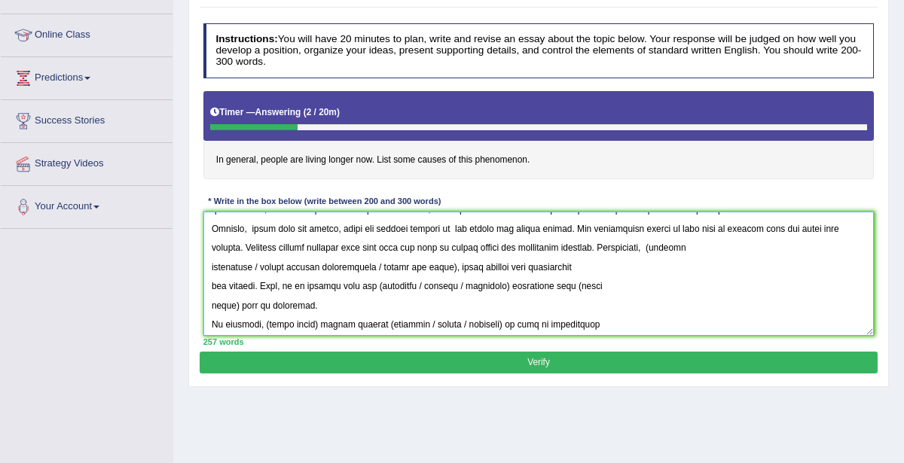
scroll to position [130, 0]
drag, startPoint x: 626, startPoint y: 245, endPoint x: 455, endPoint y: 265, distance: 172.2
click at [455, 265] on textarea at bounding box center [538, 274] width 671 height 124
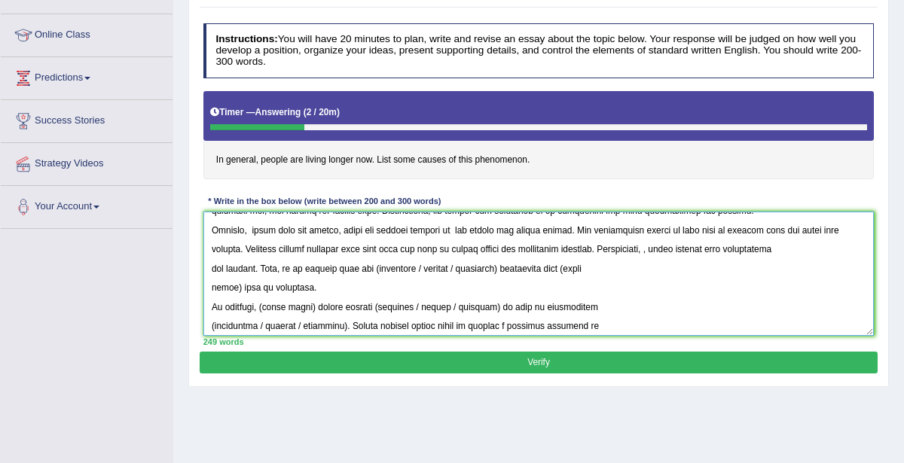
click at [630, 248] on textarea at bounding box center [538, 274] width 671 height 124
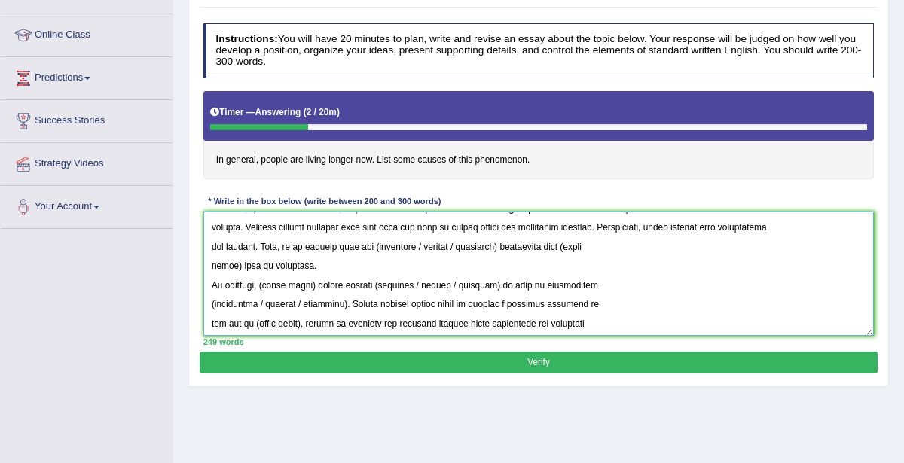
scroll to position [157, 0]
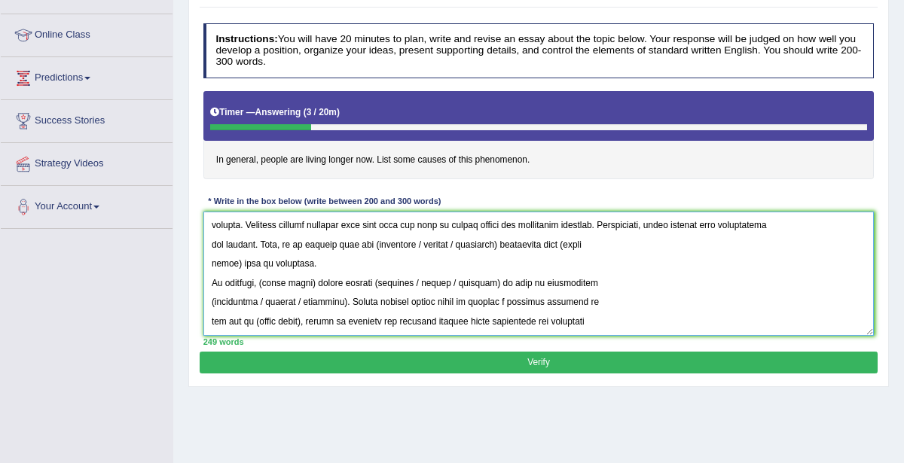
drag, startPoint x: 364, startPoint y: 241, endPoint x: 417, endPoint y: 240, distance: 52.8
click at [417, 240] on textarea at bounding box center [538, 274] width 671 height 124
click at [402, 243] on textarea at bounding box center [538, 274] width 671 height 124
click at [404, 243] on textarea at bounding box center [538, 274] width 671 height 124
drag, startPoint x: 466, startPoint y: 242, endPoint x: 467, endPoint y: 258, distance: 15.8
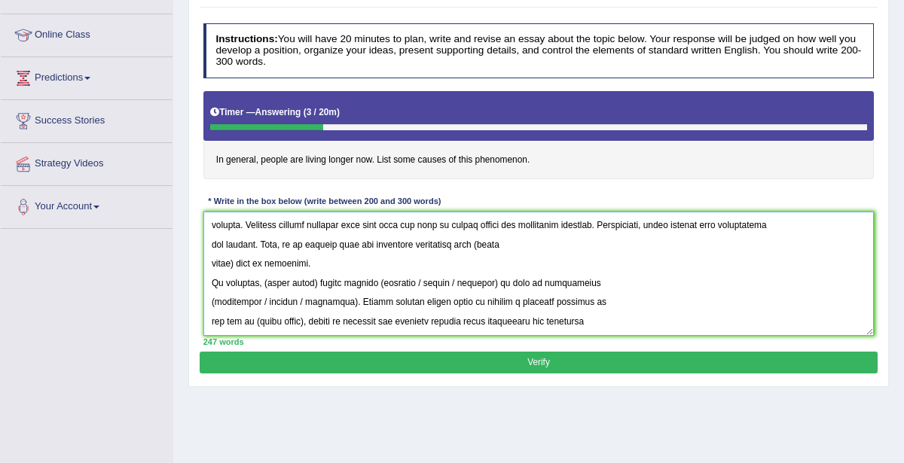
click at [464, 267] on textarea at bounding box center [538, 274] width 671 height 124
click at [236, 260] on textarea at bounding box center [538, 274] width 671 height 124
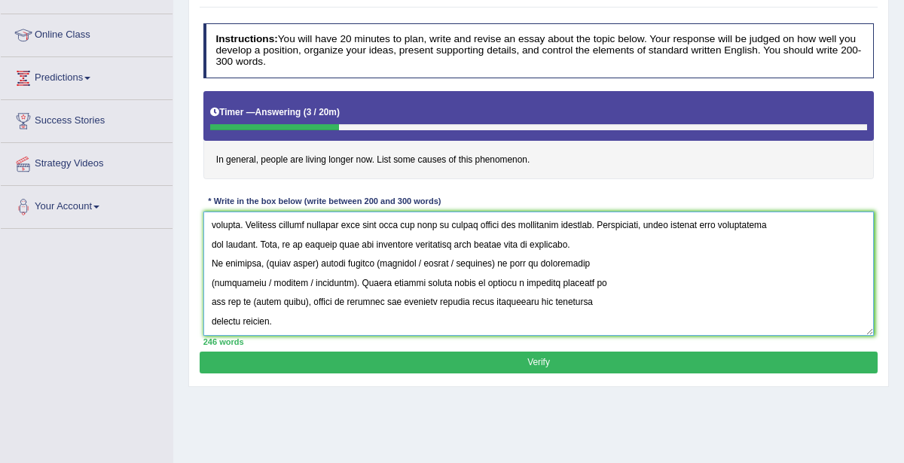
click at [466, 240] on textarea at bounding box center [538, 274] width 671 height 124
drag, startPoint x: 263, startPoint y: 257, endPoint x: 314, endPoint y: 258, distance: 51.3
click at [314, 258] on textarea at bounding box center [538, 274] width 671 height 124
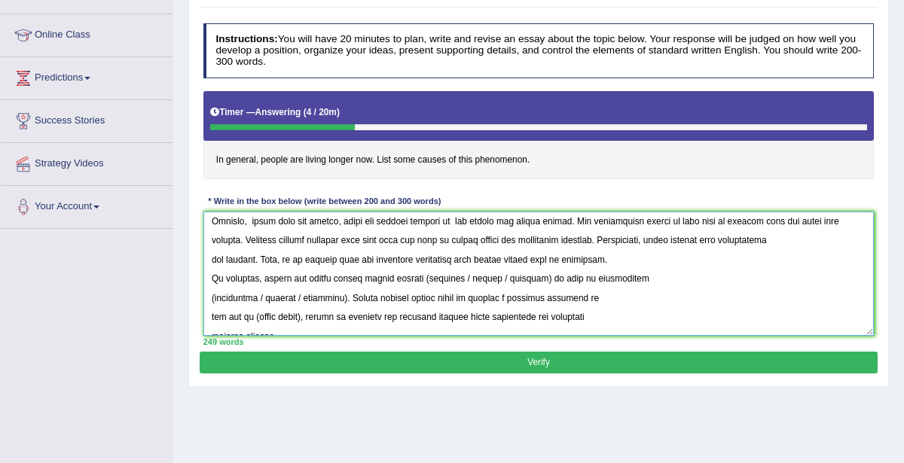
drag, startPoint x: 414, startPoint y: 276, endPoint x: 459, endPoint y: 275, distance: 44.5
click at [459, 275] on textarea at bounding box center [538, 274] width 671 height 124
click at [864, 277] on textarea at bounding box center [538, 274] width 671 height 124
drag, startPoint x: 414, startPoint y: 273, endPoint x: 457, endPoint y: 275, distance: 43.7
click at [458, 276] on textarea at bounding box center [538, 274] width 671 height 124
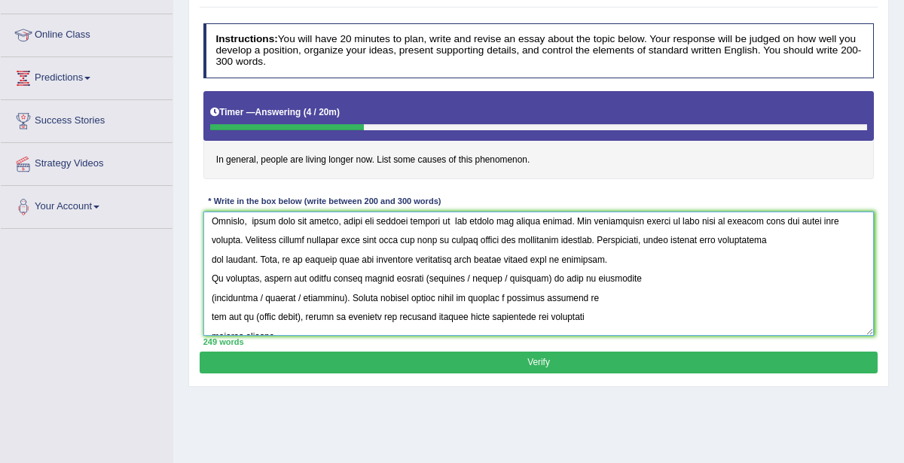
drag, startPoint x: 413, startPoint y: 273, endPoint x: 458, endPoint y: 274, distance: 45.2
click at [458, 274] on textarea at bounding box center [538, 274] width 671 height 124
click at [494, 280] on textarea at bounding box center [538, 274] width 671 height 124
click at [526, 273] on textarea at bounding box center [538, 274] width 671 height 124
drag, startPoint x: 209, startPoint y: 290, endPoint x: 265, endPoint y: 295, distance: 56.0
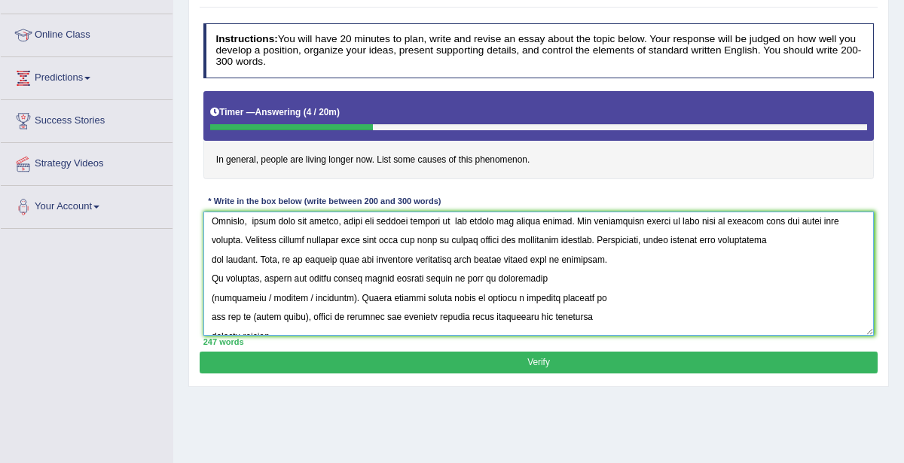
click at [265, 295] on textarea at bounding box center [538, 274] width 671 height 124
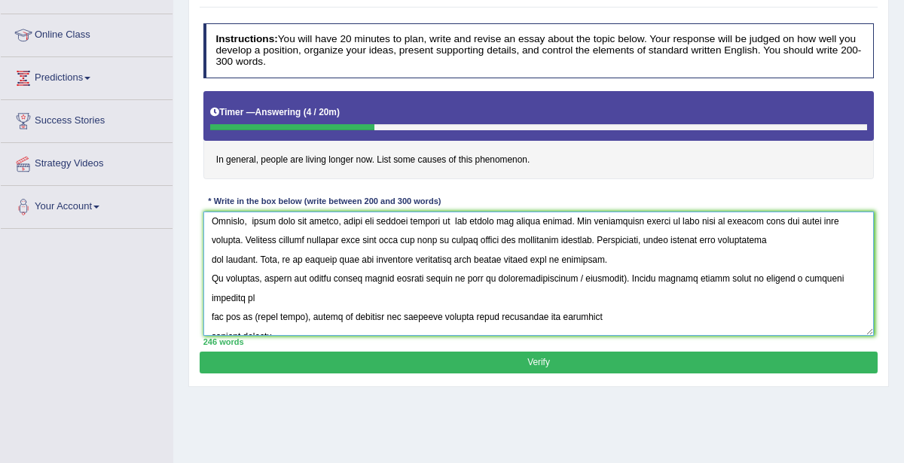
scroll to position [136, 0]
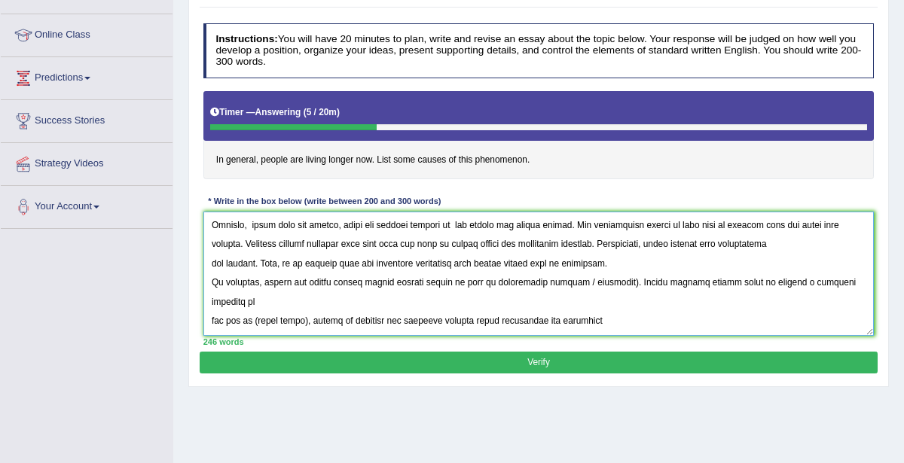
drag, startPoint x: 563, startPoint y: 279, endPoint x: 606, endPoint y: 280, distance: 43.7
click at [606, 280] on textarea at bounding box center [538, 274] width 671 height 124
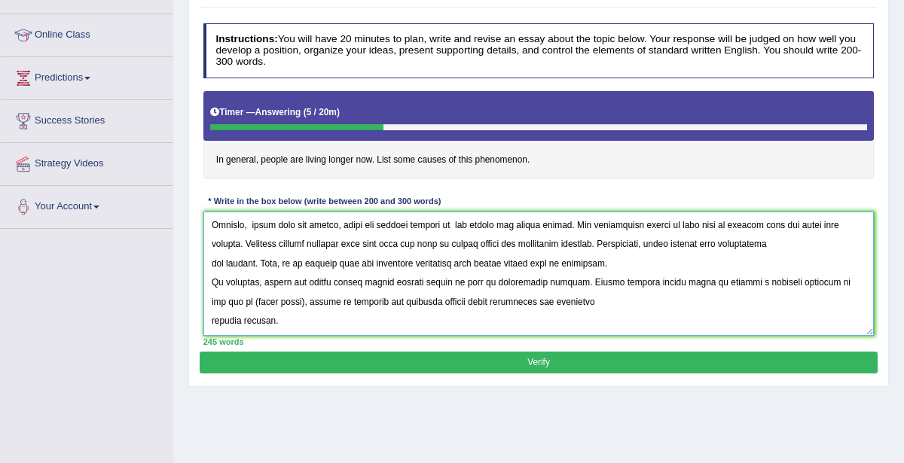
drag, startPoint x: 252, startPoint y: 298, endPoint x: 303, endPoint y: 295, distance: 50.6
click at [303, 295] on textarea at bounding box center [538, 274] width 671 height 124
click at [296, 296] on textarea at bounding box center [538, 274] width 671 height 124
click at [301, 295] on textarea at bounding box center [538, 274] width 671 height 124
click at [212, 318] on textarea at bounding box center [538, 274] width 671 height 124
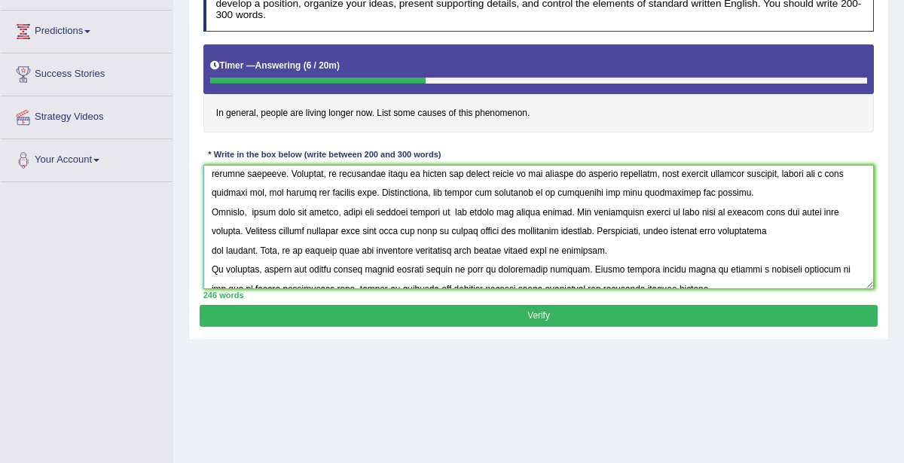
scroll to position [113, 0]
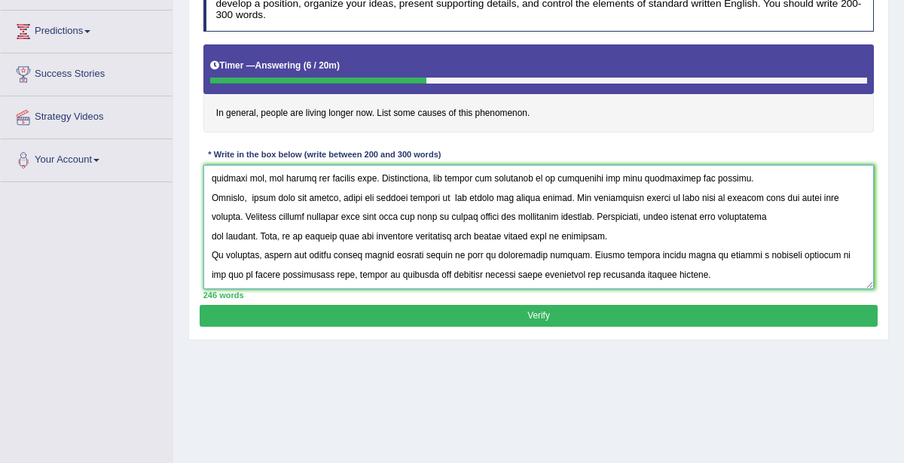
drag, startPoint x: 211, startPoint y: 172, endPoint x: 705, endPoint y: 272, distance: 504.3
click at [705, 272] on textarea at bounding box center [538, 227] width 671 height 124
click at [214, 270] on textarea at bounding box center [538, 227] width 671 height 124
click at [212, 271] on textarea at bounding box center [538, 227] width 671 height 124
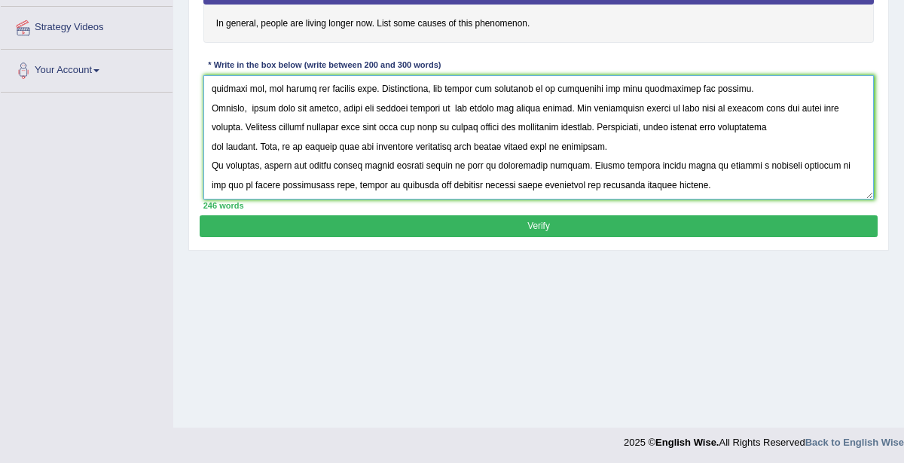
scroll to position [328, 0]
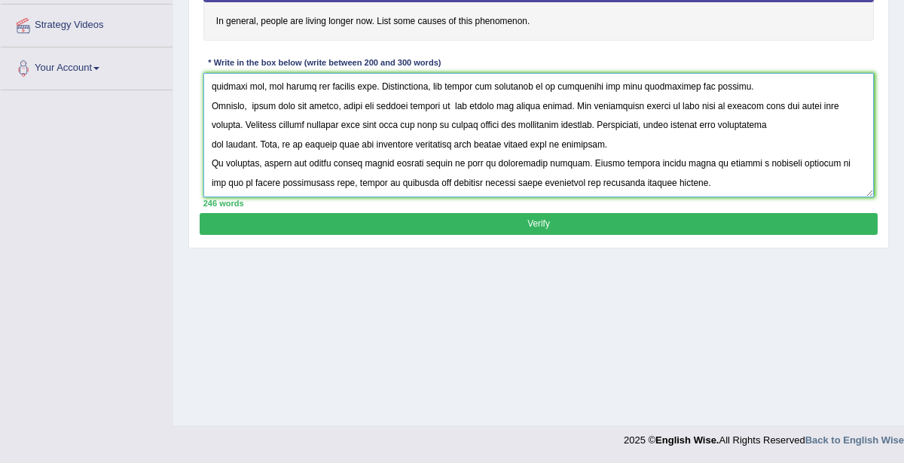
type textarea "The increasing influence of people are living longer on our lives has ignited n…"
click at [555, 218] on button "Verify" at bounding box center [538, 224] width 677 height 22
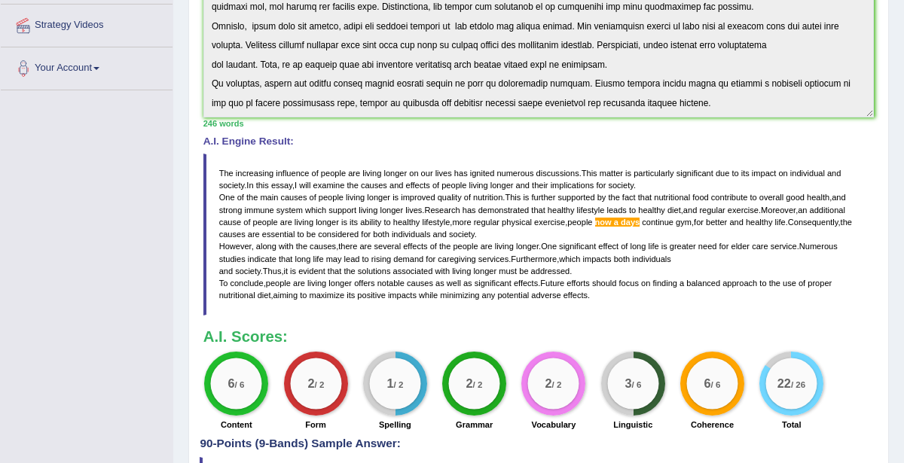
click at [616, 218] on span "a" at bounding box center [616, 222] width 5 height 9
click at [619, 224] on span at bounding box center [620, 222] width 2 height 9
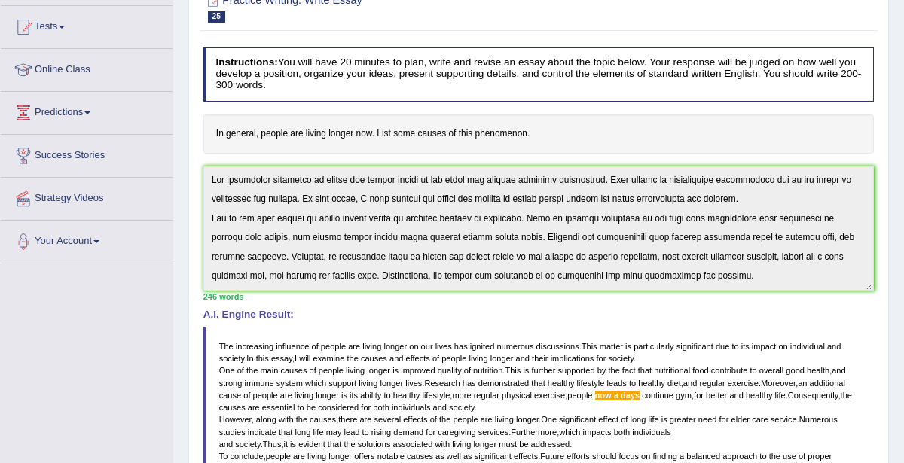
scroll to position [154, 0]
click at [619, 396] on span at bounding box center [620, 396] width 2 height 9
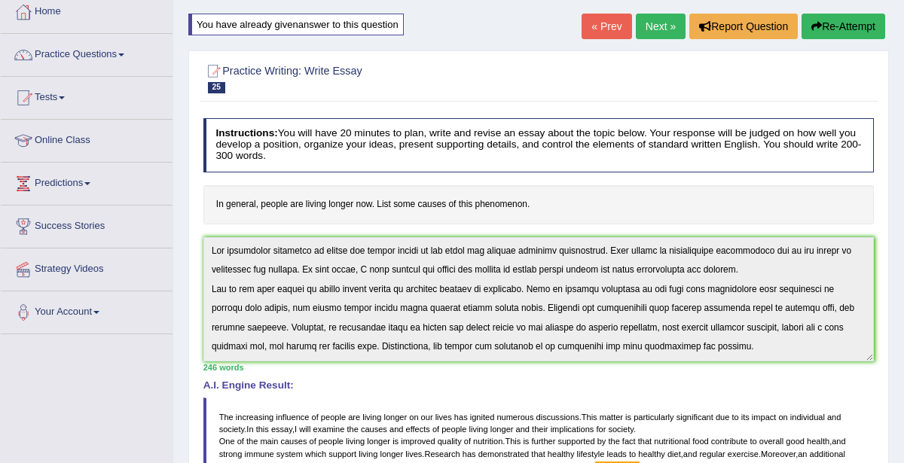
scroll to position [0, 0]
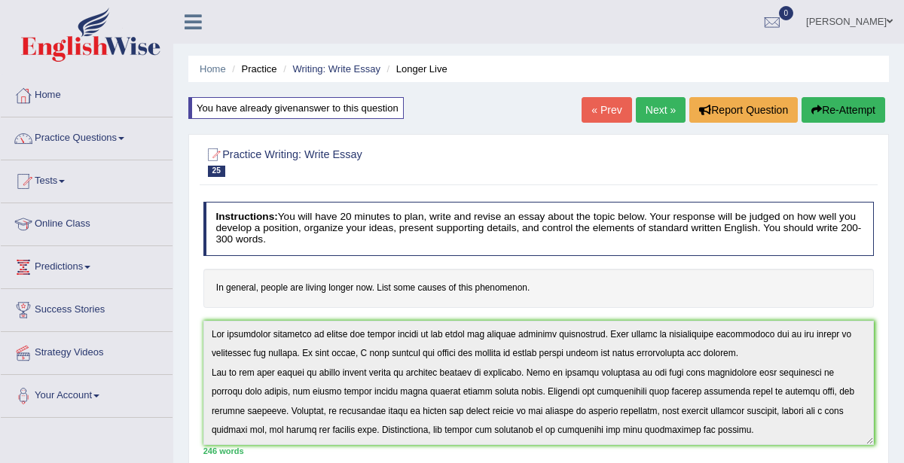
click at [838, 111] on button "Re-Attempt" at bounding box center [844, 110] width 84 height 26
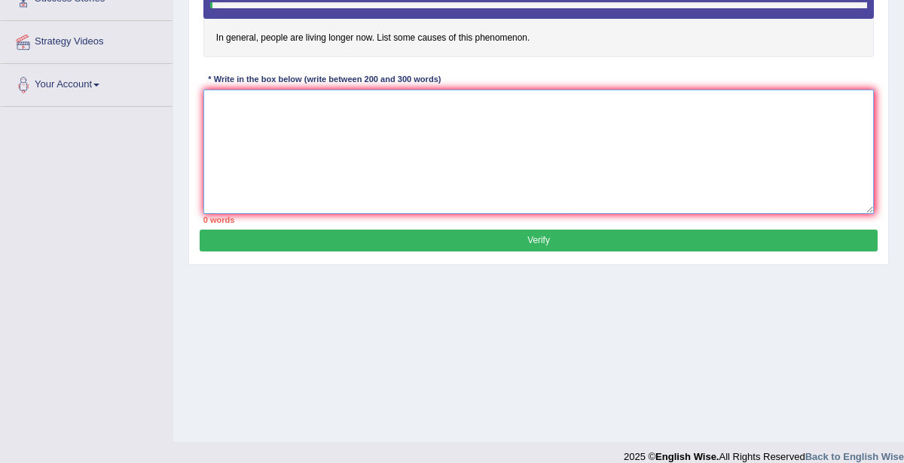
paste textarea "The increasing influence of people are living longer on our lives has ignited n…"
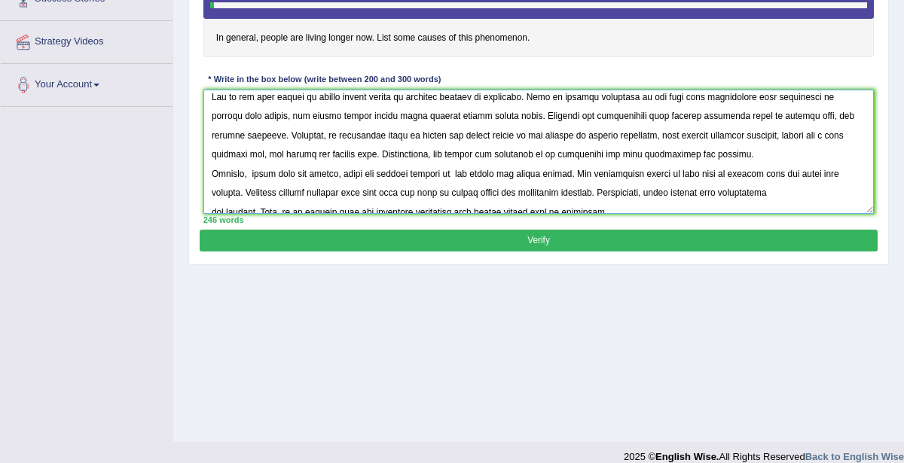
scroll to position [43, 0]
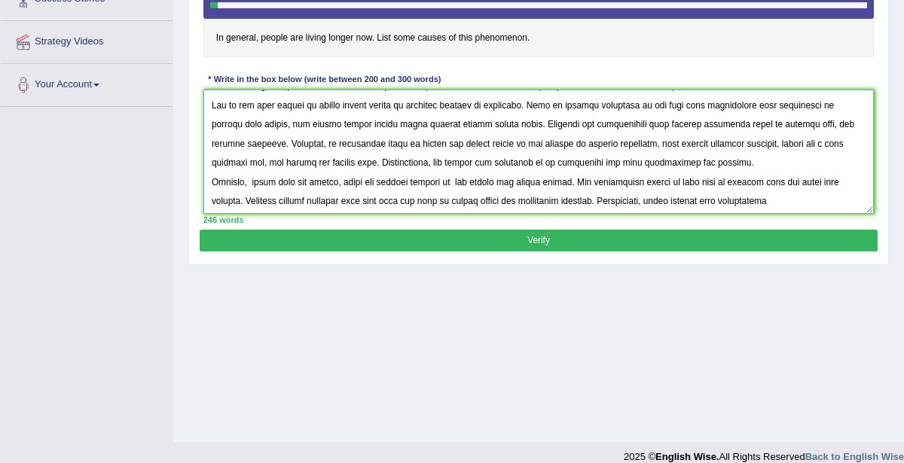
click at [740, 140] on textarea at bounding box center [538, 152] width 671 height 124
click at [732, 139] on textarea at bounding box center [538, 152] width 671 height 124
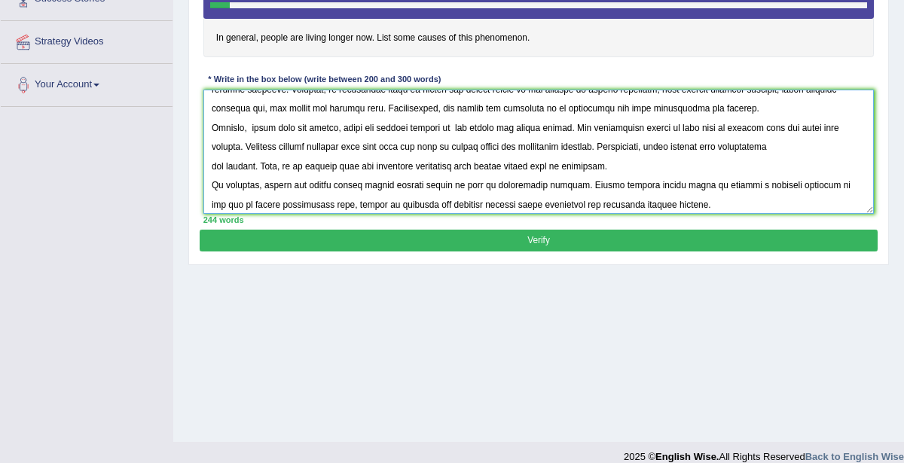
scroll to position [113, 0]
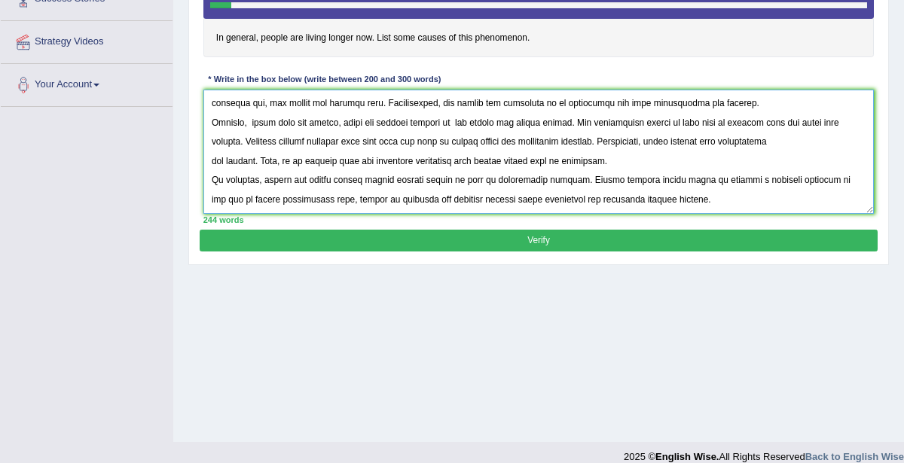
click at [210, 157] on textarea at bounding box center [538, 152] width 671 height 124
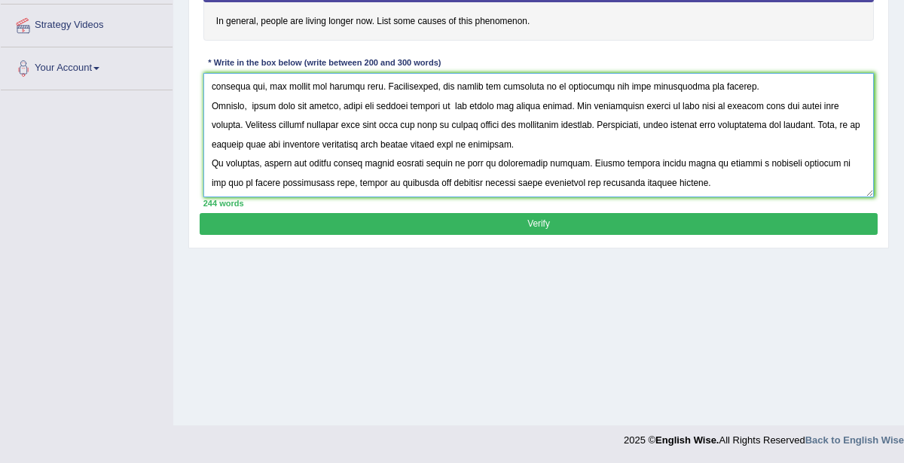
type textarea "The increasing influence of people are living longer on our lives has ignited n…"
click at [552, 222] on button "Verify" at bounding box center [538, 224] width 677 height 22
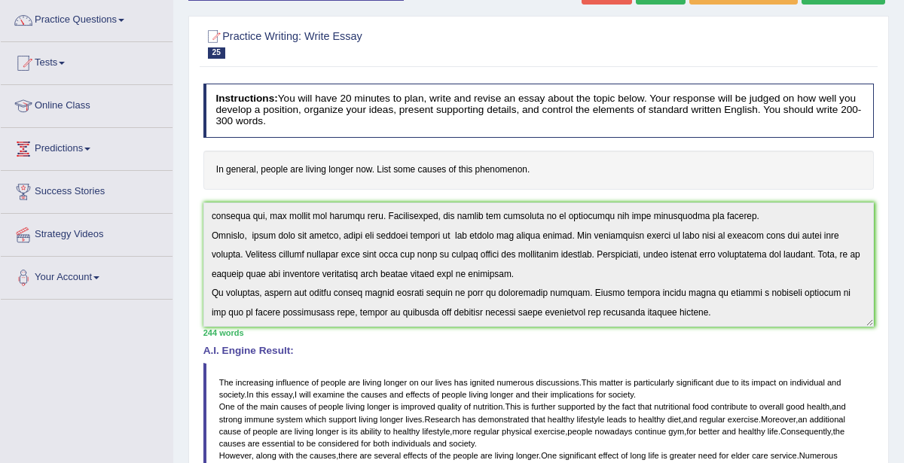
scroll to position [426, 0]
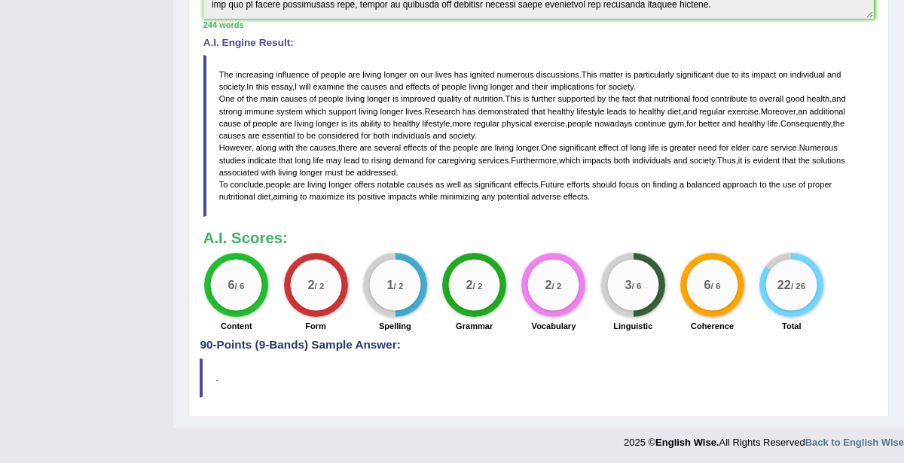
drag, startPoint x: 218, startPoint y: 70, endPoint x: 359, endPoint y: 99, distance: 143.2
click at [323, 85] on blockquote "The increasing influence of people are living longer on our lives has ignited n…" at bounding box center [538, 136] width 671 height 162
click at [414, 152] on blockquote "The increasing influence of people are living longer on our lives has ignited n…" at bounding box center [538, 136] width 671 height 162
click at [416, 153] on blockquote "The increasing influence of people are living longer on our lives has ignited n…" at bounding box center [538, 136] width 671 height 162
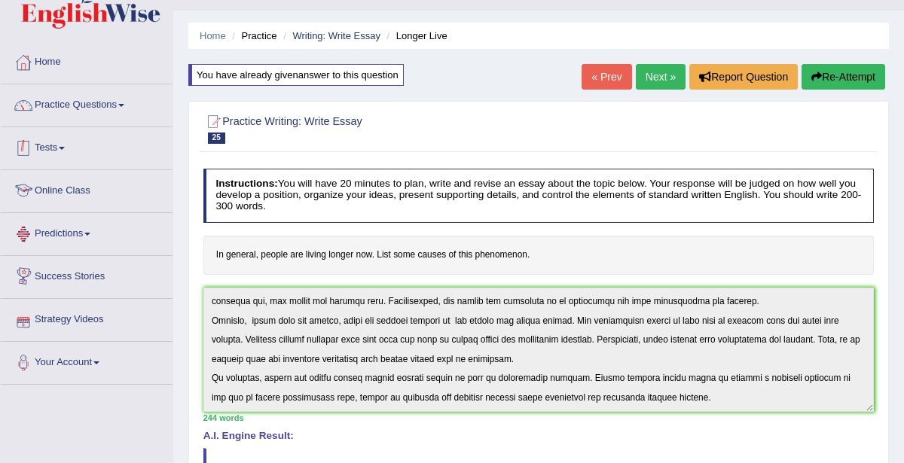
scroll to position [0, 0]
